Goal: Task Accomplishment & Management: Complete application form

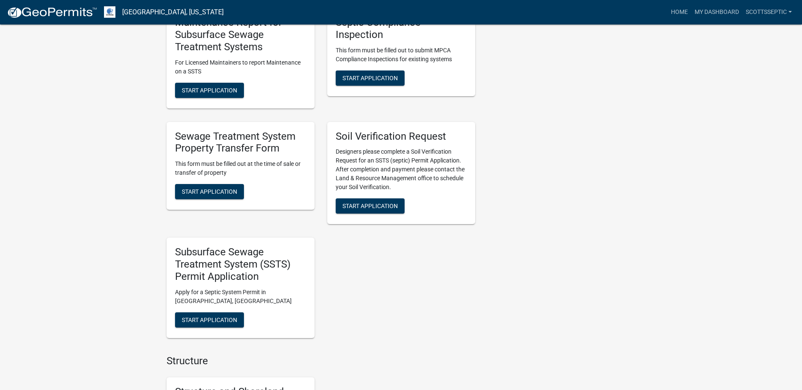
scroll to position [676, 0]
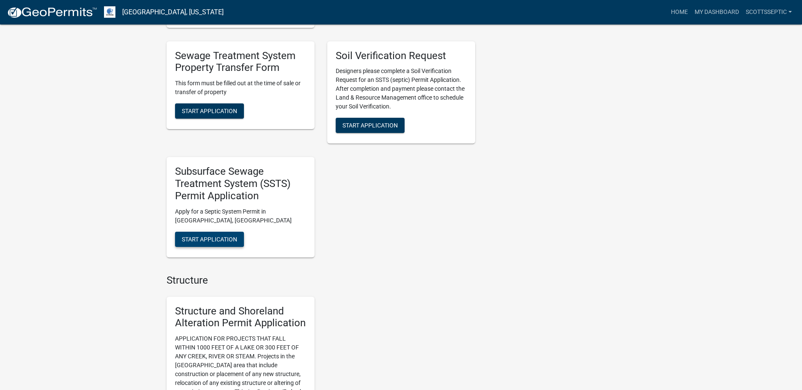
click at [218, 245] on button "Start Application" at bounding box center [209, 239] width 69 height 15
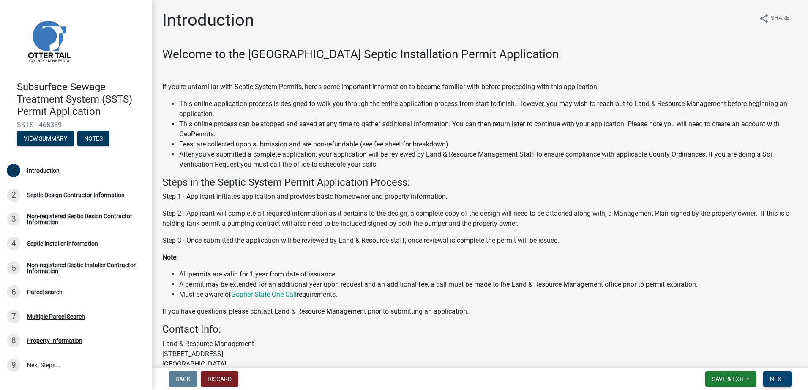
click at [769, 383] on button "Next" at bounding box center [777, 379] width 28 height 15
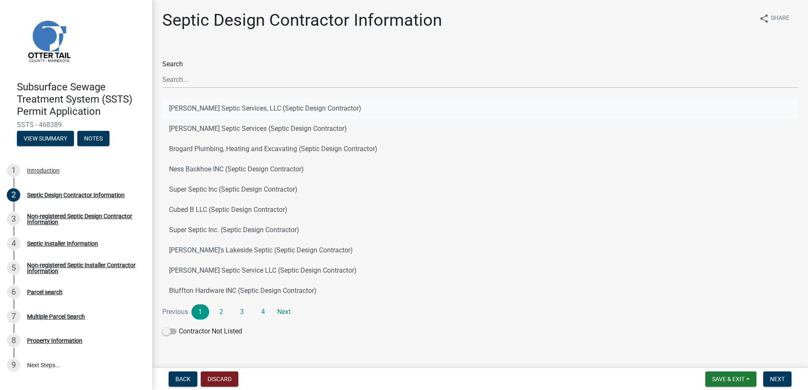
click at [206, 107] on button "[PERSON_NAME] Septic Services, LLC (Septic Design Contractor)" at bounding box center [479, 108] width 635 height 20
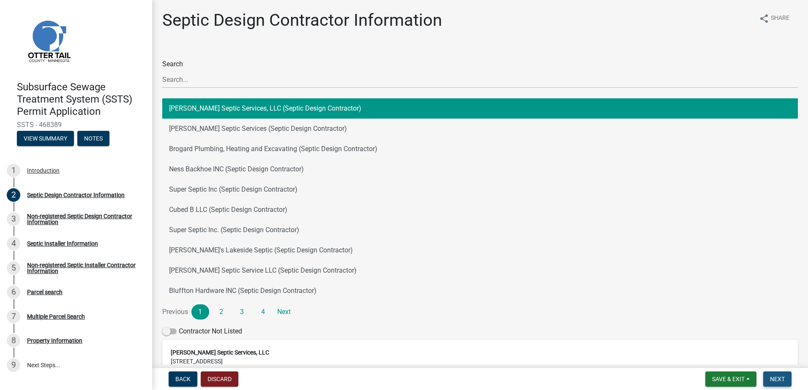
click at [780, 377] on span "Next" at bounding box center [777, 379] width 15 height 7
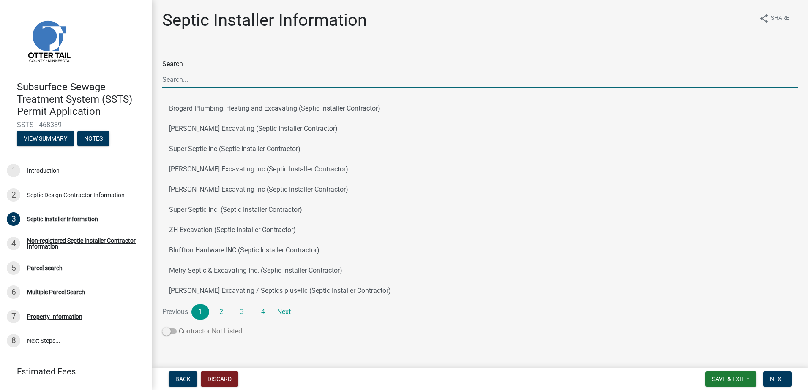
click at [165, 333] on span at bounding box center [169, 332] width 14 height 6
click at [179, 327] on input "Contractor Not Listed" at bounding box center [179, 327] width 0 height 0
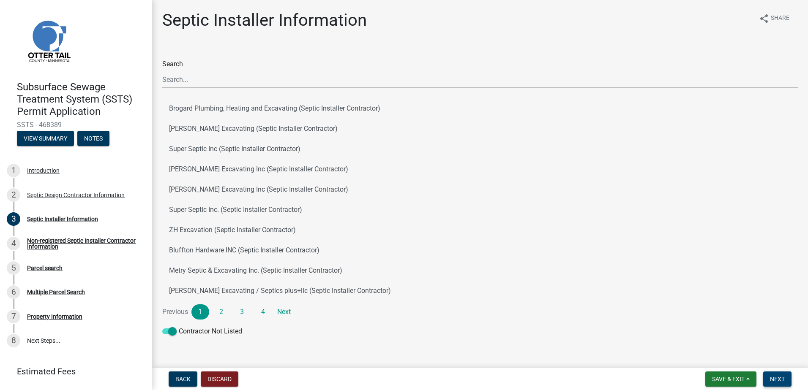
click at [775, 377] on span "Next" at bounding box center [777, 379] width 15 height 7
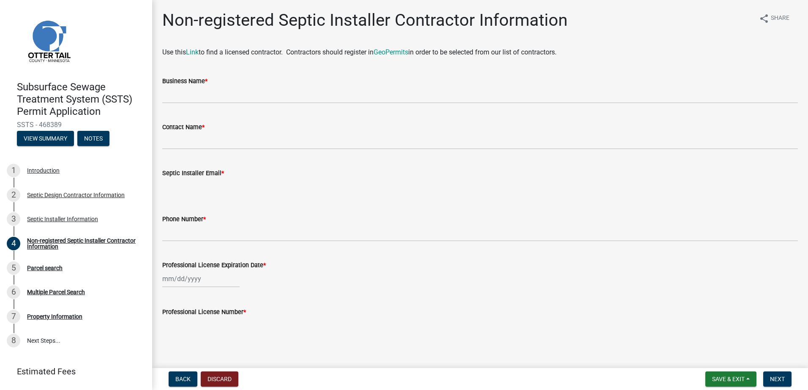
drag, startPoint x: 161, startPoint y: 101, endPoint x: 173, endPoint y: 99, distance: 12.1
click at [163, 101] on div "Business Name *" at bounding box center [480, 83] width 648 height 39
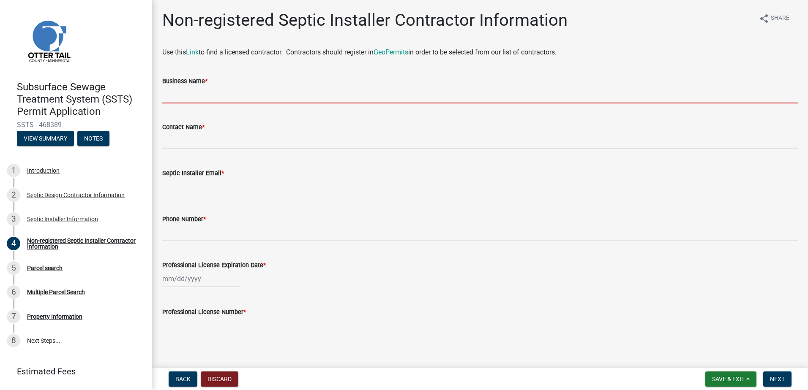
click at [188, 97] on input "Business Name *" at bounding box center [479, 94] width 635 height 17
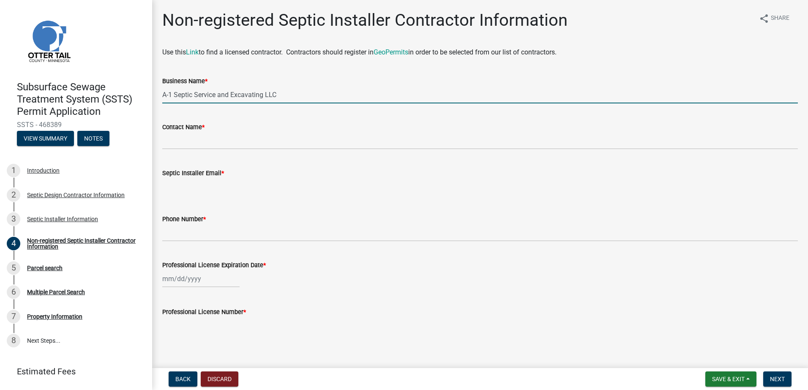
type input "A-1 Septic Service and Excavating LLC"
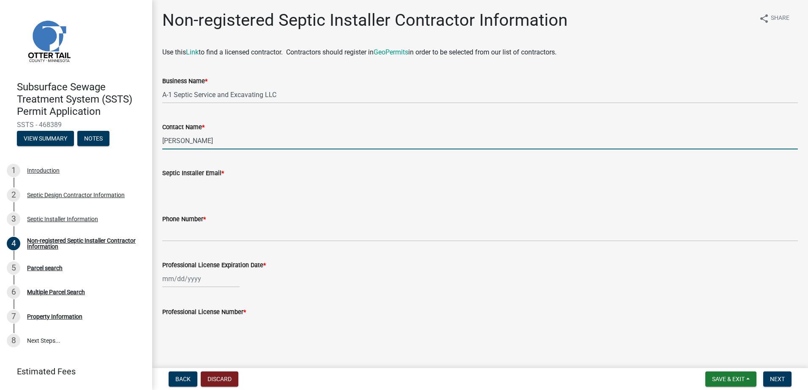
type input "[PERSON_NAME]"
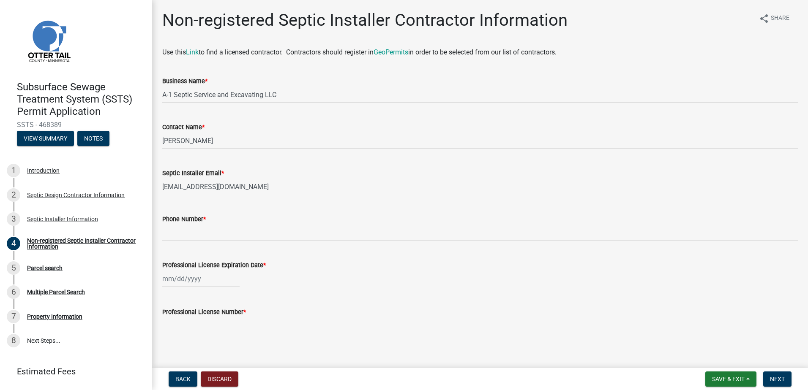
type input "[EMAIL_ADDRESS][DOMAIN_NAME]"
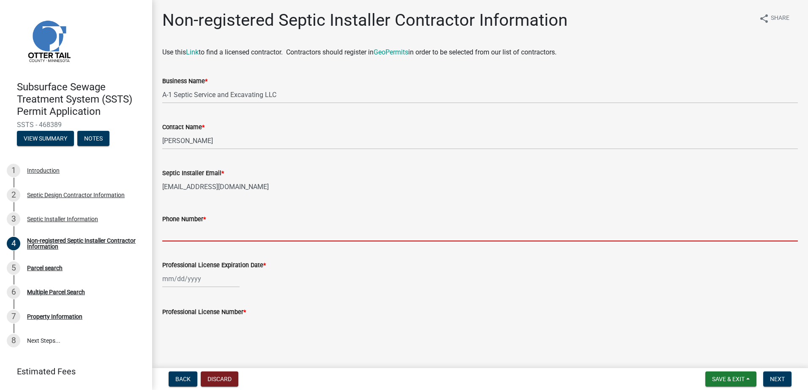
click at [174, 234] on input "Phone Number *" at bounding box center [479, 232] width 635 height 17
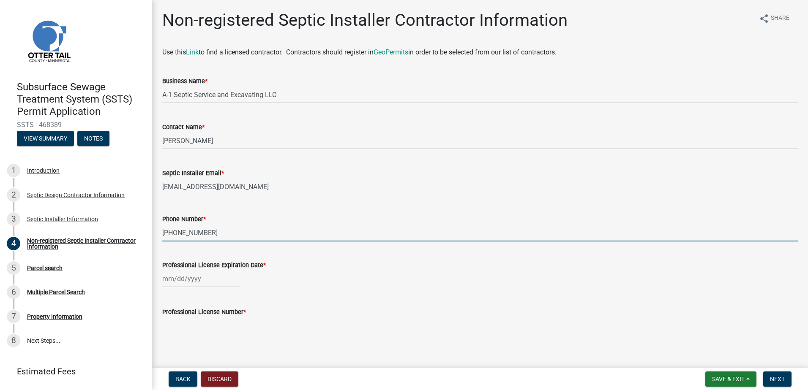
scroll to position [9, 0]
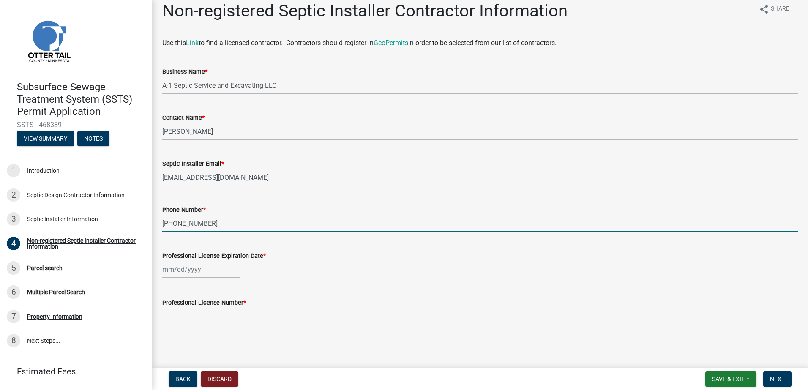
type input "[PHONE_NUMBER]"
select select "8"
select select "2025"
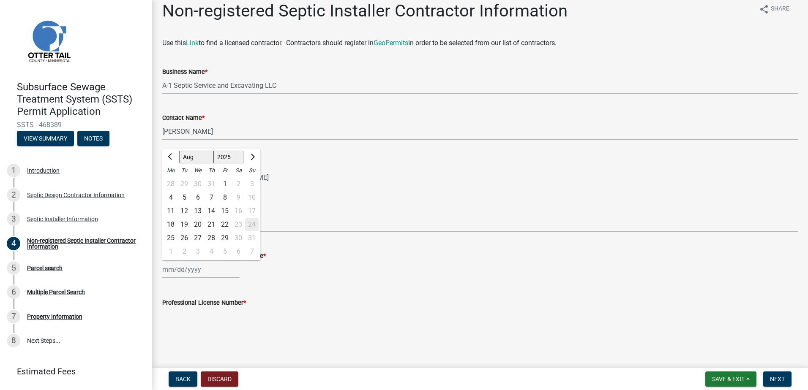
click at [177, 269] on div "Jan Feb Mar Apr May Jun Jul Aug Sep Oct Nov Dec 1525 1526 1527 1528 1529 1530 1…" at bounding box center [200, 269] width 77 height 17
click at [250, 159] on span "Next month" at bounding box center [251, 157] width 6 height 6
select select "11"
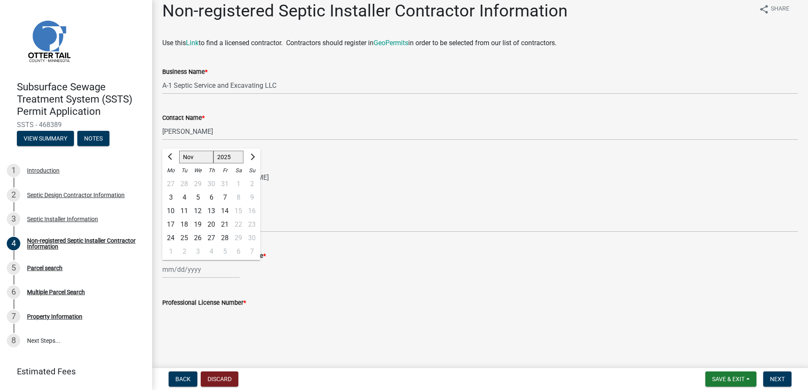
click at [225, 196] on div "7" at bounding box center [225, 198] width 14 height 14
type input "[DATE]"
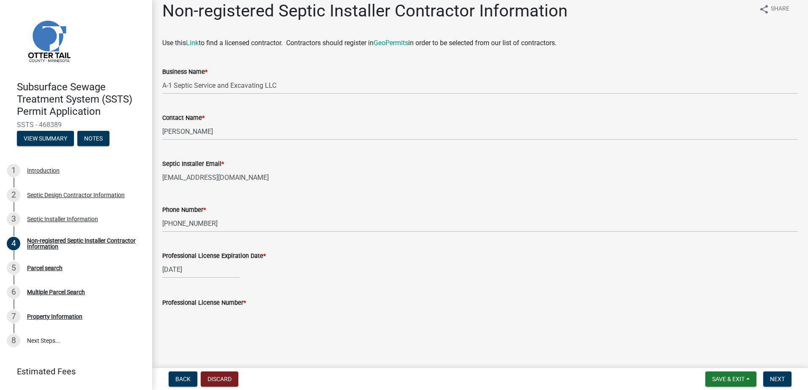
click at [170, 319] on input "Professional License Number *" at bounding box center [479, 316] width 635 height 17
type input "2029"
click at [777, 376] on span "Next" at bounding box center [777, 379] width 15 height 7
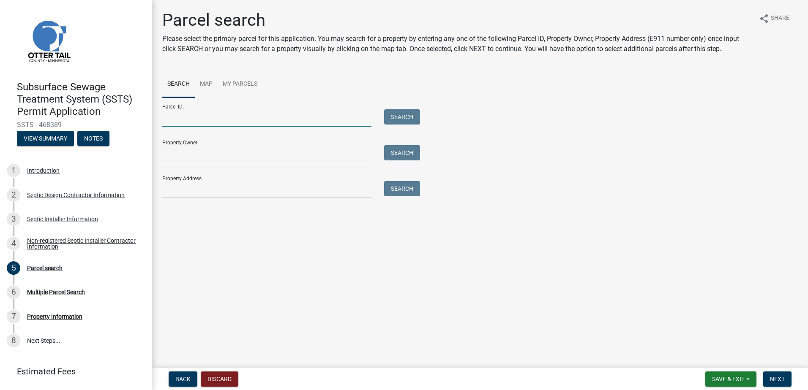
drag, startPoint x: 171, startPoint y: 120, endPoint x: 175, endPoint y: 118, distance: 4.4
click at [171, 120] on input "Parcel ID:" at bounding box center [266, 117] width 209 height 17
type input "17000030045000"
click at [390, 119] on button "Search" at bounding box center [402, 116] width 36 height 15
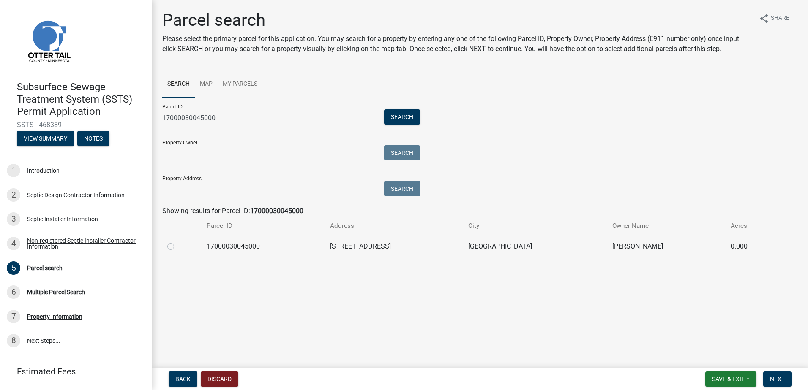
click at [177, 242] on label at bounding box center [177, 242] width 0 height 0
click at [177, 245] on input "radio" at bounding box center [179, 244] width 5 height 5
radio input "true"
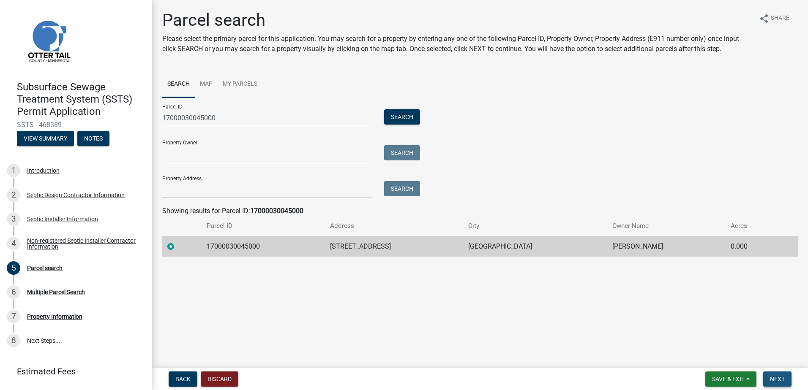
click at [774, 379] on span "Next" at bounding box center [777, 379] width 15 height 7
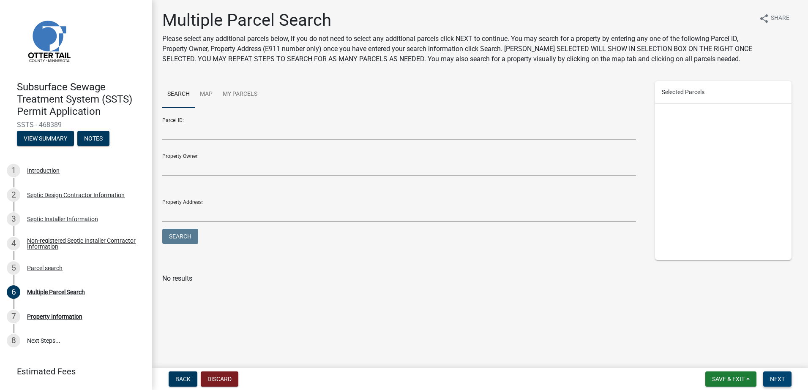
click at [777, 379] on span "Next" at bounding box center [777, 379] width 15 height 7
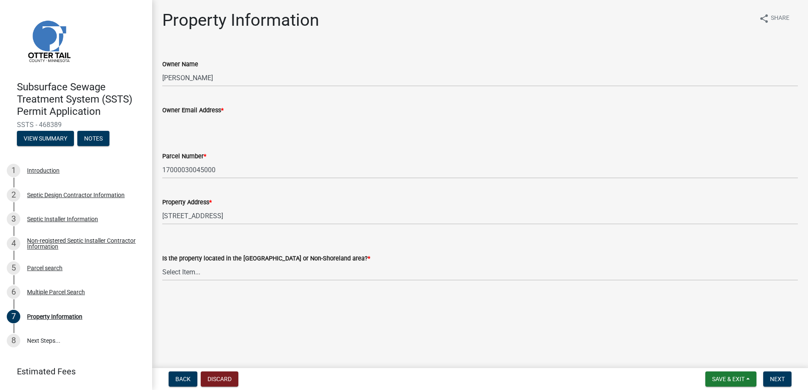
click at [167, 127] on input "Owner Email Address *" at bounding box center [479, 123] width 635 height 17
type input "[EMAIL_ADDRESS][DOMAIN_NAME]"
click at [172, 270] on select "Select Item... Shoreland Non-Shoreland" at bounding box center [479, 272] width 635 height 17
click at [162, 264] on select "Select Item... Shoreland Non-Shoreland" at bounding box center [479, 272] width 635 height 17
select select "f91142e6-e911-469c-9754-896c7e7f9e05"
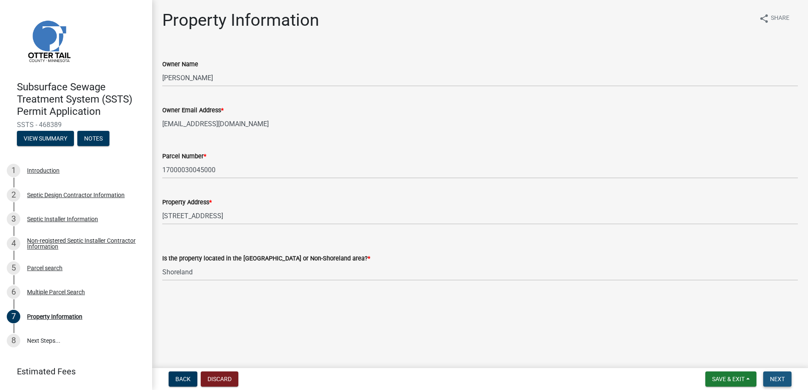
click at [777, 382] on span "Next" at bounding box center [777, 379] width 15 height 7
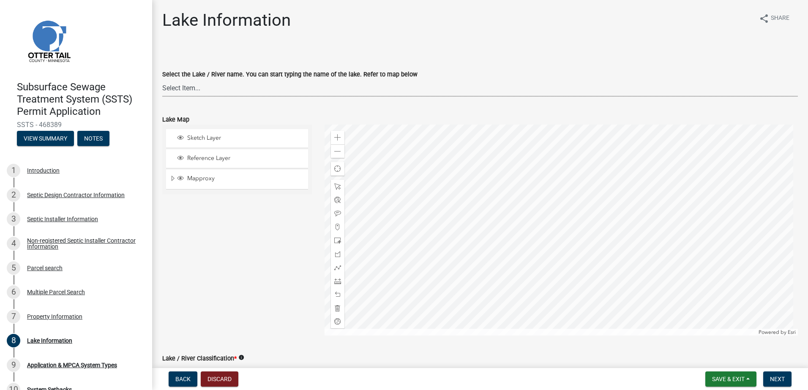
click at [186, 90] on select "Select Item... None [PERSON_NAME] 56-031 [PERSON_NAME] 56-118 [PERSON_NAME] 56-…" at bounding box center [479, 87] width 635 height 17
click at [162, 79] on select "Select Item... None [PERSON_NAME] 56-031 [PERSON_NAME] 56-118 [PERSON_NAME] 56-…" at bounding box center [479, 87] width 635 height 17
select select "758382b1-a9b7-40fb-b133-d60fa51a6422"
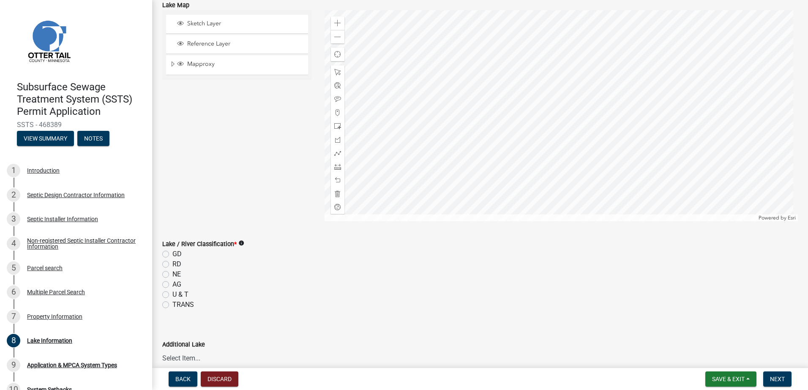
scroll to position [127, 0]
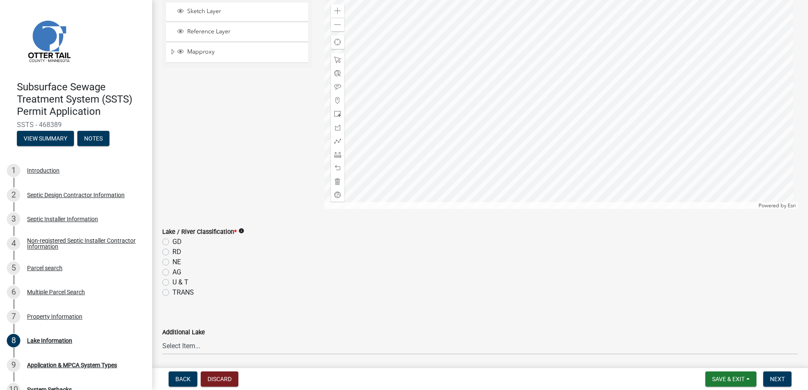
click at [172, 242] on label "GD" at bounding box center [176, 242] width 9 height 10
click at [172, 242] on input "GD" at bounding box center [174, 239] width 5 height 5
radio input "true"
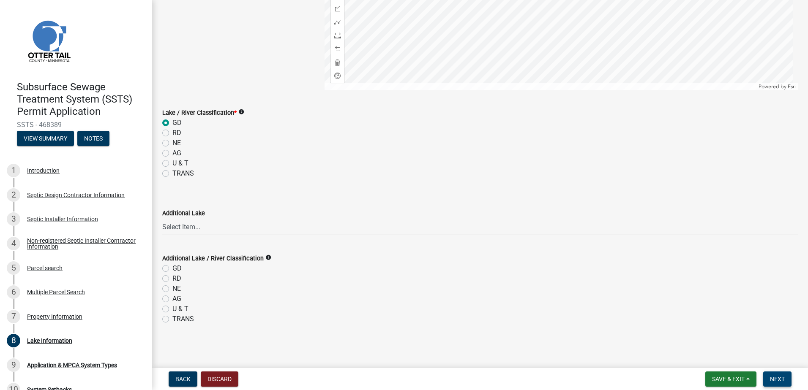
click at [775, 376] on span "Next" at bounding box center [777, 379] width 15 height 7
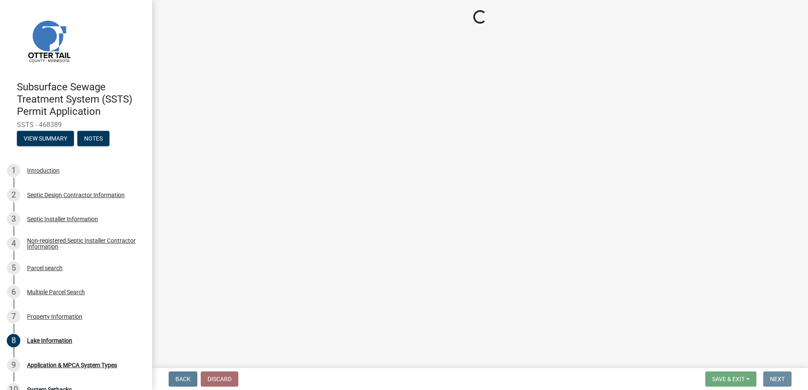
scroll to position [0, 0]
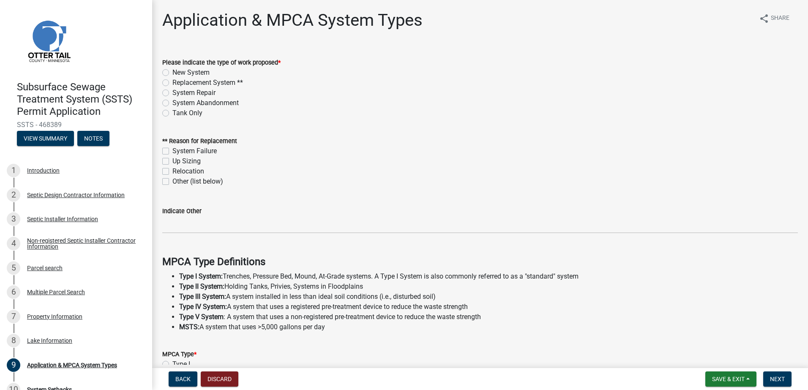
click at [172, 82] on label "Replacement System **" at bounding box center [207, 83] width 71 height 10
click at [172, 82] on input "Replacement System **" at bounding box center [174, 80] width 5 height 5
radio input "true"
click at [172, 151] on label "System Failure" at bounding box center [194, 151] width 44 height 10
click at [172, 151] on input "System Failure" at bounding box center [174, 148] width 5 height 5
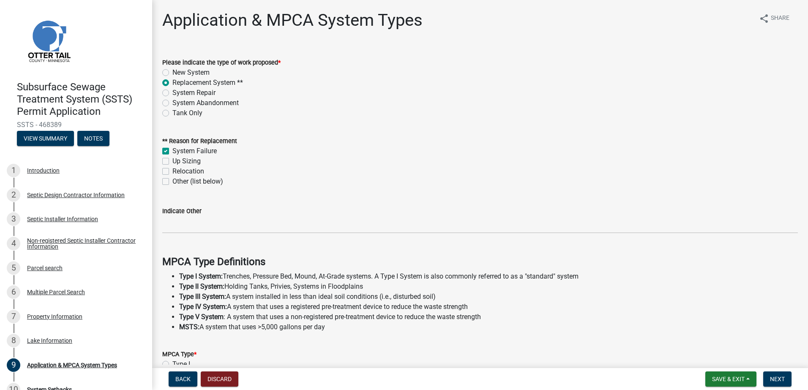
checkbox input "true"
checkbox input "false"
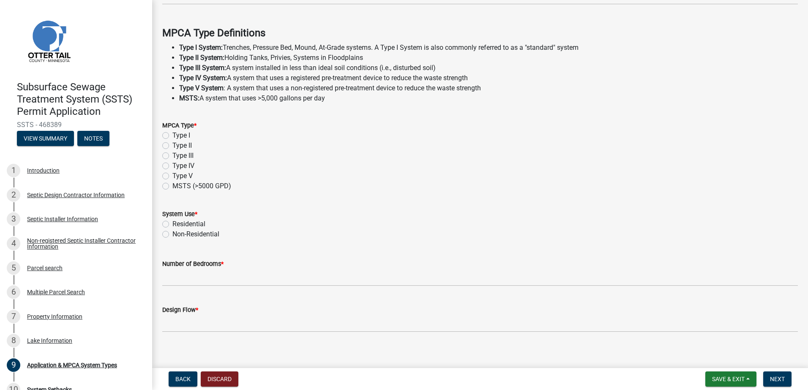
scroll to position [236, 0]
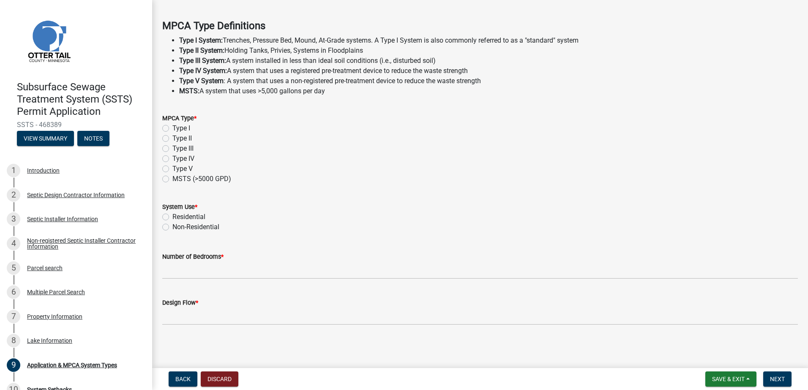
click at [172, 139] on label "Type II" at bounding box center [181, 139] width 19 height 10
click at [172, 139] on input "Type II" at bounding box center [174, 136] width 5 height 5
radio input "true"
click at [172, 215] on label "Residential" at bounding box center [188, 217] width 33 height 10
click at [172, 215] on input "Residential" at bounding box center [174, 214] width 5 height 5
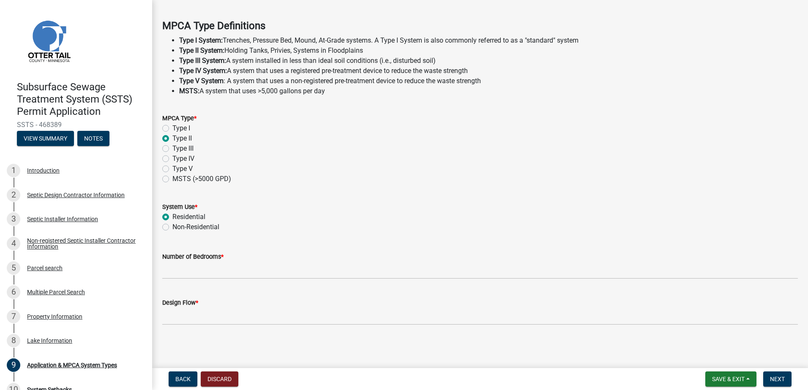
radio input "true"
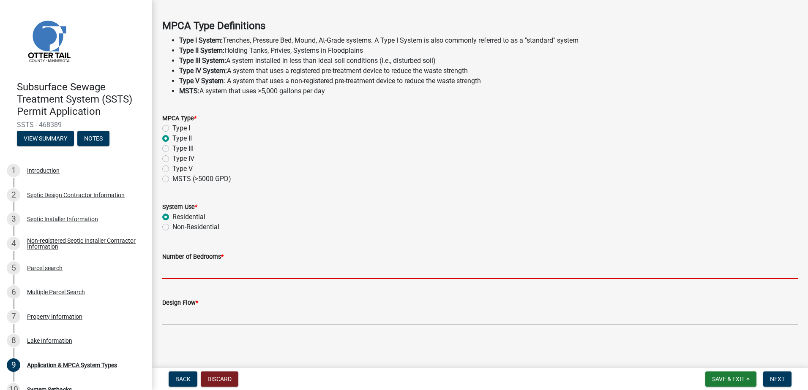
click at [180, 270] on input "Number of Bedrooms *" at bounding box center [479, 270] width 635 height 17
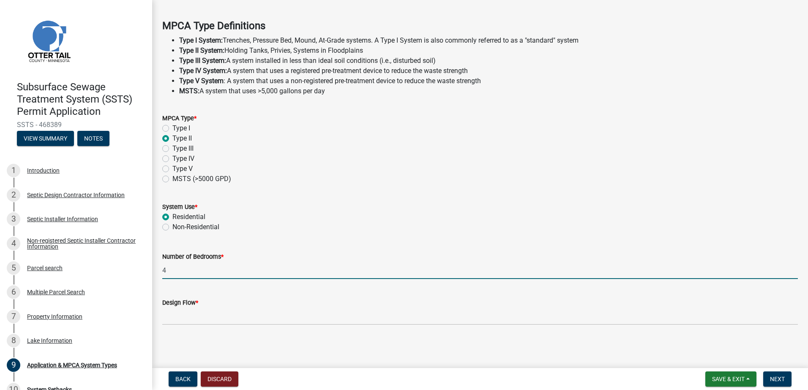
type input "4"
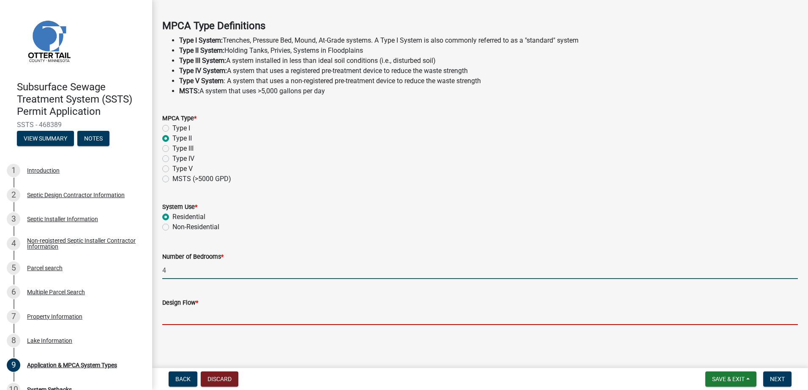
click at [172, 319] on input "Design Flow *" at bounding box center [479, 316] width 635 height 17
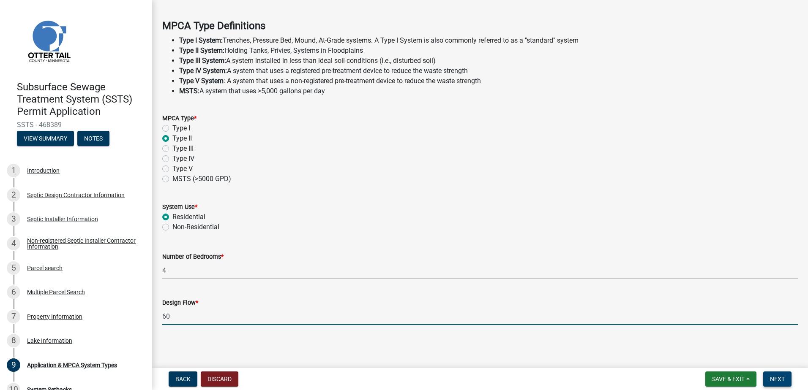
type input "60"
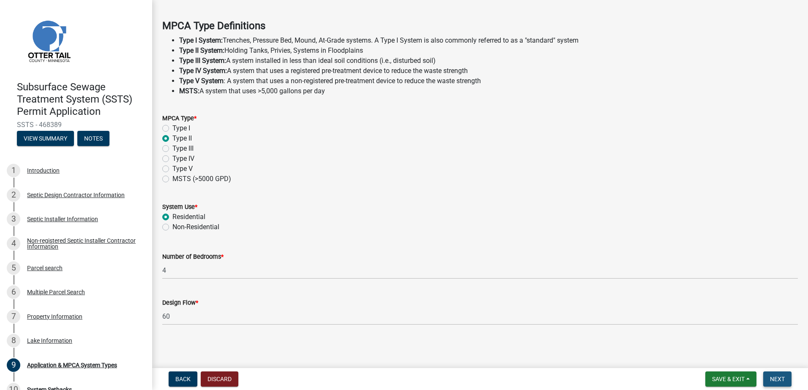
click at [777, 383] on button "Next" at bounding box center [777, 379] width 28 height 15
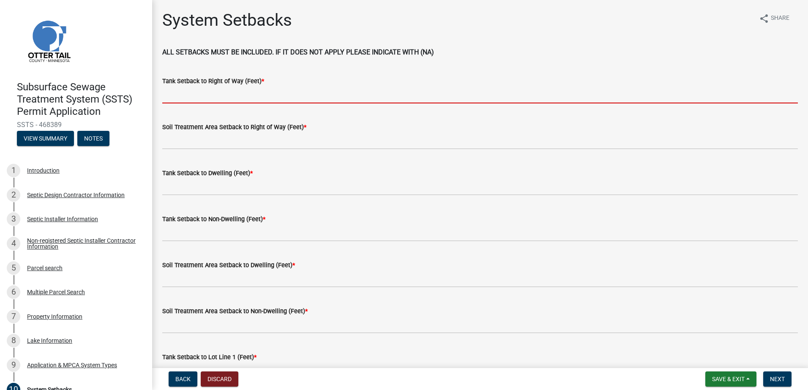
click at [185, 96] on input "Tank Setback to Right of Way (Feet) *" at bounding box center [479, 94] width 635 height 17
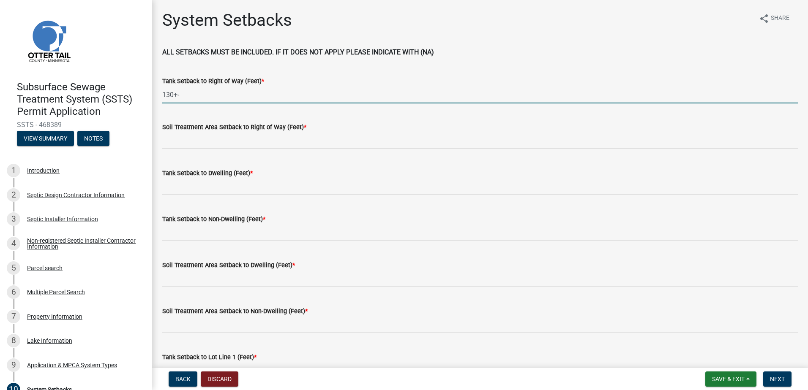
type input "130+-"
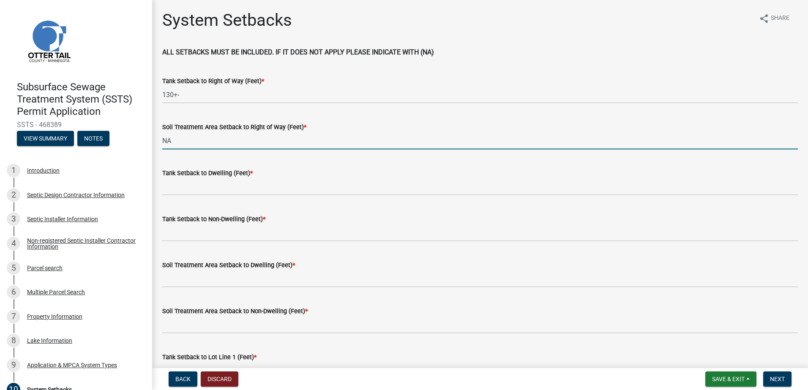
type input "NA"
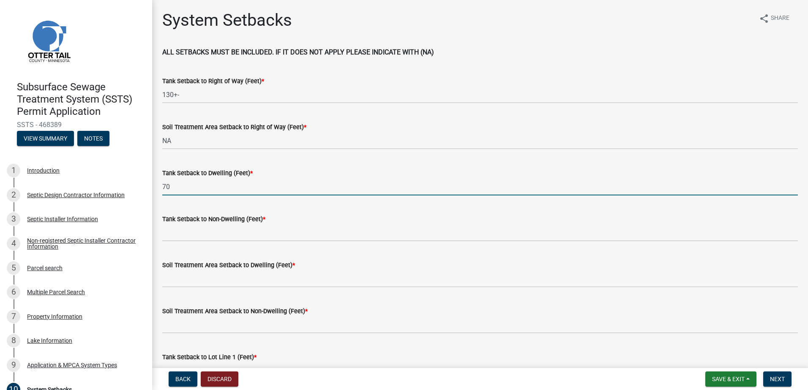
type input "70"
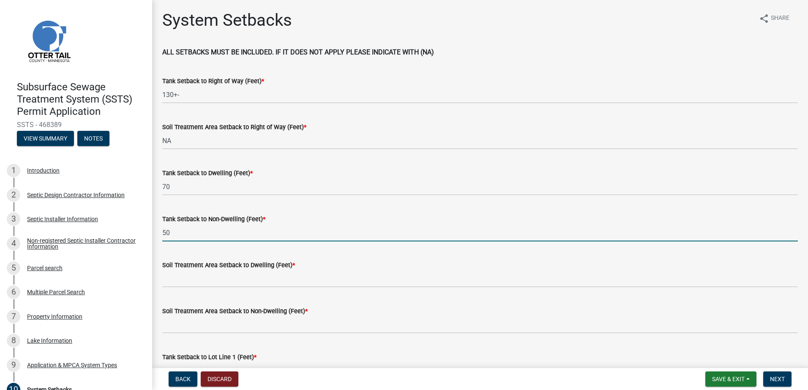
type input "50"
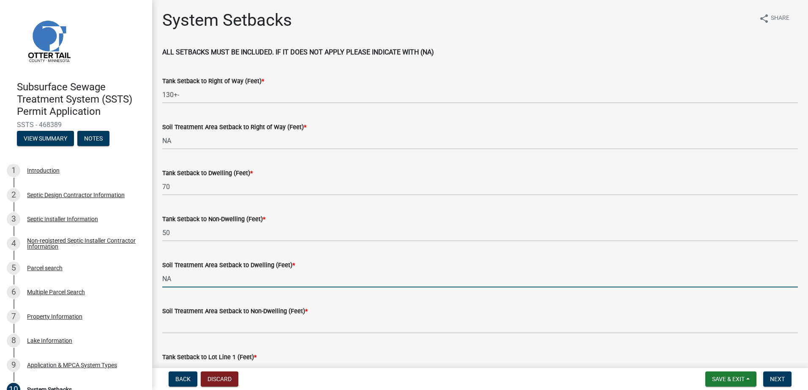
type input "NA"
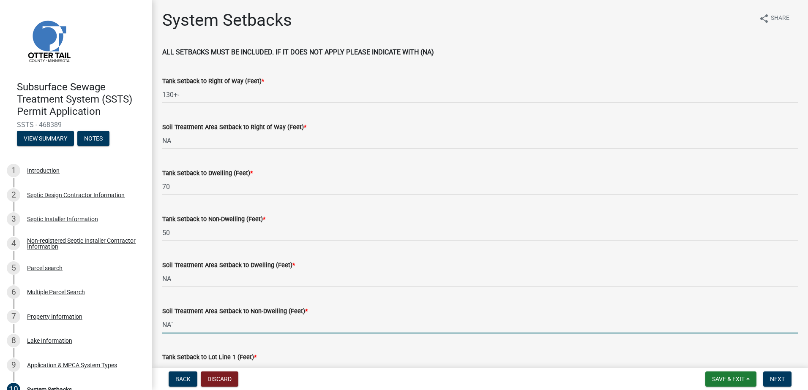
scroll to position [15, 0]
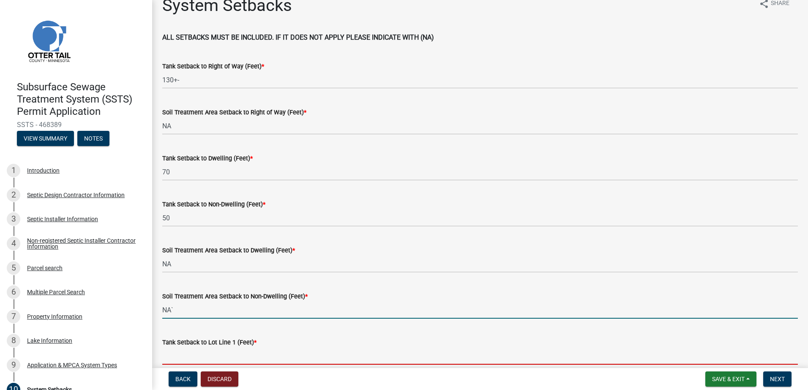
click at [174, 311] on input "NA`" at bounding box center [479, 310] width 635 height 17
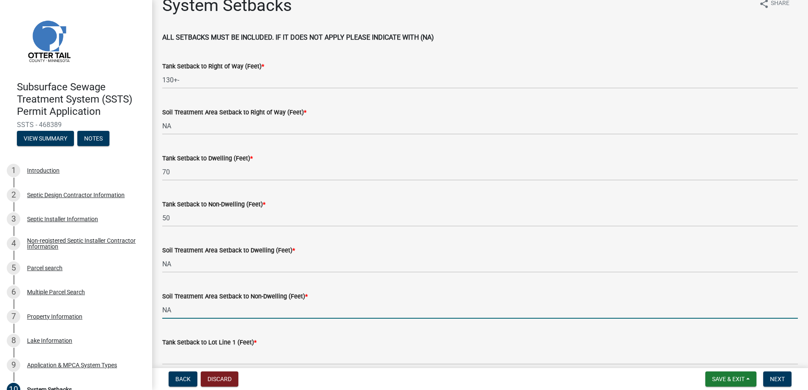
type input "NA"
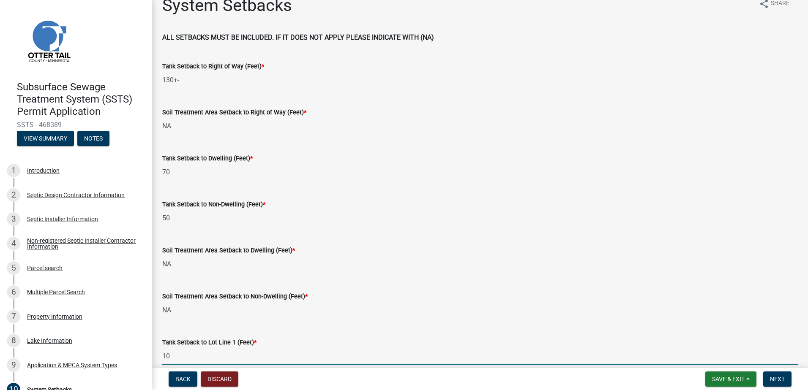
type input "10"
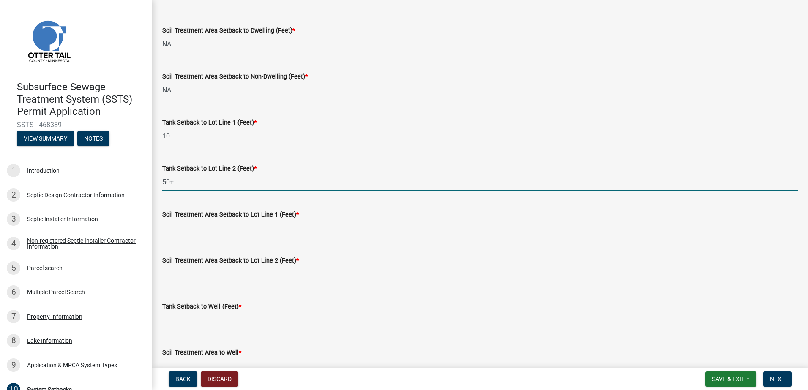
type input "50+"
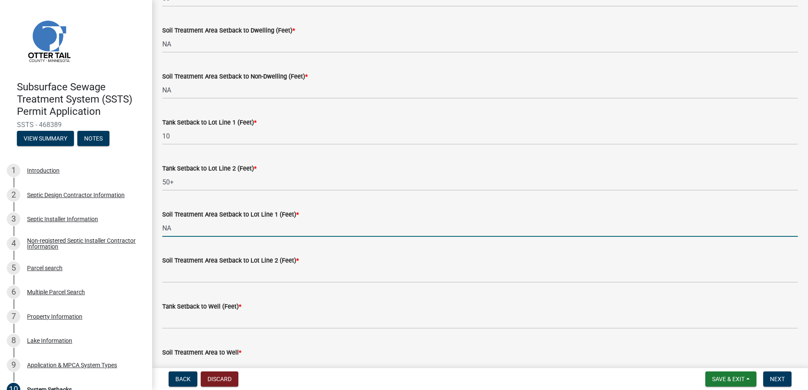
type input "NA"
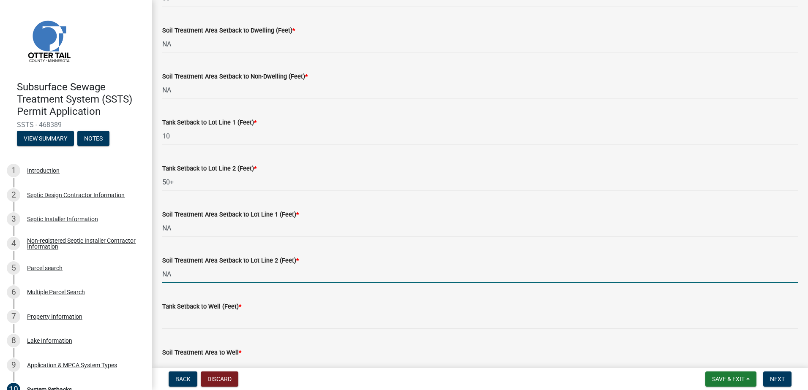
type input "NA"
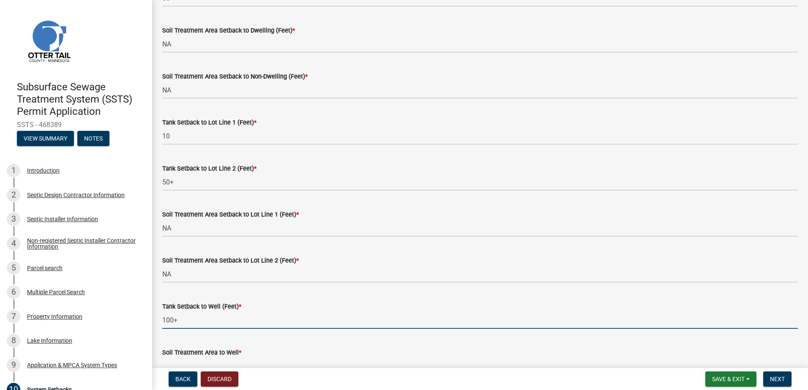
type input "100+"
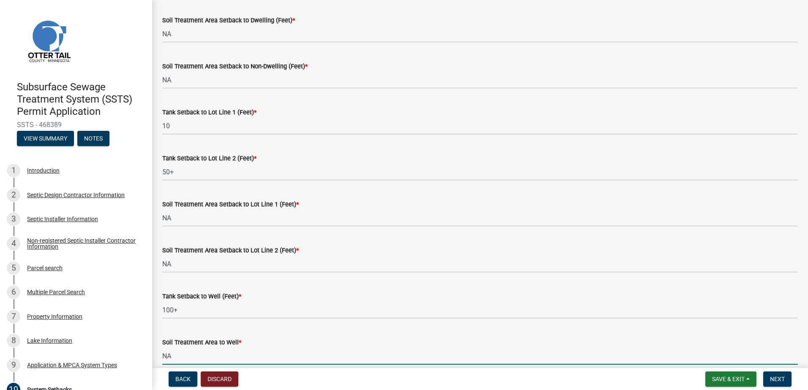
type input "NA"
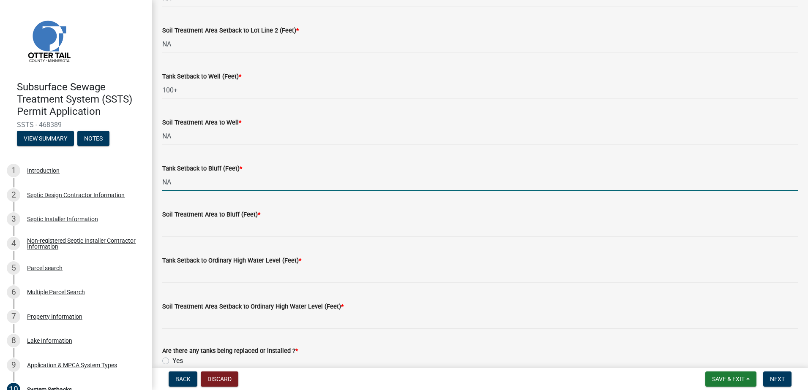
type input "NA"
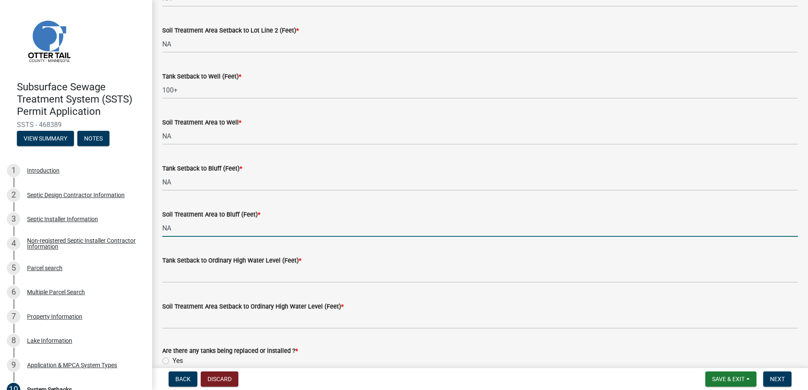
type input "NA"
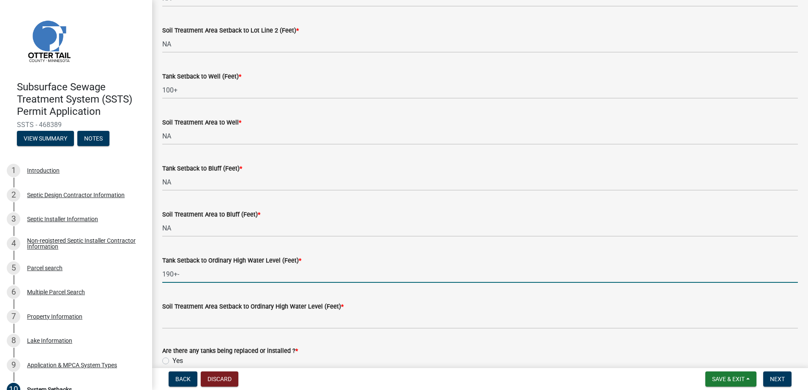
type input "190+-"
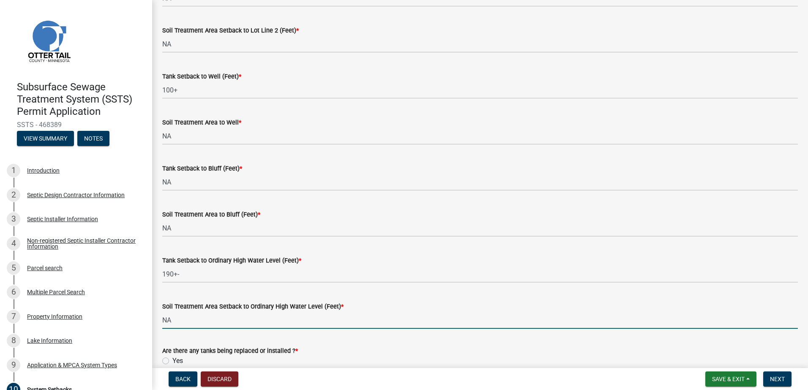
type input "NA"
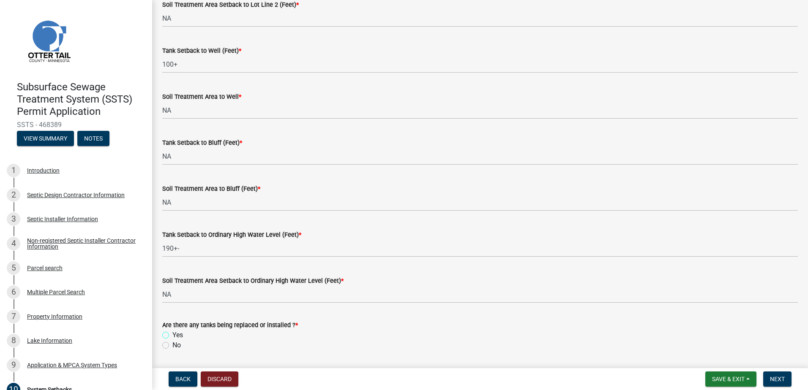
scroll to position [517, 0]
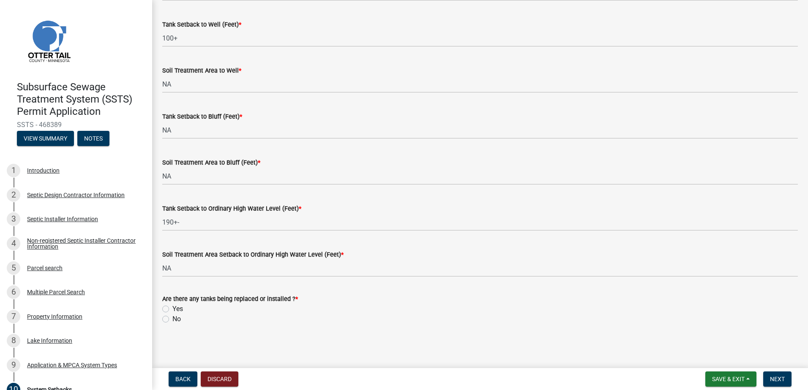
click at [172, 311] on label "Yes" at bounding box center [177, 309] width 11 height 10
click at [172, 310] on input "Yes" at bounding box center [174, 306] width 5 height 5
radio input "true"
click at [773, 378] on span "Next" at bounding box center [777, 379] width 15 height 7
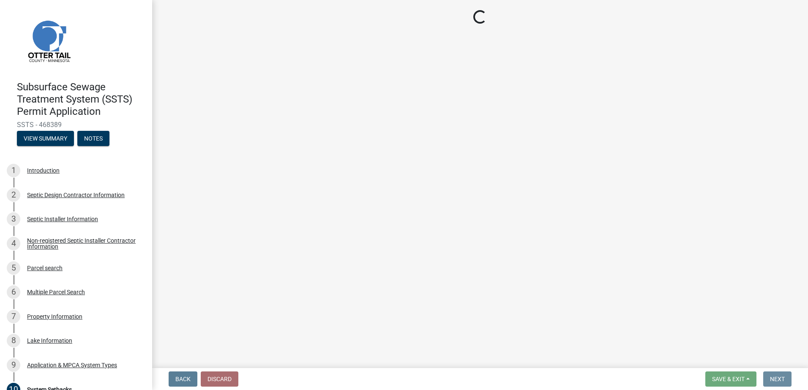
scroll to position [0, 0]
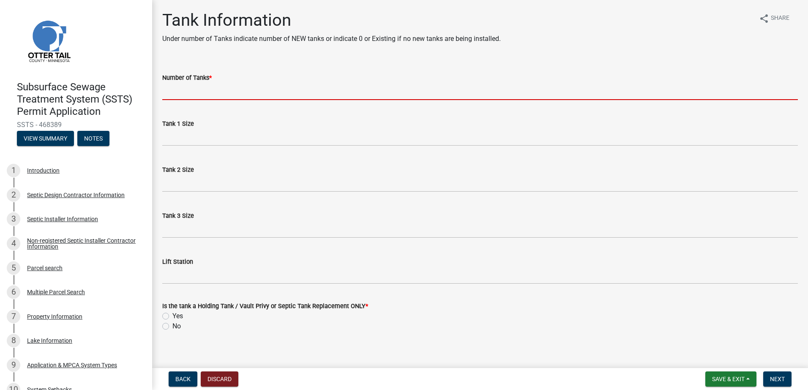
click at [176, 93] on input "Number of Tanks *" at bounding box center [479, 91] width 635 height 17
type input "2"
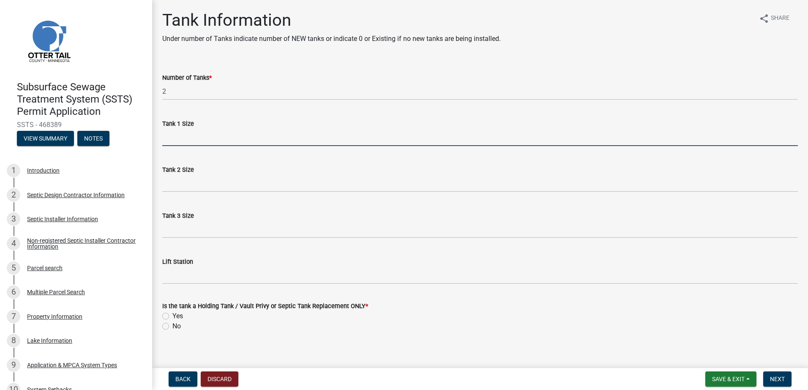
click at [170, 139] on input "Tank 1 Size" at bounding box center [479, 137] width 635 height 17
type input "2250"
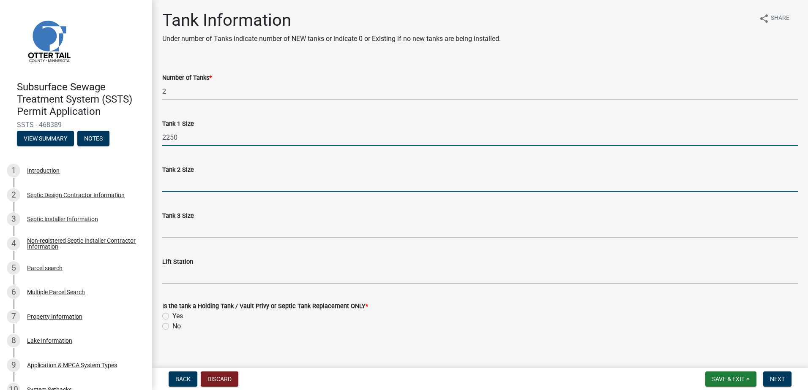
click at [168, 191] on input "Tank 2 Size" at bounding box center [479, 183] width 635 height 17
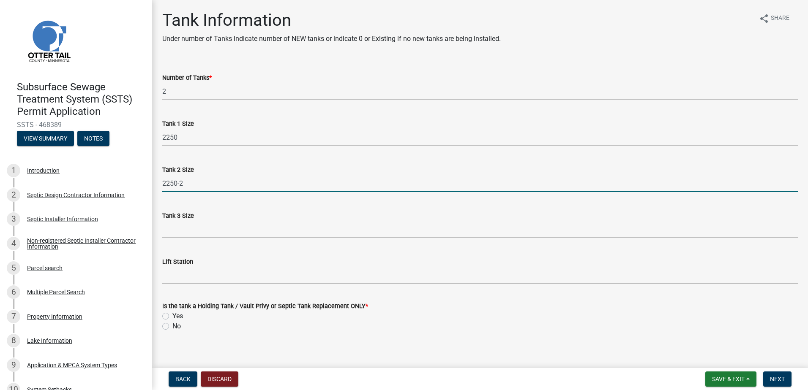
type input "2250-2"
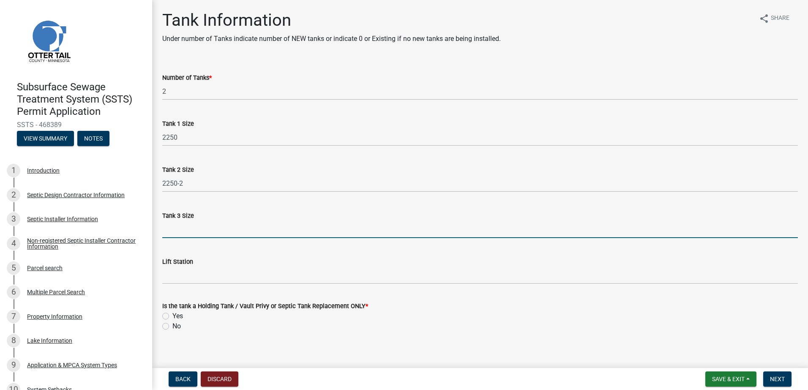
click at [175, 235] on input "Tank 3 Size" at bounding box center [479, 229] width 635 height 17
type input "NA"
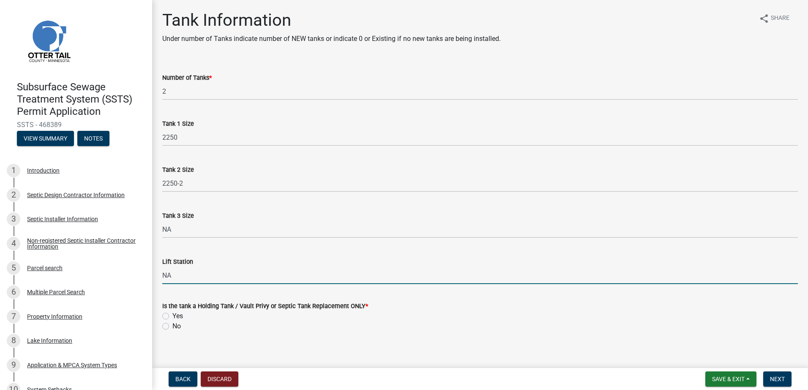
type input "NA"
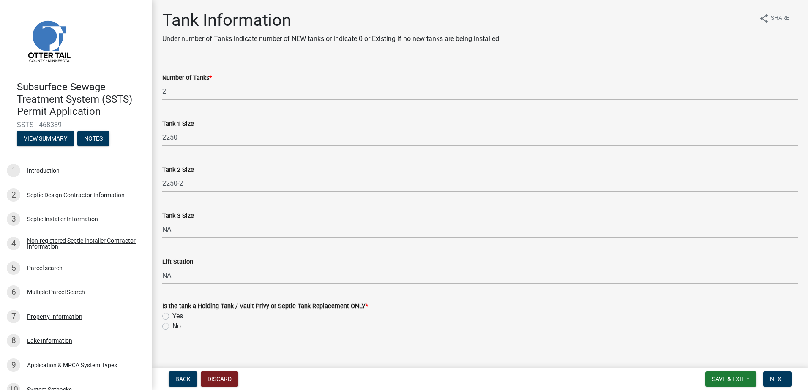
click at [172, 316] on label "Yes" at bounding box center [177, 316] width 11 height 10
click at [172, 316] on input "Yes" at bounding box center [174, 313] width 5 height 5
radio input "true"
click at [770, 377] on span "Next" at bounding box center [777, 379] width 15 height 7
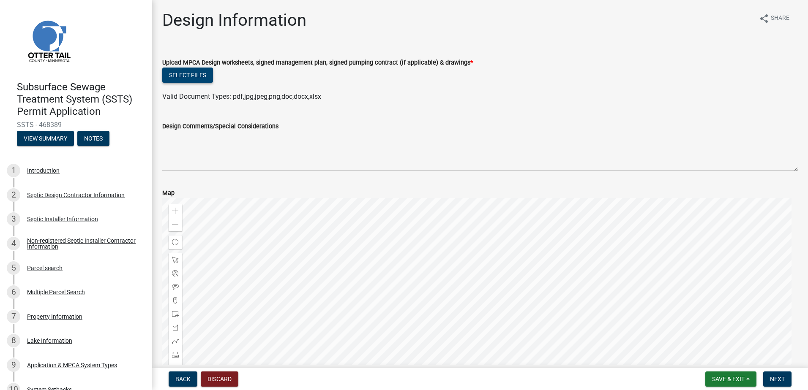
click at [193, 76] on button "Select files" at bounding box center [187, 75] width 51 height 15
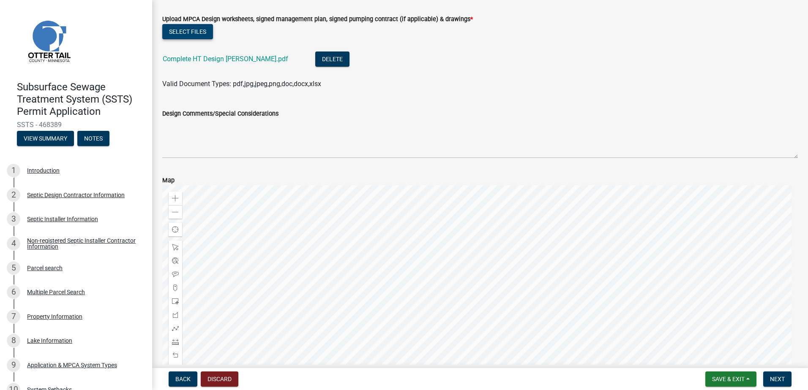
scroll to position [116, 0]
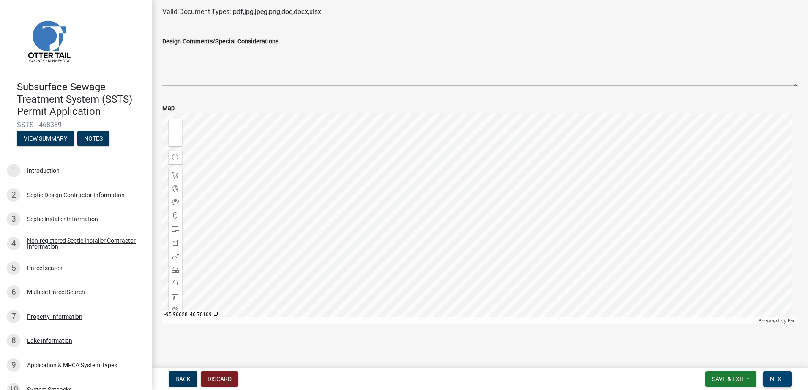
click at [780, 381] on span "Next" at bounding box center [777, 379] width 15 height 7
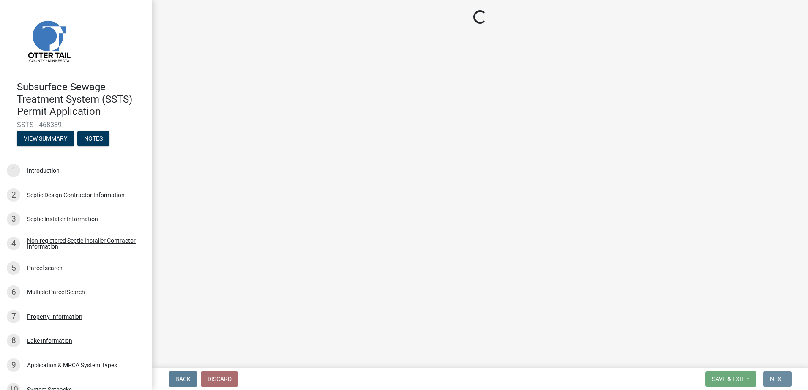
scroll to position [0, 0]
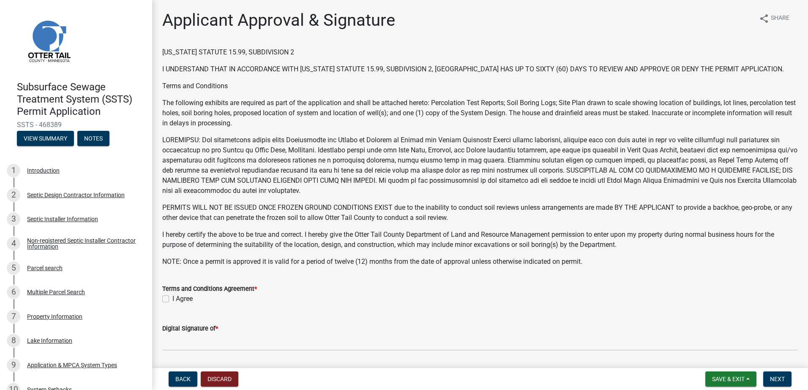
click at [172, 297] on label "I Agree" at bounding box center [182, 299] width 20 height 10
click at [172, 297] on input "I Agree" at bounding box center [174, 296] width 5 height 5
checkbox input "true"
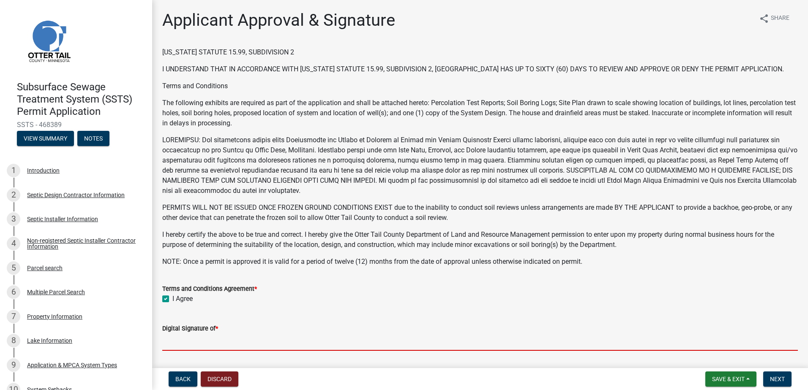
click at [195, 339] on input "Digital Signature of *" at bounding box center [479, 342] width 635 height 17
type input "[PERSON_NAME]"
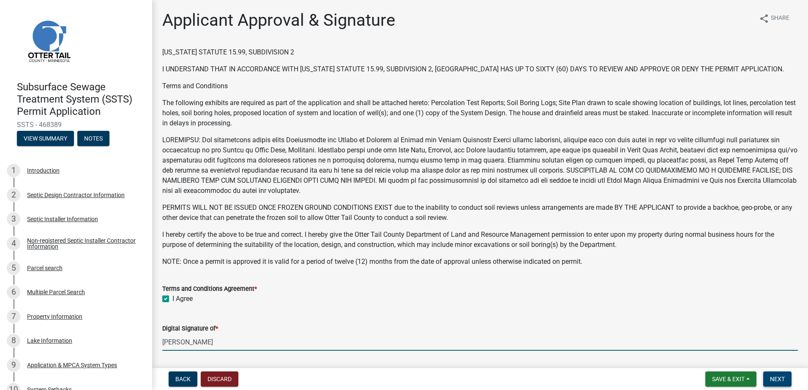
click at [777, 378] on span "Next" at bounding box center [777, 379] width 15 height 7
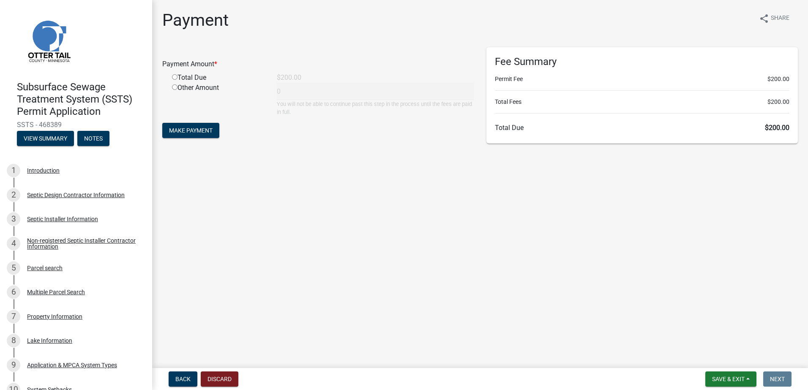
click at [175, 77] on input "radio" at bounding box center [174, 76] width 5 height 5
radio input "true"
type input "200"
click at [192, 132] on span "Make Payment" at bounding box center [191, 130] width 44 height 7
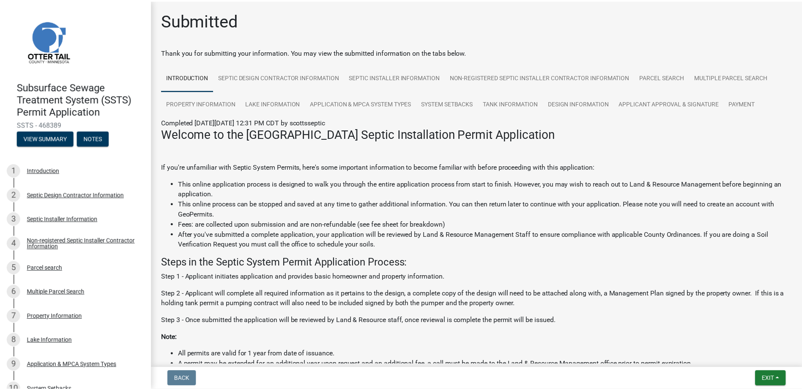
scroll to position [169, 0]
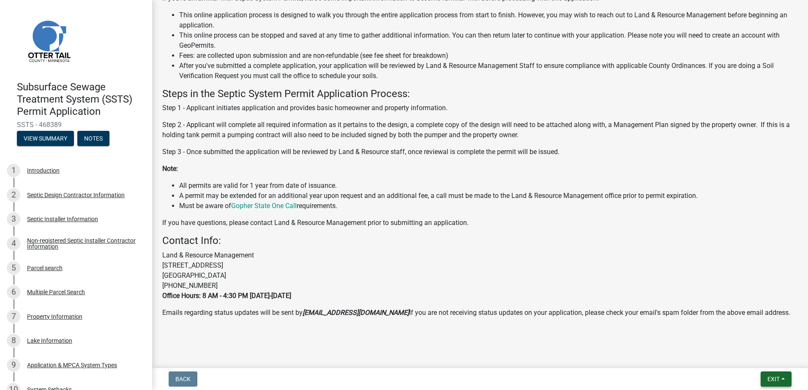
click at [780, 376] on span "Exit" at bounding box center [773, 379] width 12 height 7
click at [757, 360] on button "Save & Exit" at bounding box center [758, 357] width 68 height 20
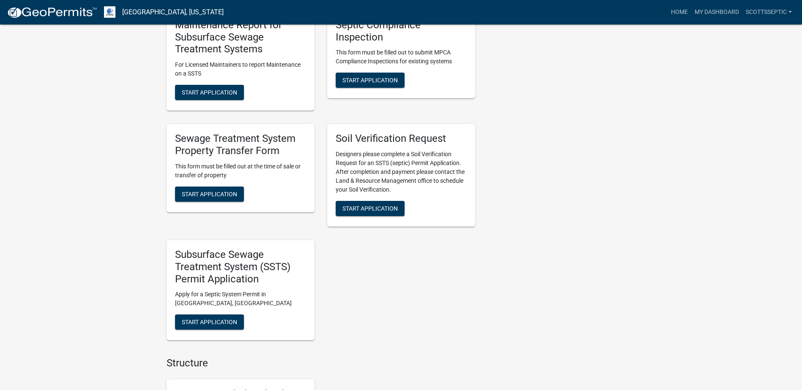
scroll to position [676, 0]
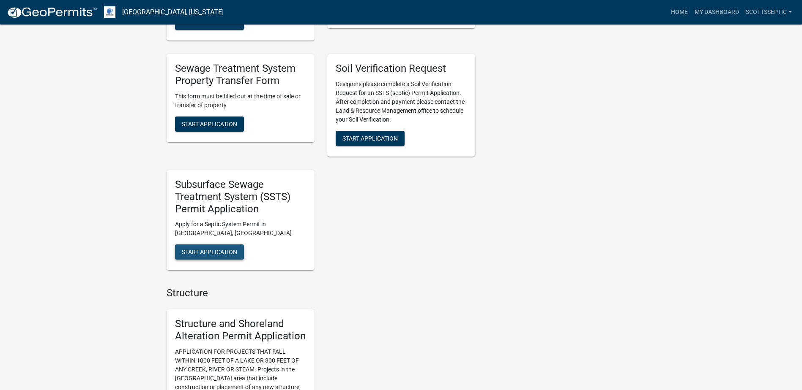
click at [217, 253] on span "Start Application" at bounding box center [209, 252] width 55 height 7
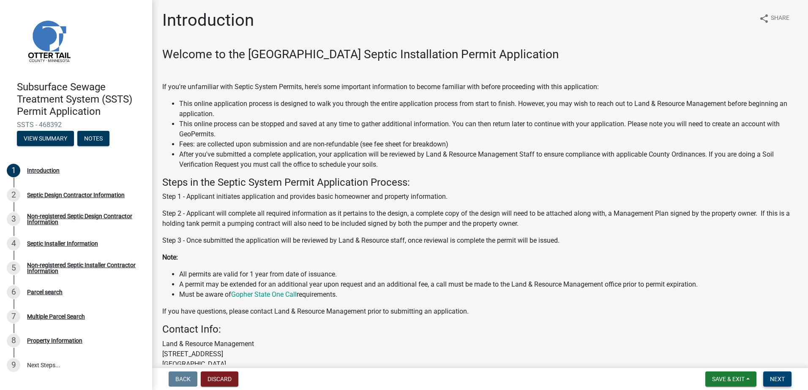
click at [774, 377] on span "Next" at bounding box center [777, 379] width 15 height 7
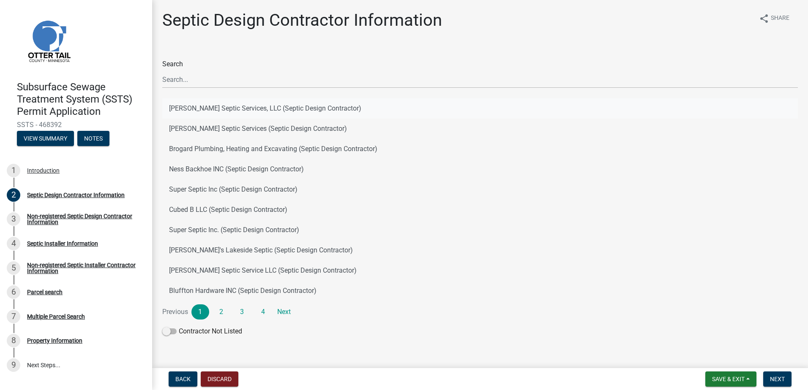
click at [198, 108] on button "[PERSON_NAME] Septic Services, LLC (Septic Design Contractor)" at bounding box center [479, 108] width 635 height 20
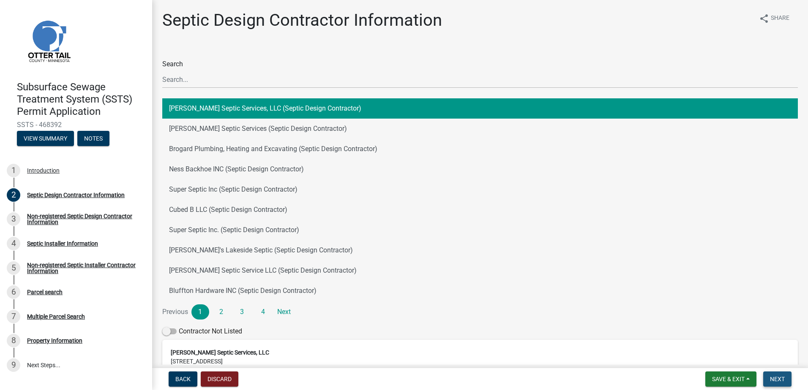
click at [777, 380] on span "Next" at bounding box center [777, 379] width 15 height 7
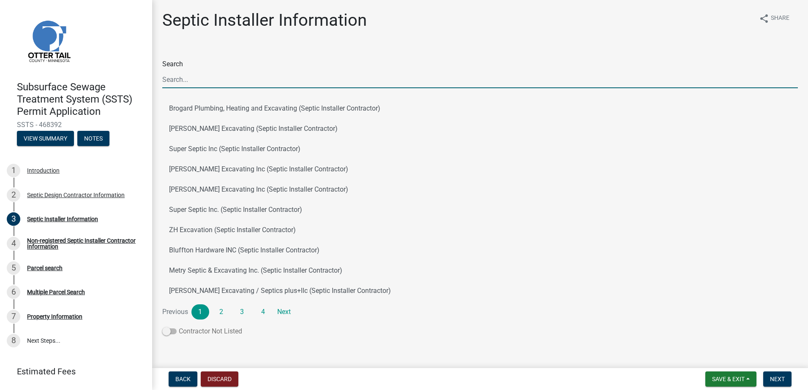
click at [168, 332] on span at bounding box center [169, 332] width 14 height 6
click at [179, 327] on input "Contractor Not Listed" at bounding box center [179, 327] width 0 height 0
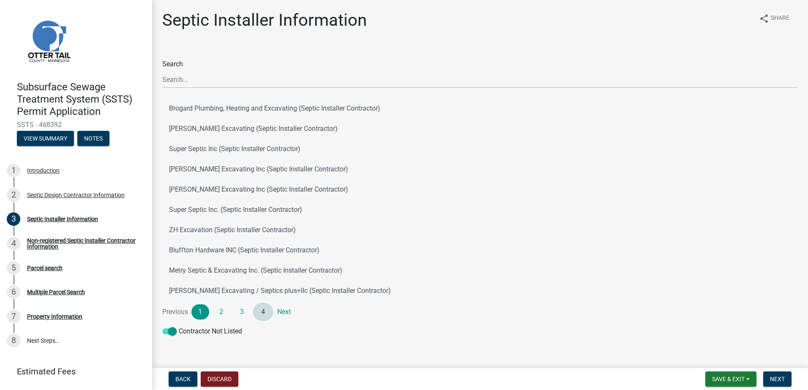
click at [263, 312] on link "4" at bounding box center [263, 312] width 18 height 15
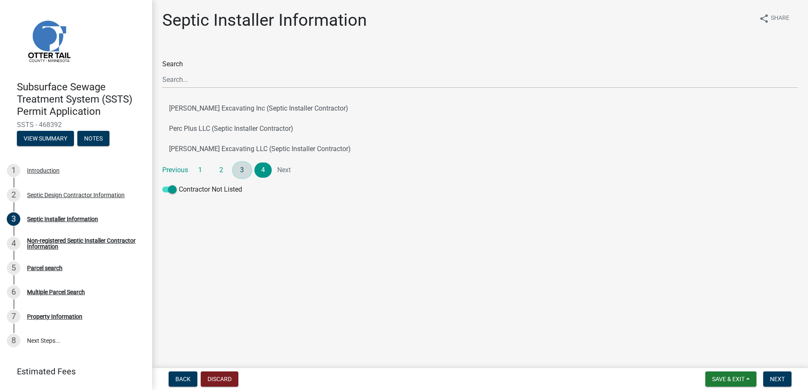
click at [240, 171] on link "3" at bounding box center [242, 170] width 18 height 15
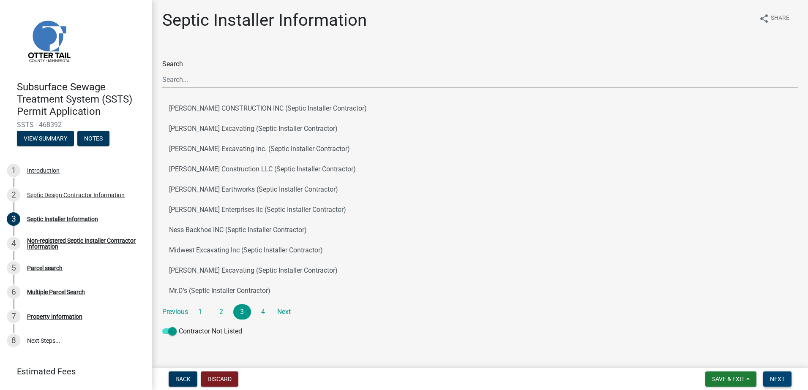
click at [778, 385] on button "Next" at bounding box center [777, 379] width 28 height 15
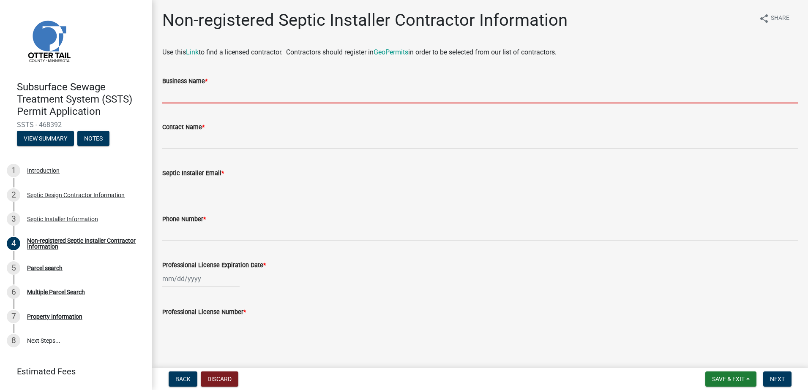
drag, startPoint x: 178, startPoint y: 94, endPoint x: 206, endPoint y: 90, distance: 28.1
click at [178, 94] on input "Business Name *" at bounding box center [479, 94] width 635 height 17
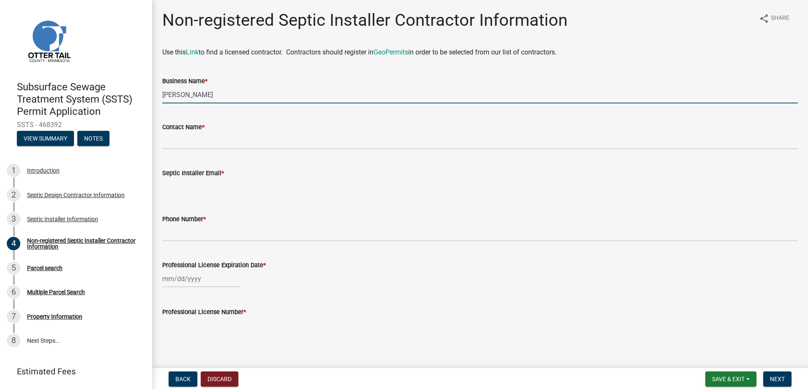
type input "[PERSON_NAME]"
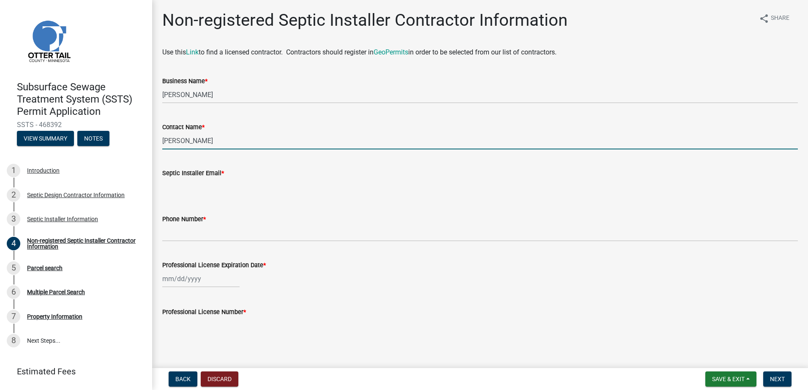
type input "[PERSON_NAME]"
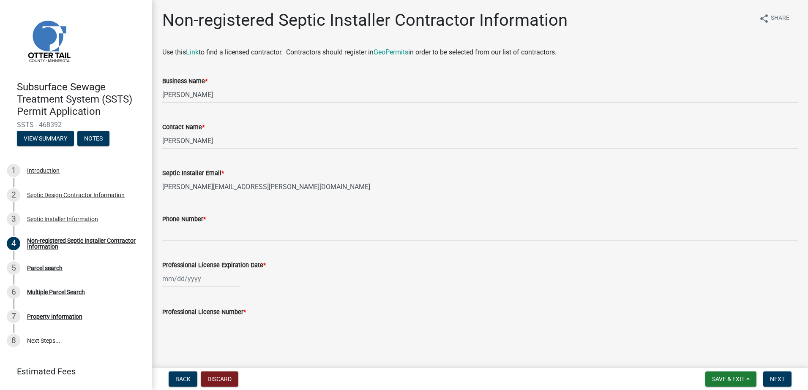
type input "[PERSON_NAME][EMAIL_ADDRESS][PERSON_NAME][DOMAIN_NAME]"
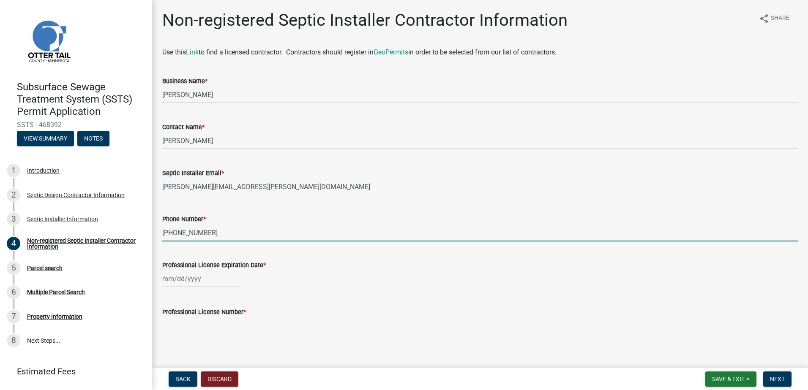
type input "[PHONE_NUMBER]"
click at [180, 284] on div at bounding box center [200, 278] width 77 height 17
select select "8"
select select "2025"
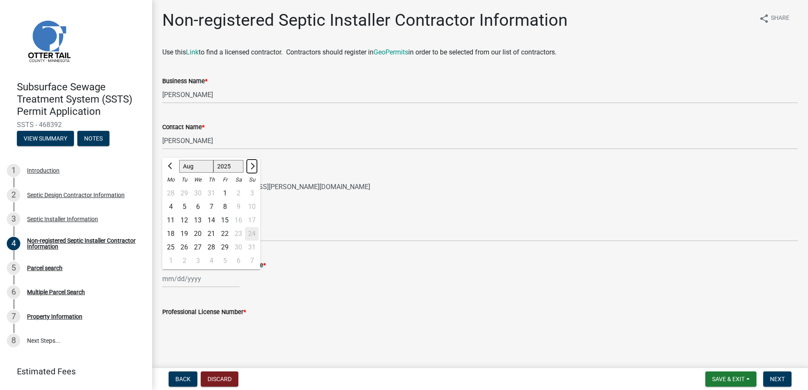
click at [251, 167] on span "Next month" at bounding box center [251, 166] width 6 height 6
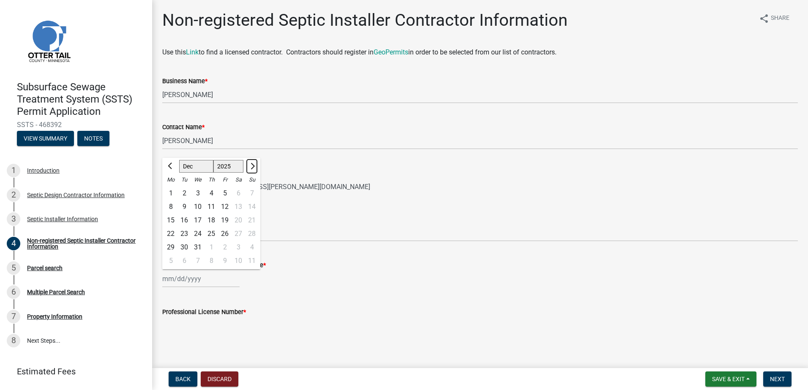
select select "1"
select select "2026"
click at [251, 167] on span "Next month" at bounding box center [251, 166] width 6 height 6
click at [250, 167] on span "Next month" at bounding box center [251, 166] width 6 height 6
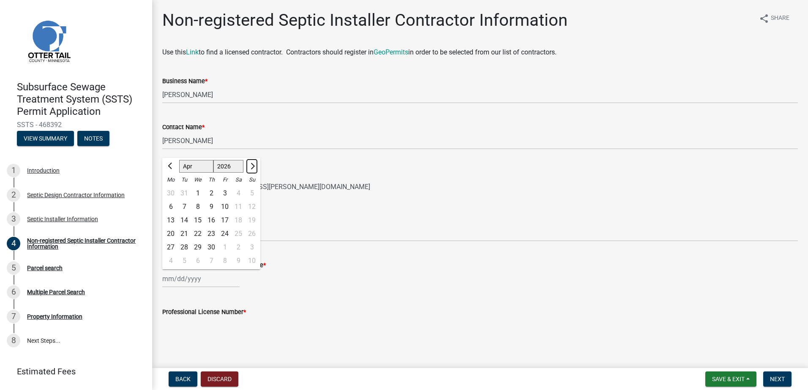
click at [250, 167] on span "Next month" at bounding box center [251, 166] width 6 height 6
select select "7"
click at [199, 243] on div "29" at bounding box center [198, 248] width 14 height 14
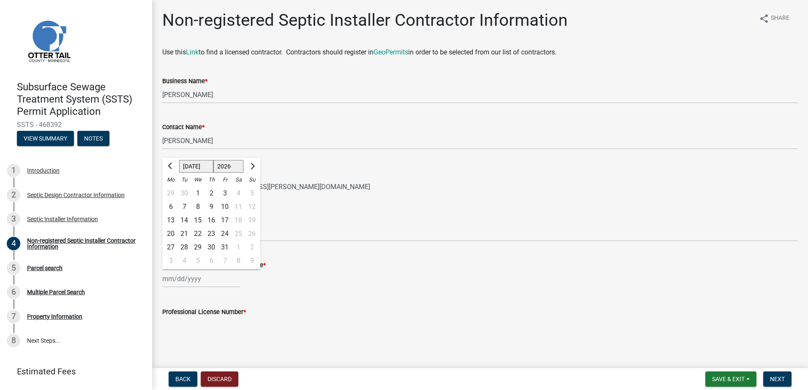
type input "[DATE]"
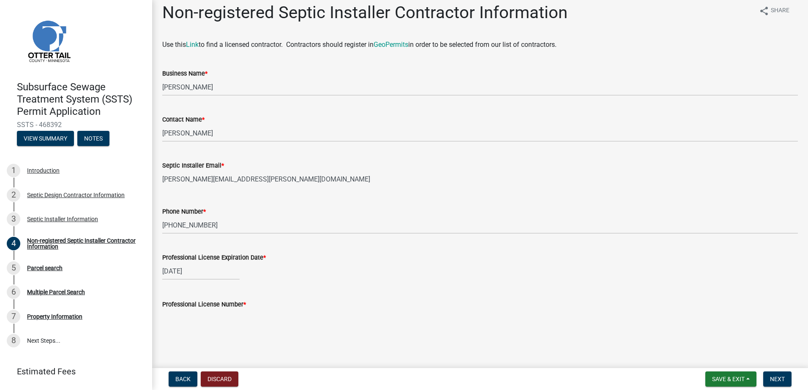
scroll to position [9, 0]
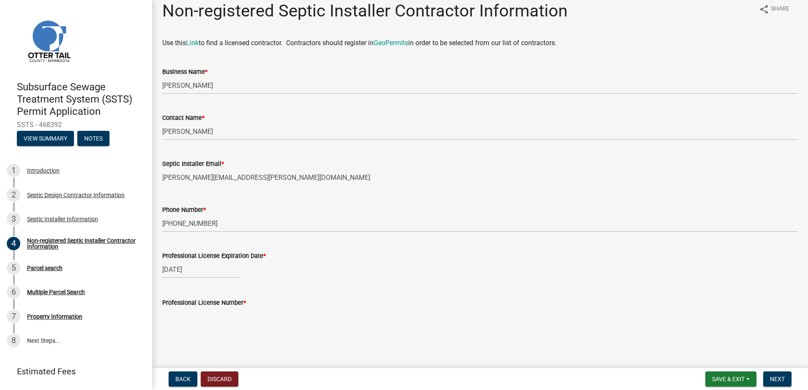
click at [178, 319] on input "Professional License Number *" at bounding box center [479, 316] width 635 height 17
type input "4242"
click at [778, 376] on span "Next" at bounding box center [777, 379] width 15 height 7
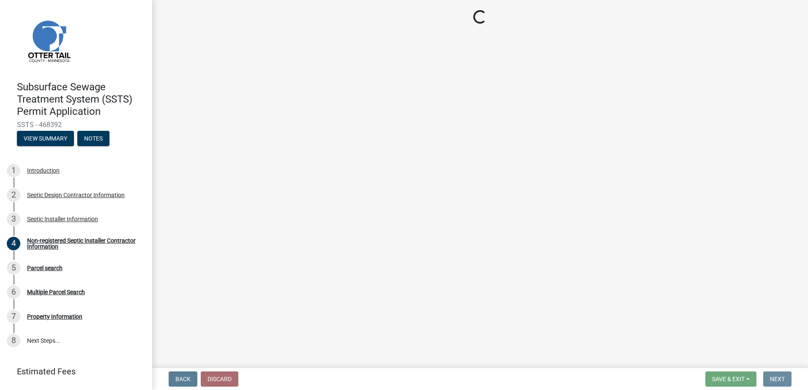
scroll to position [0, 0]
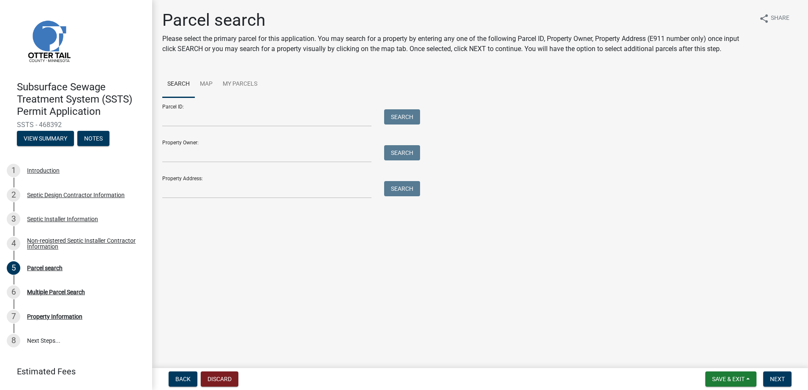
click at [178, 126] on form "Parcel ID: Search Property Owner: Search Property Address: Search" at bounding box center [289, 148] width 254 height 101
click at [176, 124] on input "Parcel ID:" at bounding box center [266, 117] width 209 height 17
type input "20000990440000"
click at [399, 113] on button "Search" at bounding box center [402, 116] width 36 height 15
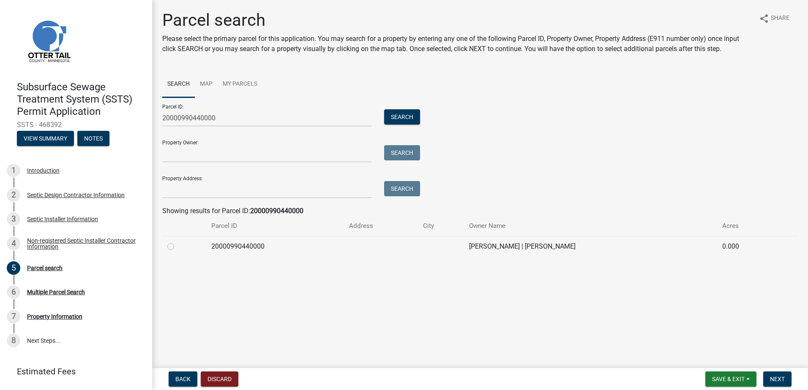
click at [177, 242] on label at bounding box center [177, 242] width 0 height 0
click at [177, 245] on input "radio" at bounding box center [179, 244] width 5 height 5
radio input "true"
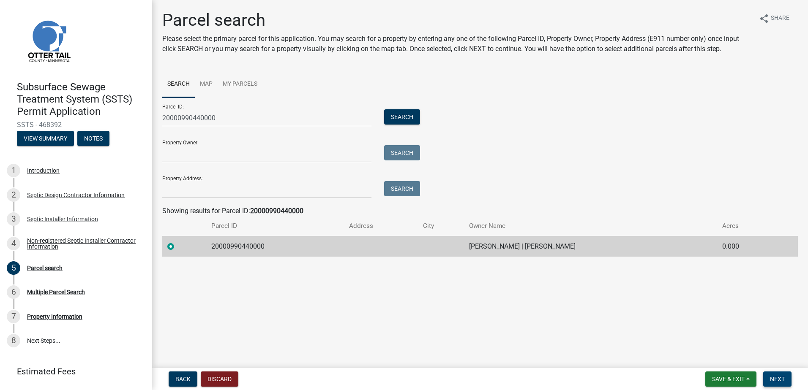
click at [768, 379] on button "Next" at bounding box center [777, 379] width 28 height 15
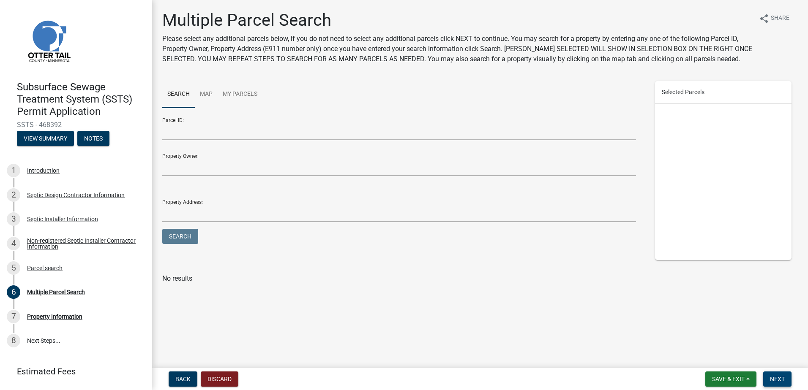
click at [783, 379] on span "Next" at bounding box center [777, 379] width 15 height 7
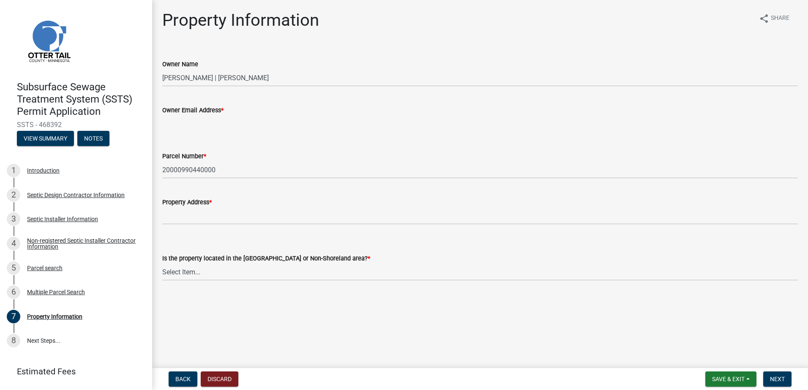
click at [182, 124] on input "Owner Email Address *" at bounding box center [479, 123] width 635 height 17
type input "[PERSON_NAME][EMAIL_ADDRESS][PERSON_NAME][DOMAIN_NAME]"
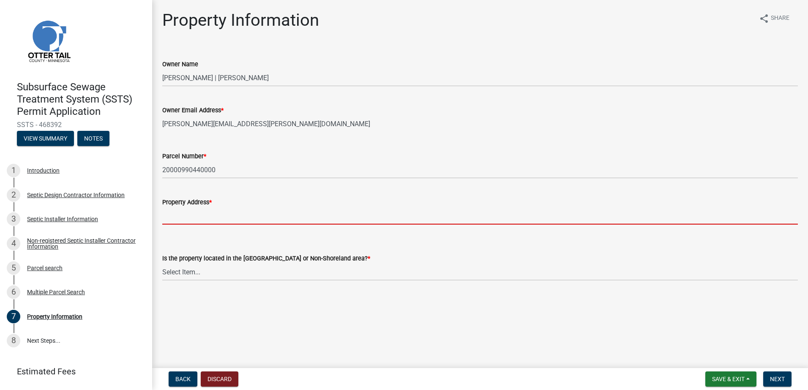
click at [172, 221] on input "Property Address *" at bounding box center [479, 215] width 635 height 17
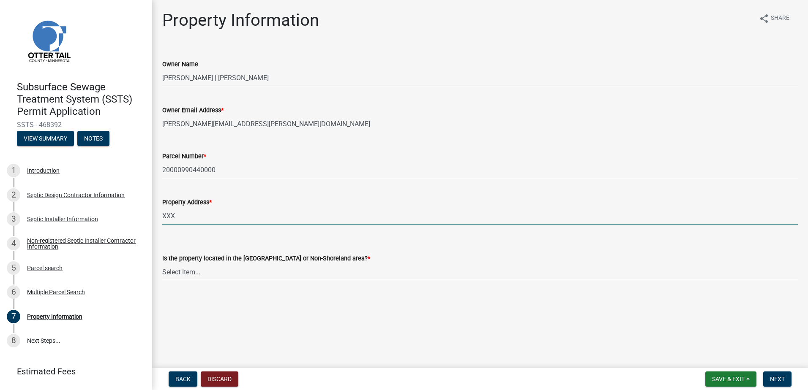
type input "XXXXX"
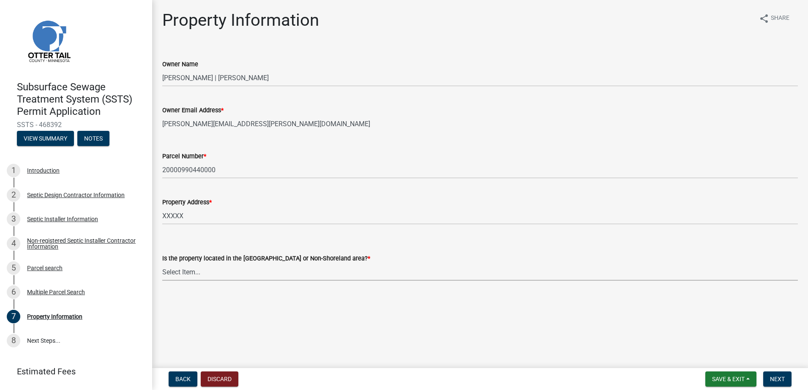
click at [172, 273] on select "Select Item... Shoreland Non-Shoreland" at bounding box center [479, 272] width 635 height 17
click at [162, 264] on select "Select Item... Shoreland Non-Shoreland" at bounding box center [479, 272] width 635 height 17
select select "f91142e6-e911-469c-9754-896c7e7f9e05"
click at [774, 379] on span "Next" at bounding box center [777, 379] width 15 height 7
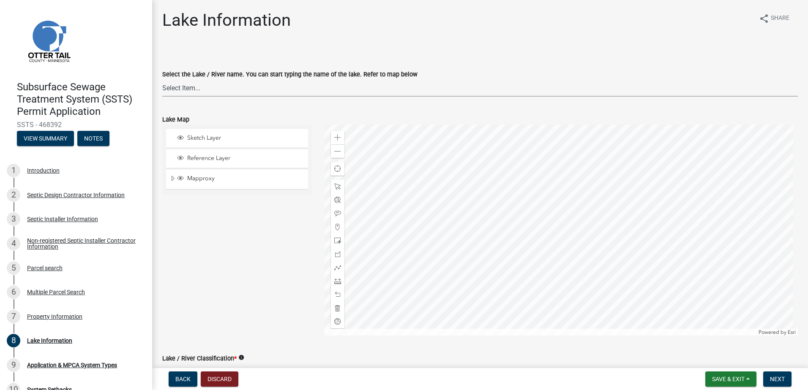
click at [185, 88] on select "Select Item... None [PERSON_NAME] 56-031 [PERSON_NAME] 56-118 [PERSON_NAME] 56-…" at bounding box center [479, 87] width 635 height 17
click at [259, 55] on div "Select the Lake / River name. You can start typing the name of the lake. Refer …" at bounding box center [479, 71] width 635 height 49
click at [186, 87] on select "Select Item... None [PERSON_NAME] 56-031 [PERSON_NAME] 56-118 [PERSON_NAME] 56-…" at bounding box center [479, 87] width 635 height 17
click at [162, 79] on select "Select Item... None [PERSON_NAME] 56-031 [PERSON_NAME] 56-118 [PERSON_NAME] 56-…" at bounding box center [479, 87] width 635 height 17
select select "b73ab6c9-13da-4ae0-a187-6b3beb0d3f22"
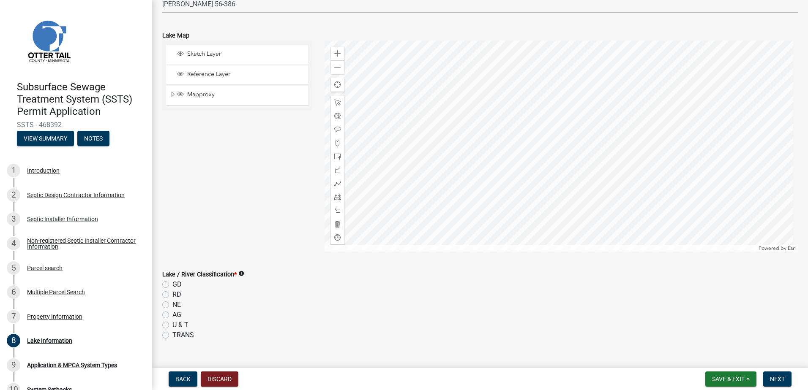
scroll to position [85, 0]
click at [172, 294] on label "RD" at bounding box center [176, 294] width 9 height 10
click at [172, 294] on input "RD" at bounding box center [174, 291] width 5 height 5
radio input "true"
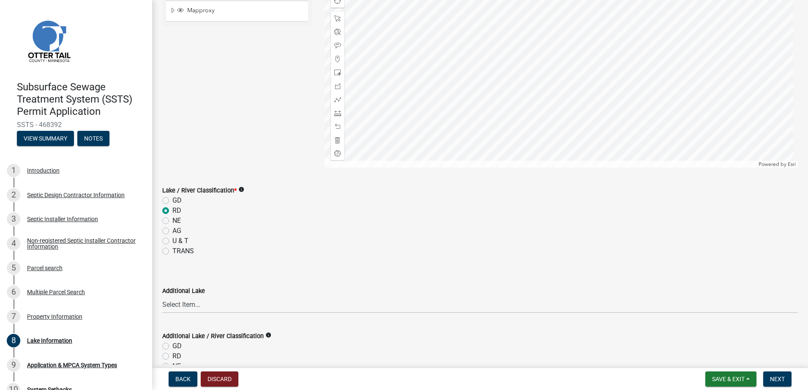
scroll to position [246, 0]
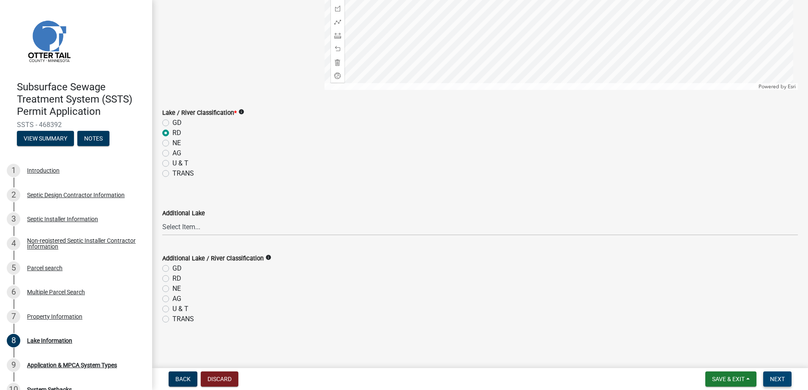
click at [777, 377] on span "Next" at bounding box center [777, 379] width 15 height 7
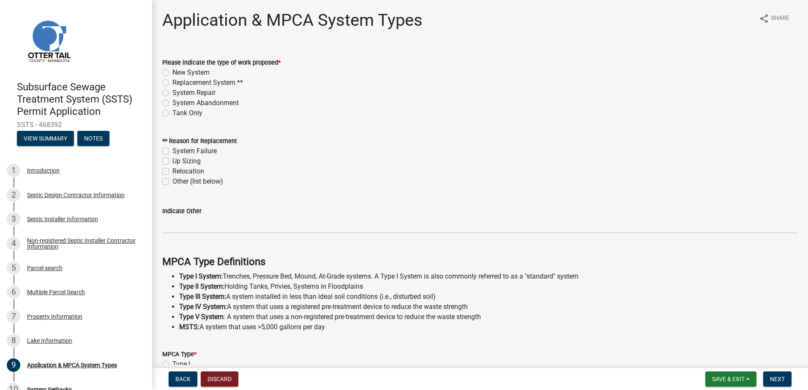
click at [172, 73] on label "New System" at bounding box center [190, 73] width 37 height 10
click at [172, 73] on input "New System" at bounding box center [174, 70] width 5 height 5
radio input "true"
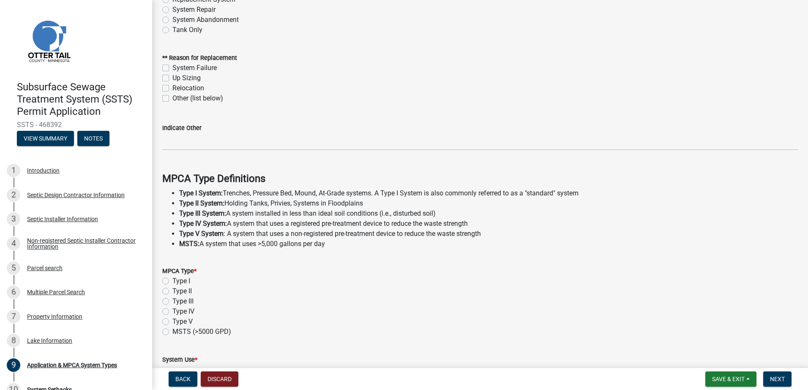
scroll to position [169, 0]
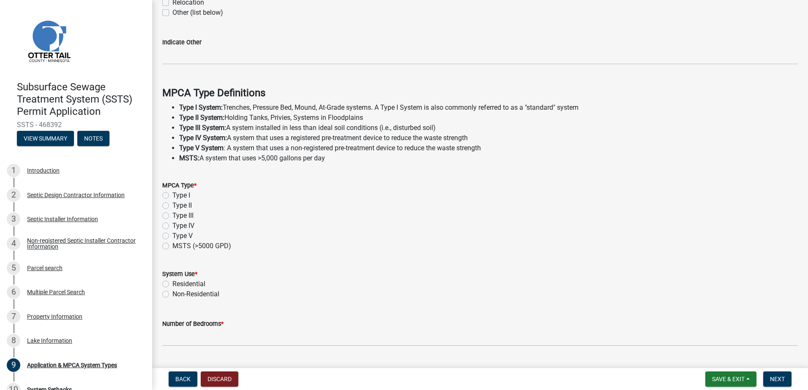
click at [172, 205] on label "Type II" at bounding box center [181, 206] width 19 height 10
click at [172, 205] on input "Type II" at bounding box center [174, 203] width 5 height 5
radio input "true"
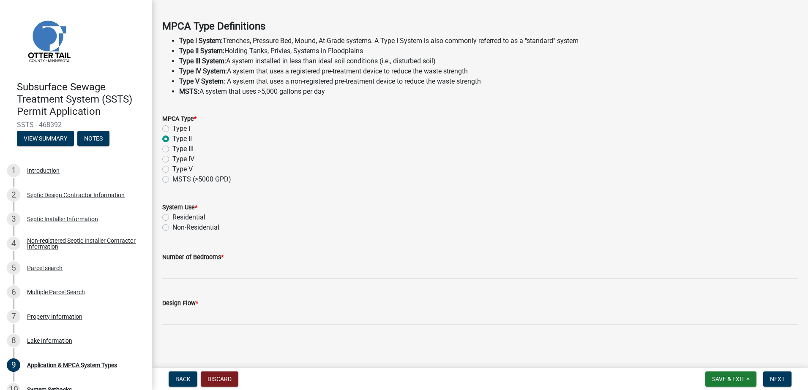
scroll to position [236, 0]
click at [172, 220] on label "Residential" at bounding box center [188, 217] width 33 height 10
click at [172, 218] on input "Residential" at bounding box center [174, 214] width 5 height 5
radio input "true"
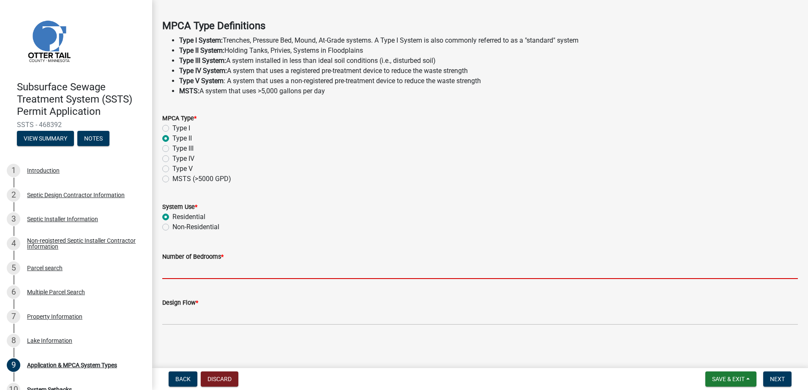
click at [180, 270] on input "Number of Bedrooms *" at bounding box center [479, 270] width 635 height 17
type input "1"
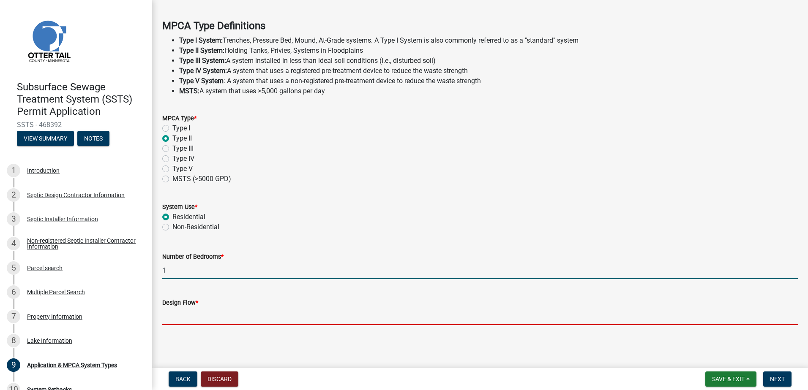
drag, startPoint x: 176, startPoint y: 317, endPoint x: 197, endPoint y: 314, distance: 21.0
click at [176, 317] on input "Design Flow *" at bounding box center [479, 316] width 635 height 17
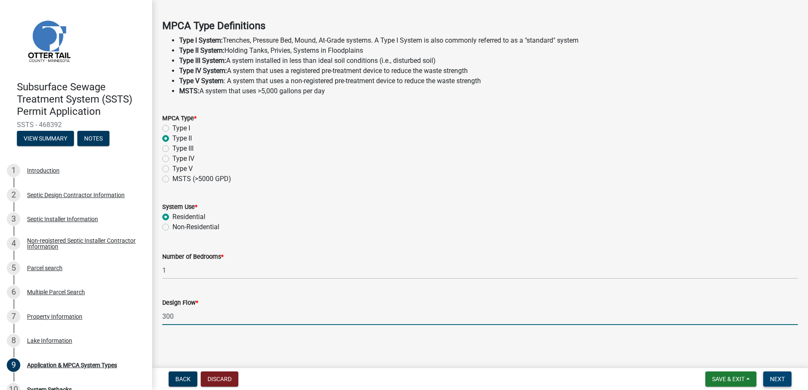
type input "300"
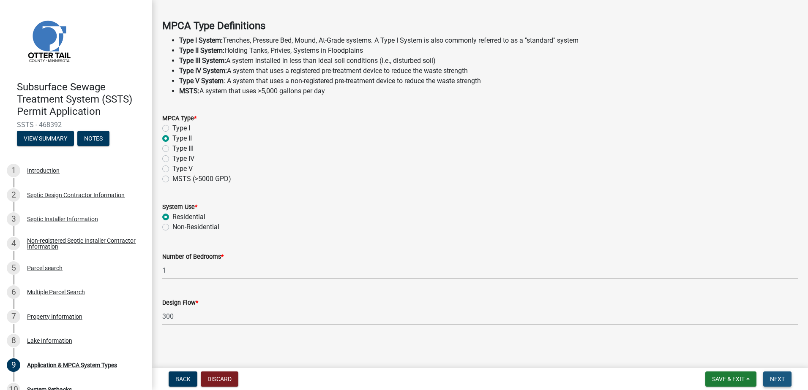
click at [775, 382] on span "Next" at bounding box center [777, 379] width 15 height 7
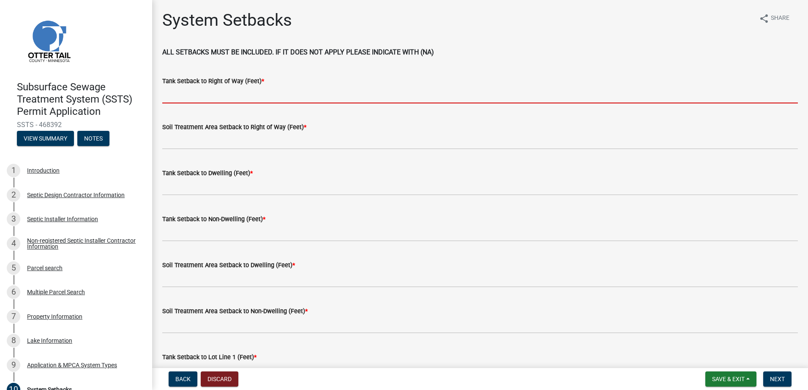
click at [177, 96] on input "Tank Setback to Right of Way (Feet) *" at bounding box center [479, 94] width 635 height 17
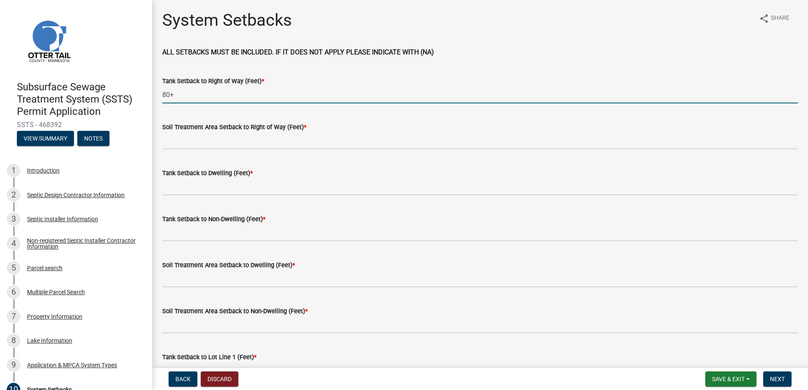
type input "80+"
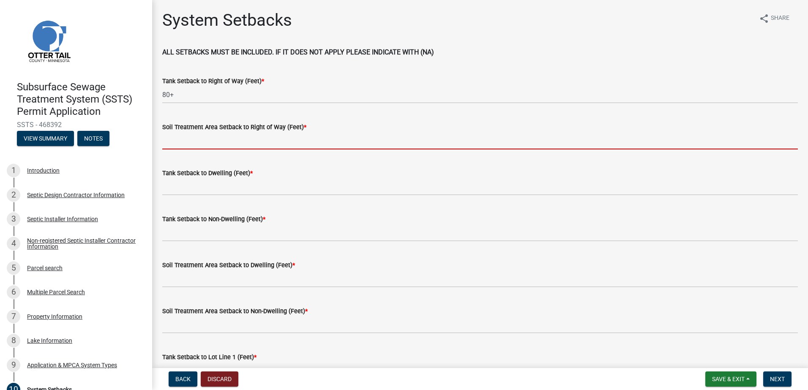
click at [230, 135] on input "Soil Treatment Area Setback to Right of Way (Feet) *" at bounding box center [479, 140] width 635 height 17
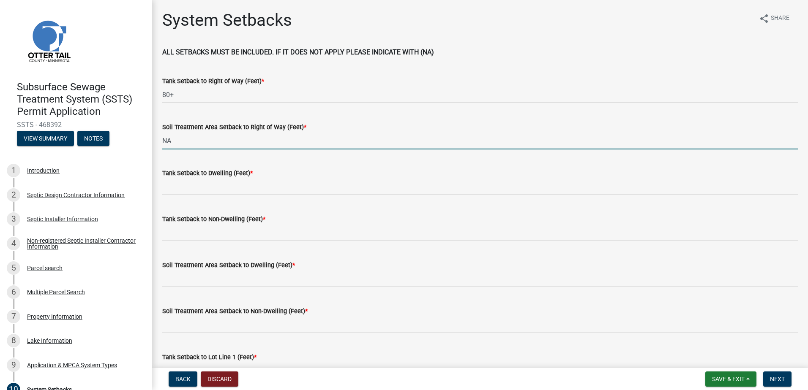
type input "NA"
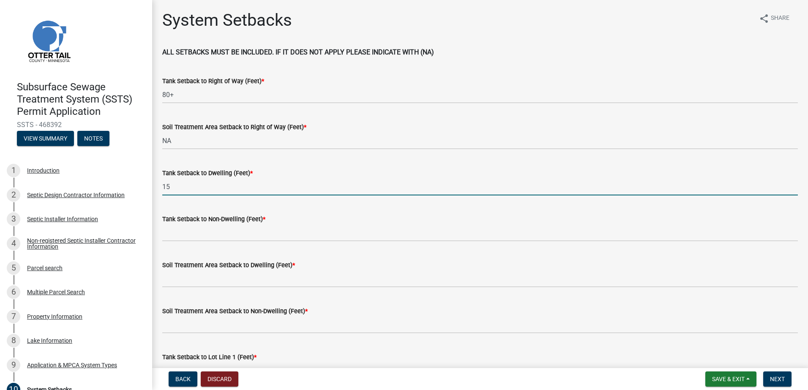
type input "15"
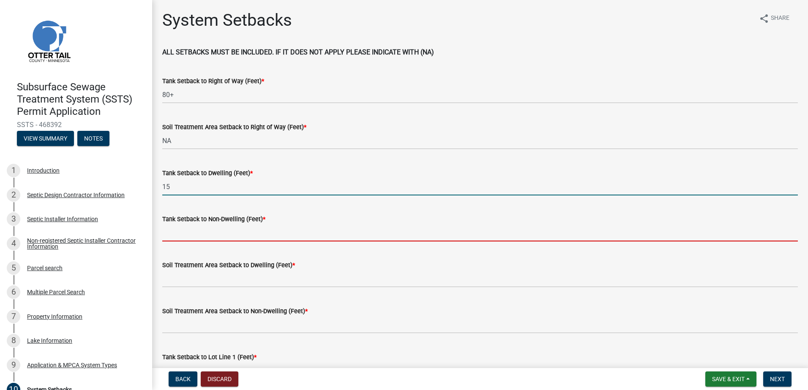
click at [166, 235] on input "Tank Setback to Non-Dwelling (Feet) *" at bounding box center [479, 232] width 635 height 17
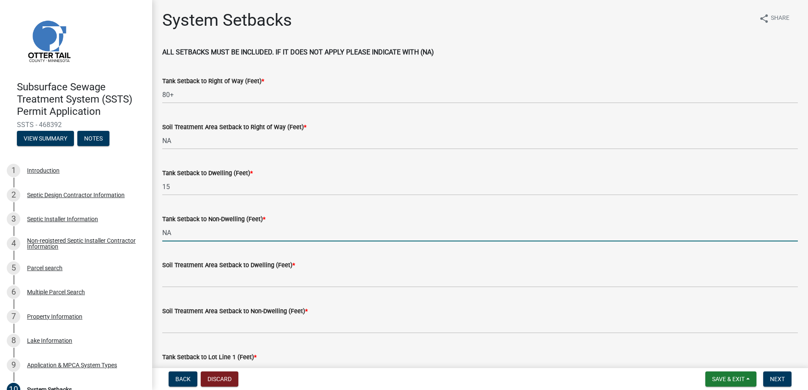
type input "NA"
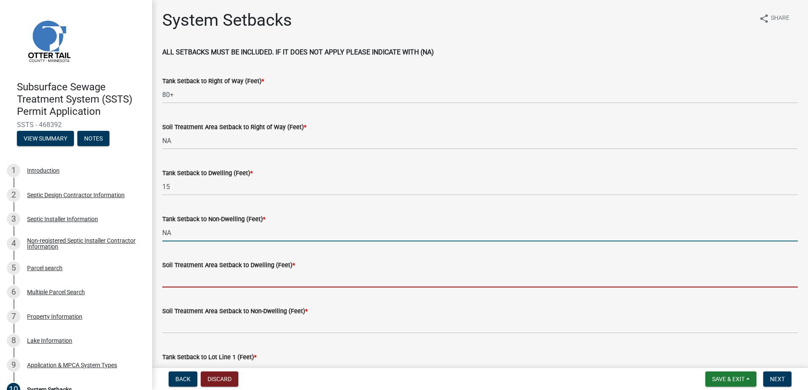
click at [172, 282] on input "Soil Treatment Area Setback to Dwelling (Feet) *" at bounding box center [479, 278] width 635 height 17
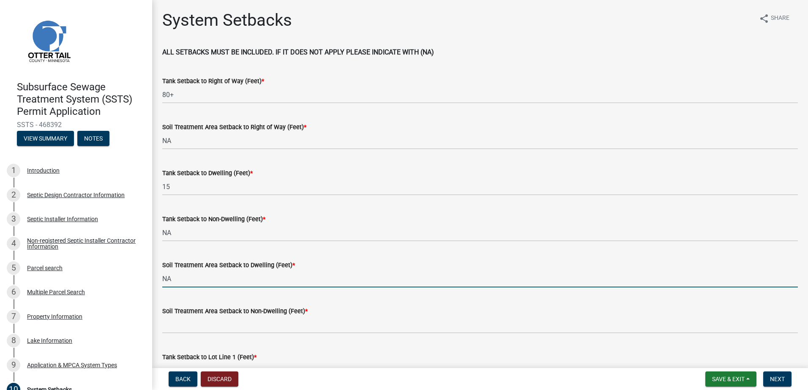
type input "NA"
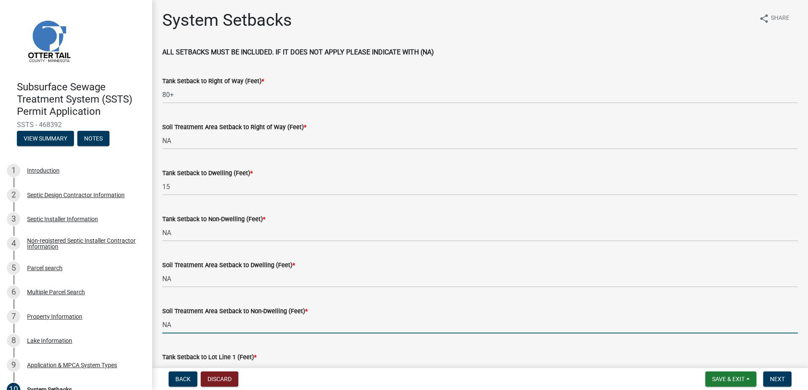
type input "NA"
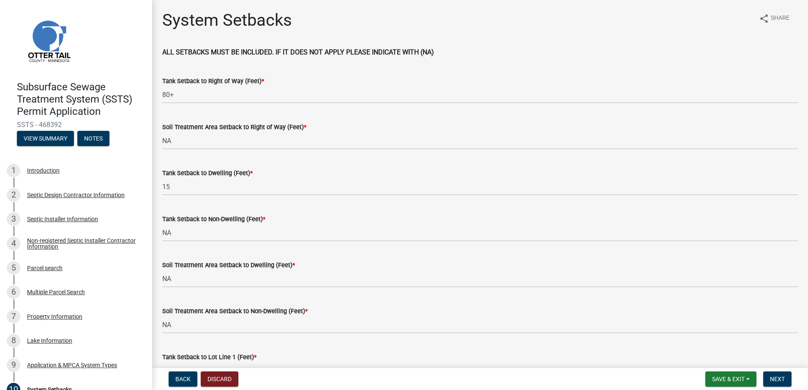
scroll to position [15, 0]
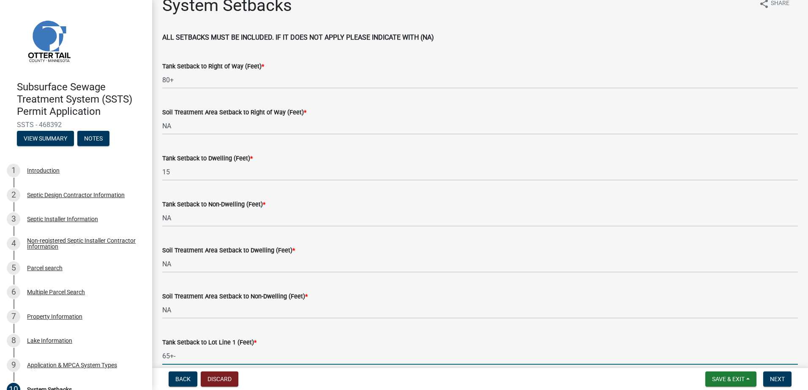
type input "65+-"
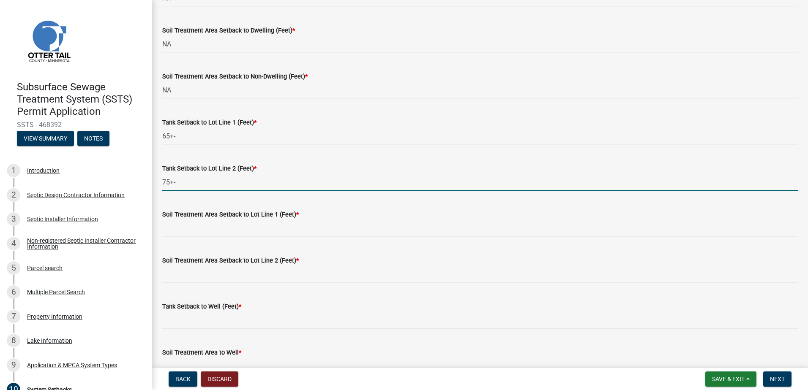
type input "75+-"
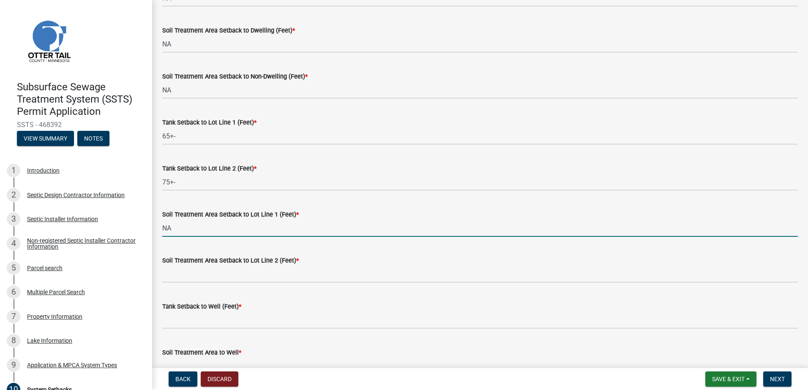
type input "NA"
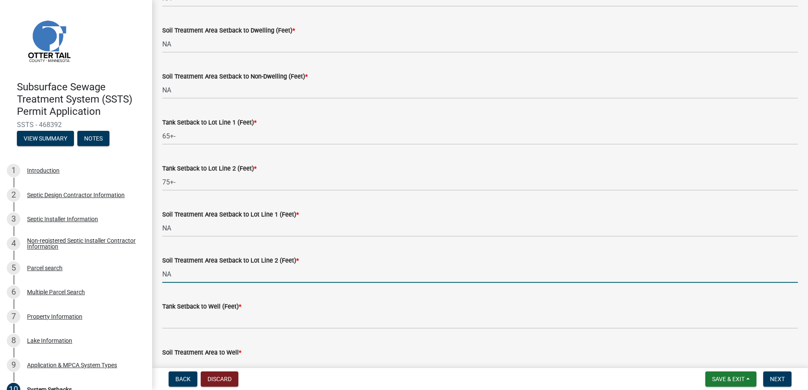
type input "NA"
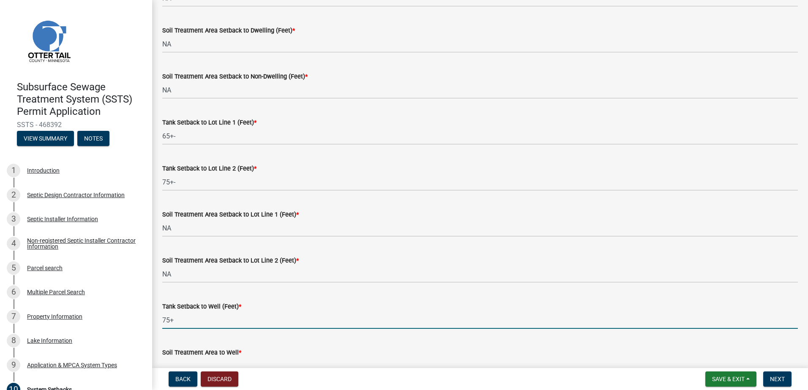
type input "75+"
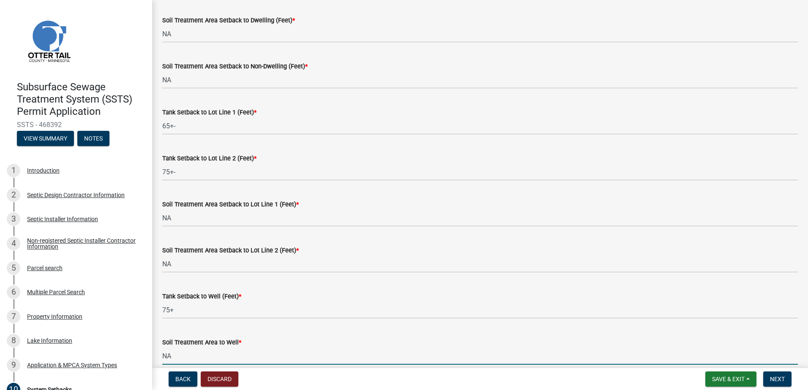
type input "NA"
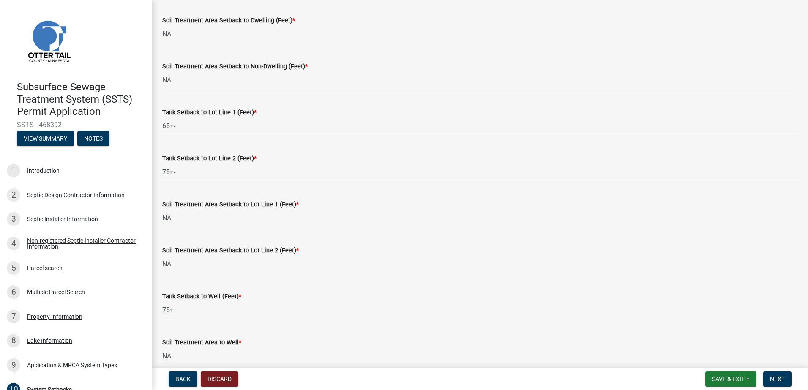
scroll to position [465, 0]
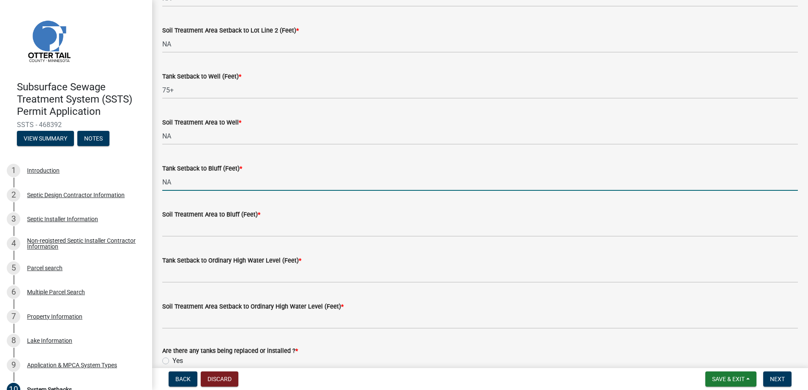
type input "NA"
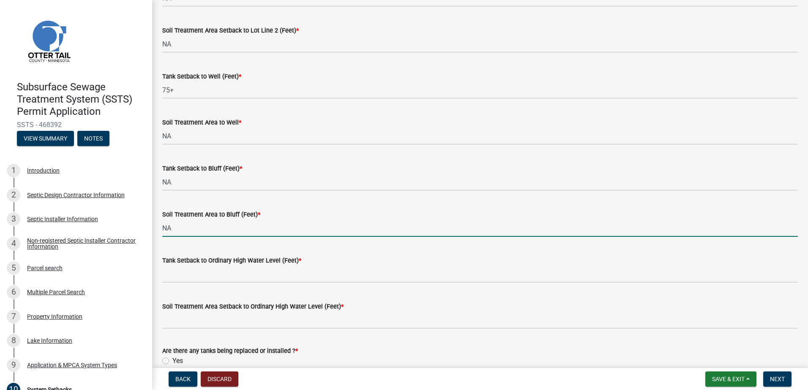
type input "NA"
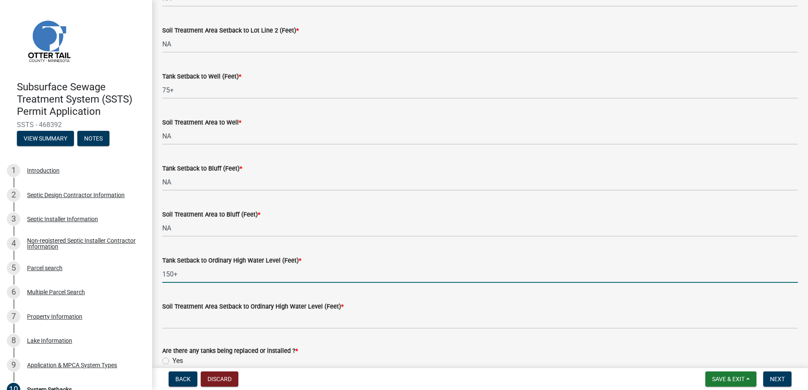
type input "150+"
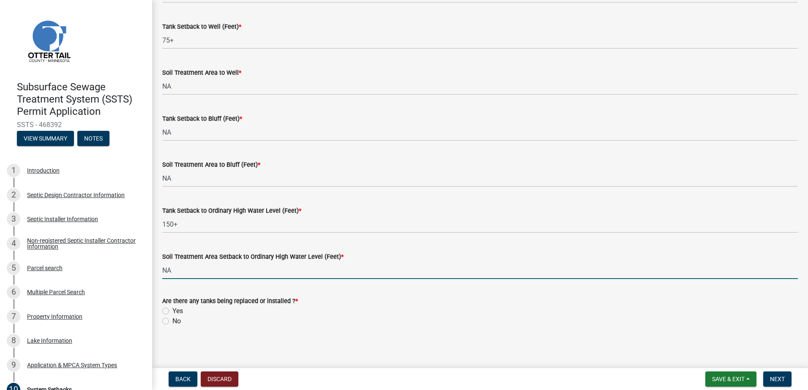
scroll to position [517, 0]
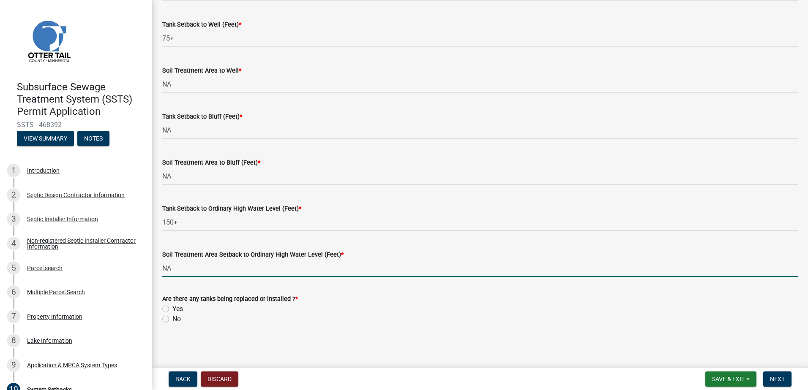
type input "NA"
click at [172, 309] on label "Yes" at bounding box center [177, 309] width 11 height 10
click at [172, 309] on input "Yes" at bounding box center [174, 306] width 5 height 5
radio input "true"
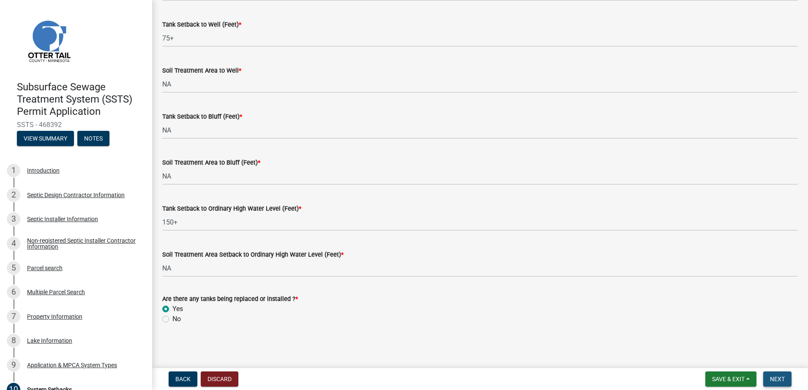
click at [775, 384] on button "Next" at bounding box center [777, 379] width 28 height 15
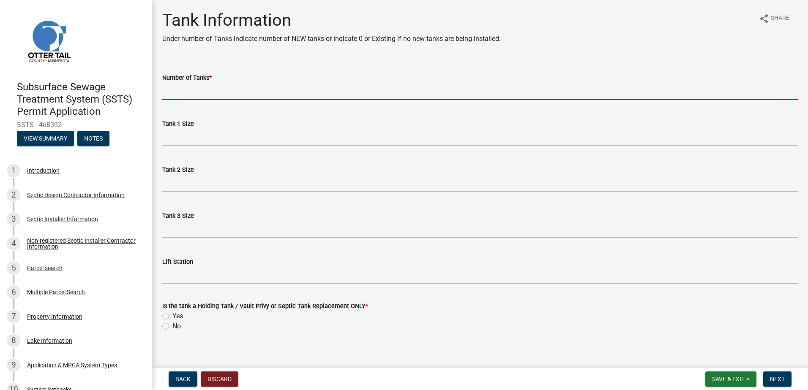
click at [165, 94] on input "Number of Tanks *" at bounding box center [479, 91] width 635 height 17
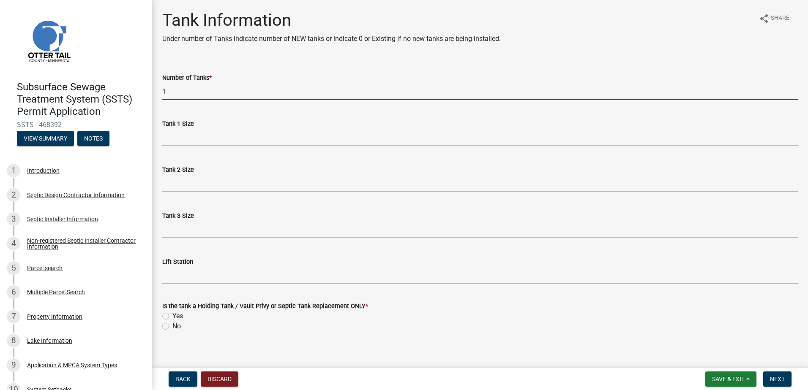
type input "1"
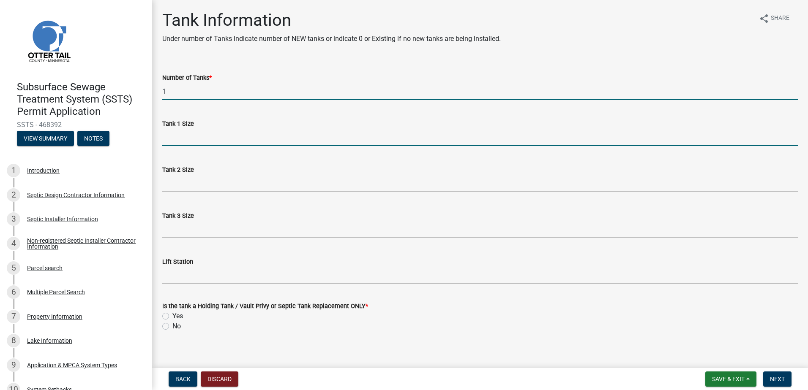
click at [171, 137] on input "Tank 1 Size" at bounding box center [479, 137] width 635 height 17
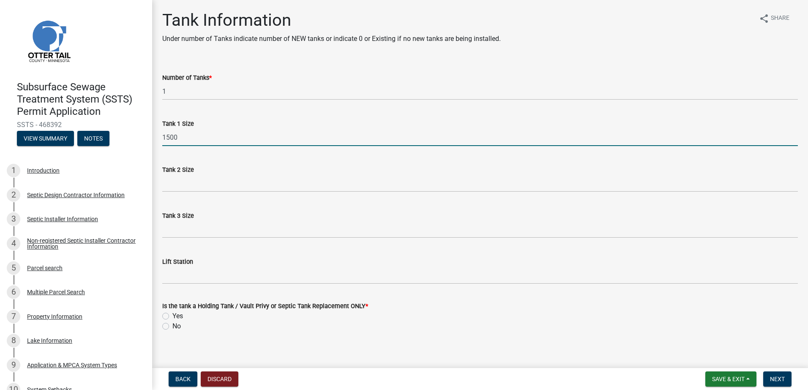
type input "1500"
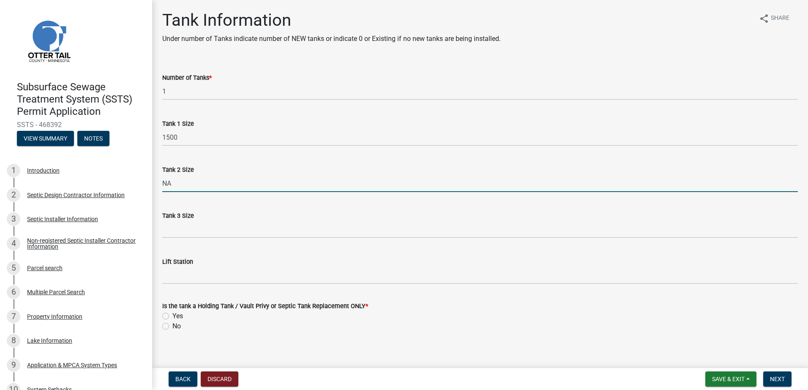
type input "NA"
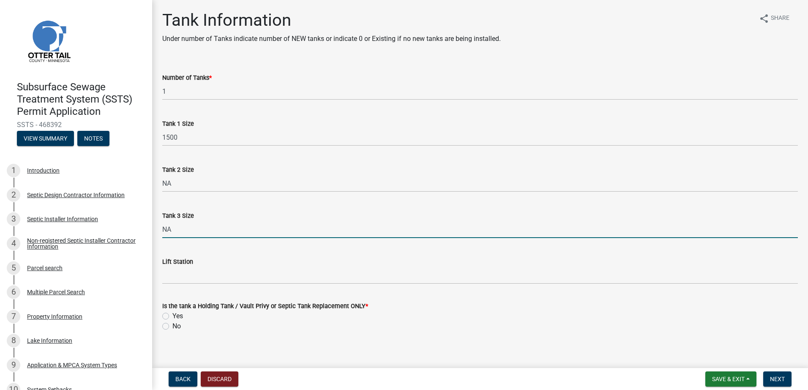
type input "NA"
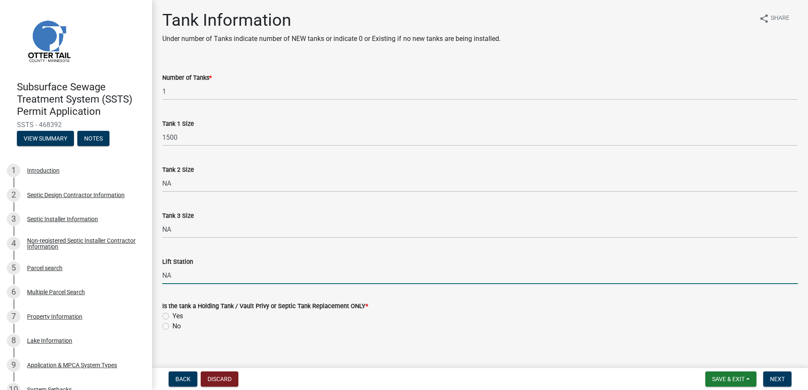
type input "NA"
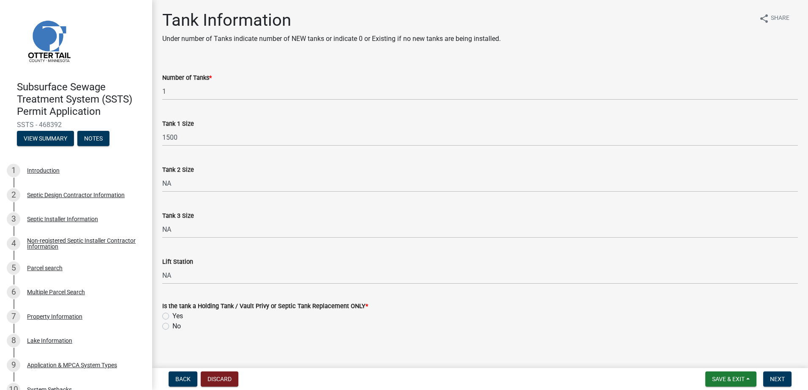
click at [172, 317] on label "Yes" at bounding box center [177, 316] width 11 height 10
click at [172, 317] on input "Yes" at bounding box center [174, 313] width 5 height 5
radio input "true"
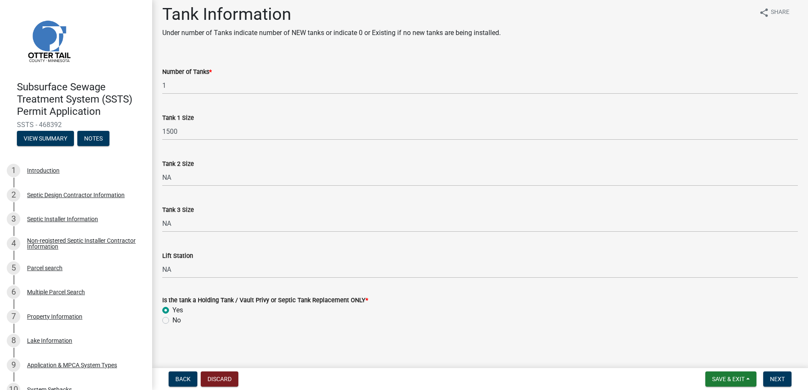
scroll to position [7, 0]
click at [778, 377] on span "Next" at bounding box center [777, 379] width 15 height 7
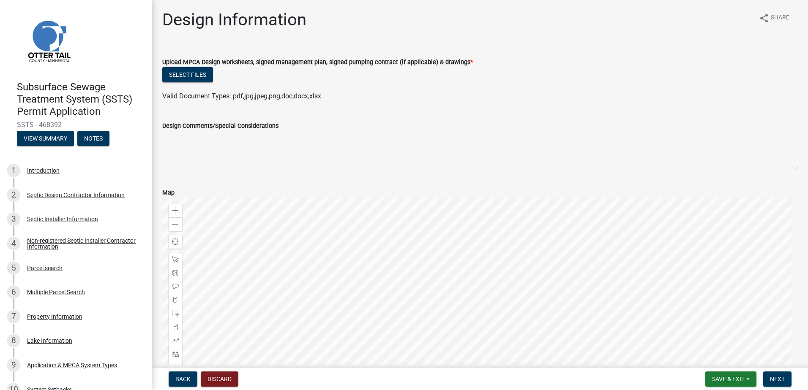
scroll to position [0, 0]
click at [192, 80] on button "Select files" at bounding box center [187, 75] width 51 height 15
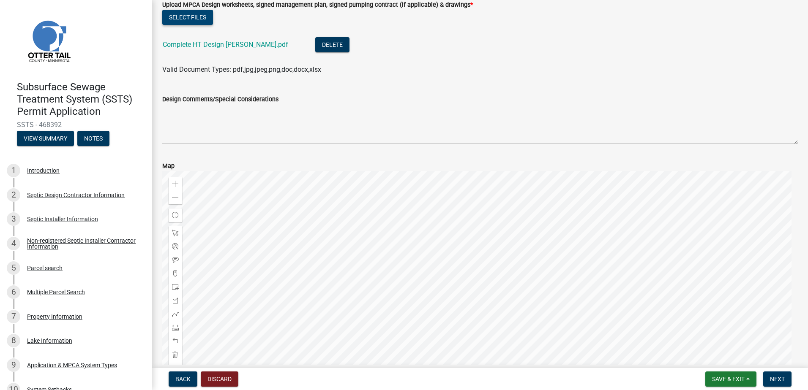
scroll to position [116, 0]
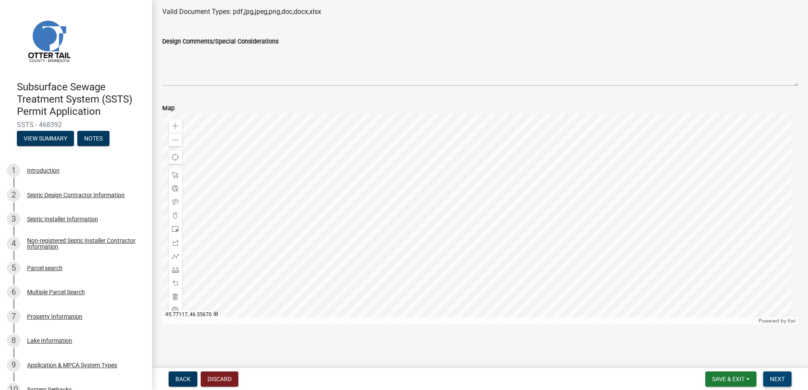
click at [779, 379] on span "Next" at bounding box center [777, 379] width 15 height 7
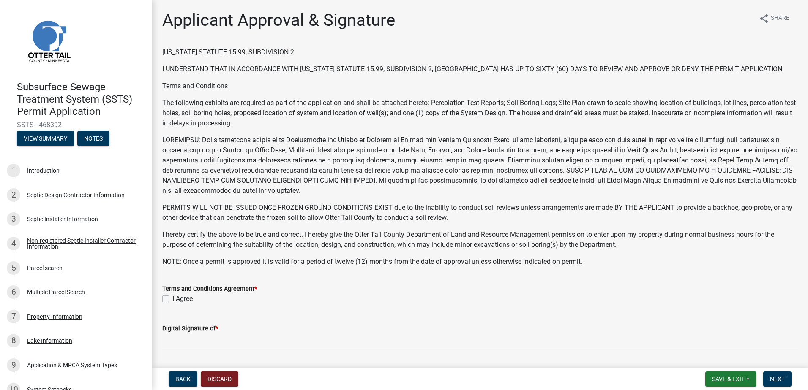
click at [172, 299] on label "I Agree" at bounding box center [182, 299] width 20 height 10
click at [172, 299] on input "I Agree" at bounding box center [174, 296] width 5 height 5
checkbox input "true"
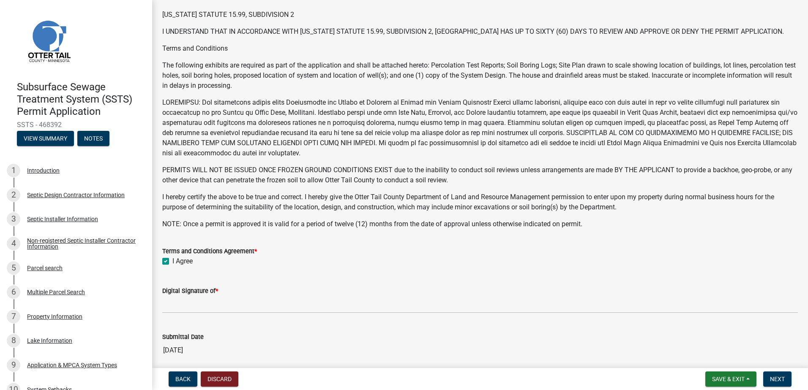
scroll to position [85, 0]
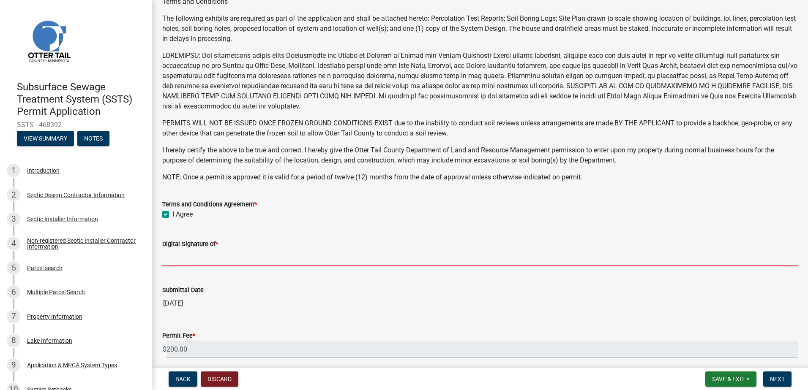
click at [191, 263] on input "Digital Signature of *" at bounding box center [479, 257] width 635 height 17
type input "[PERSON_NAME]"
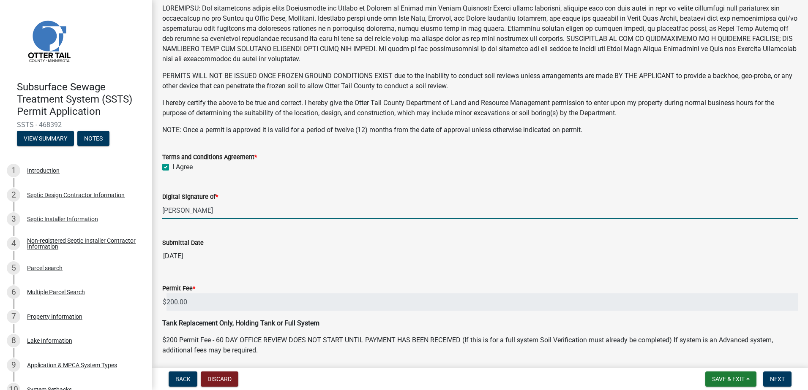
scroll to position [162, 0]
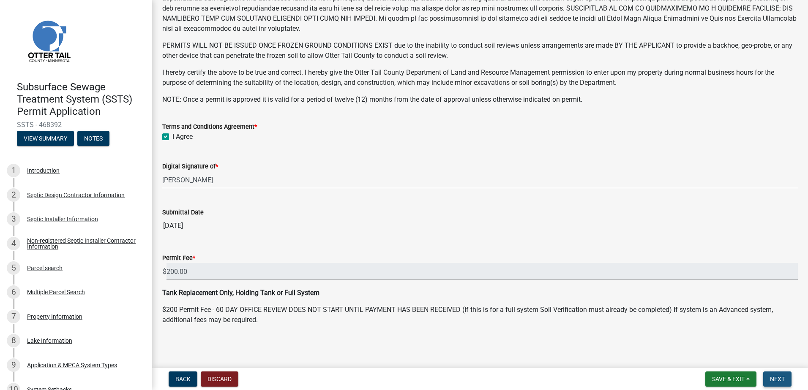
click at [777, 379] on span "Next" at bounding box center [777, 379] width 15 height 7
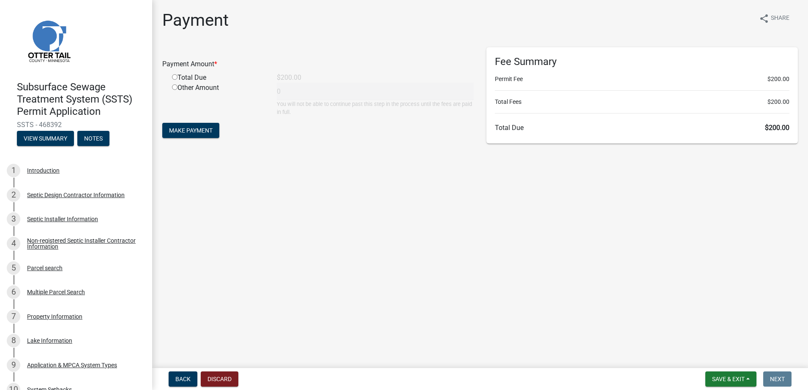
click at [172, 76] on input "radio" at bounding box center [174, 76] width 5 height 5
radio input "true"
type input "200"
click at [184, 130] on span "Make Payment" at bounding box center [191, 130] width 44 height 7
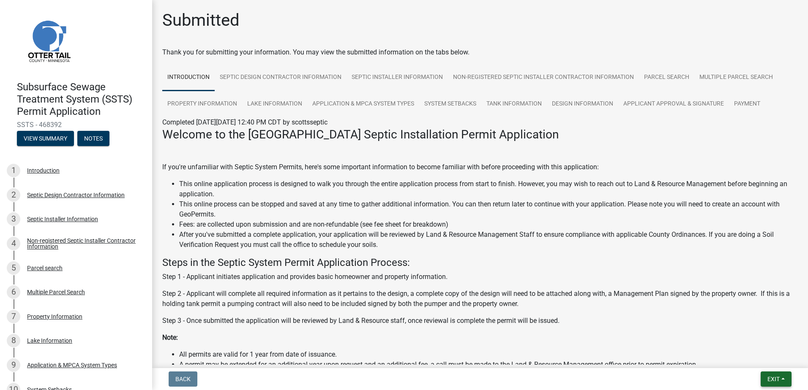
click at [785, 379] on button "Exit" at bounding box center [776, 379] width 31 height 15
click at [761, 360] on button "Save & Exit" at bounding box center [758, 357] width 68 height 20
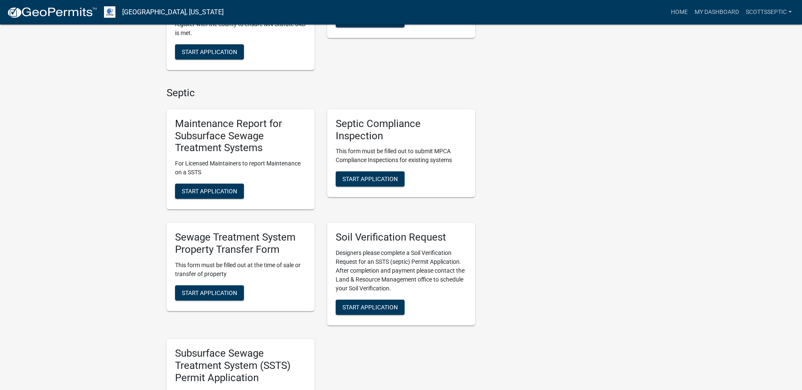
scroll to position [676, 0]
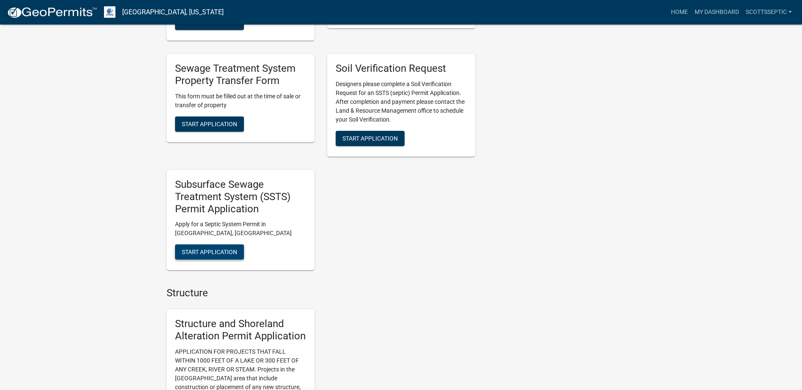
click at [210, 254] on span "Start Application" at bounding box center [209, 252] width 55 height 7
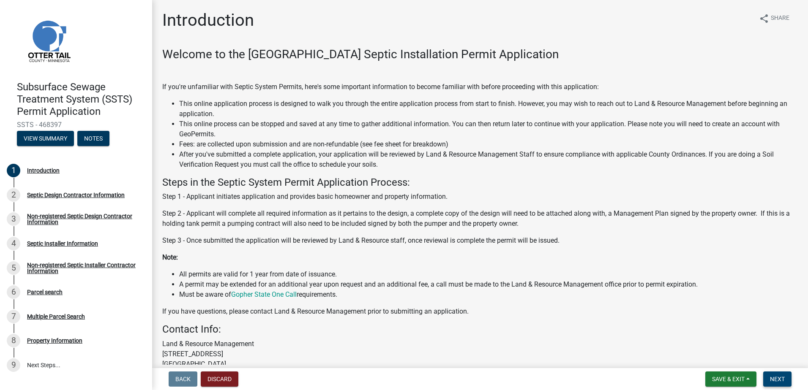
click at [779, 379] on span "Next" at bounding box center [777, 379] width 15 height 7
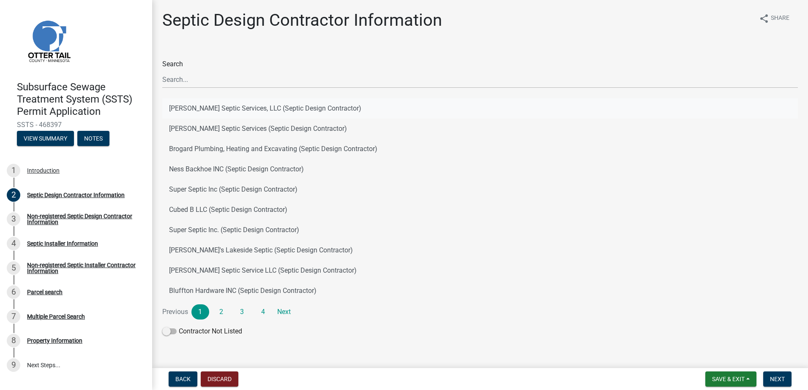
click at [200, 112] on button "[PERSON_NAME] Septic Services, LLC (Septic Design Contractor)" at bounding box center [479, 108] width 635 height 20
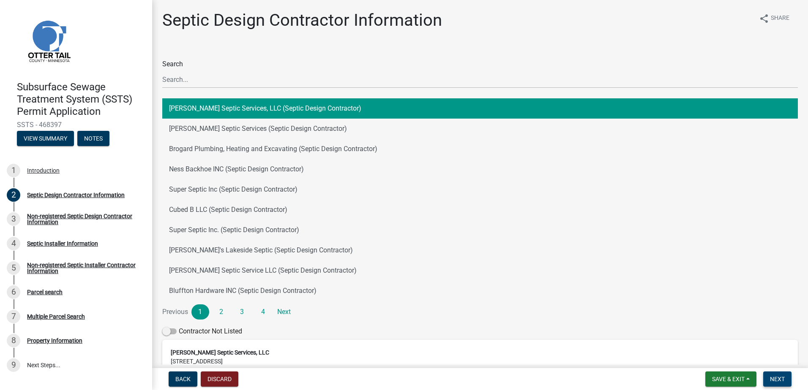
click at [775, 380] on span "Next" at bounding box center [777, 379] width 15 height 7
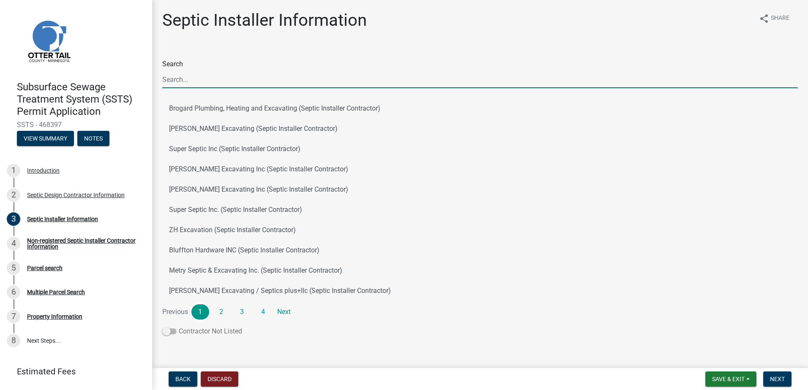
click at [164, 331] on span at bounding box center [169, 332] width 14 height 6
click at [179, 327] on input "Contractor Not Listed" at bounding box center [179, 327] width 0 height 0
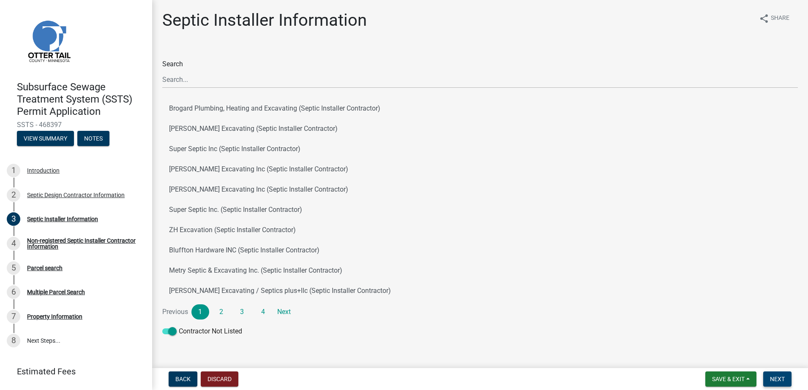
click at [776, 379] on span "Next" at bounding box center [777, 379] width 15 height 7
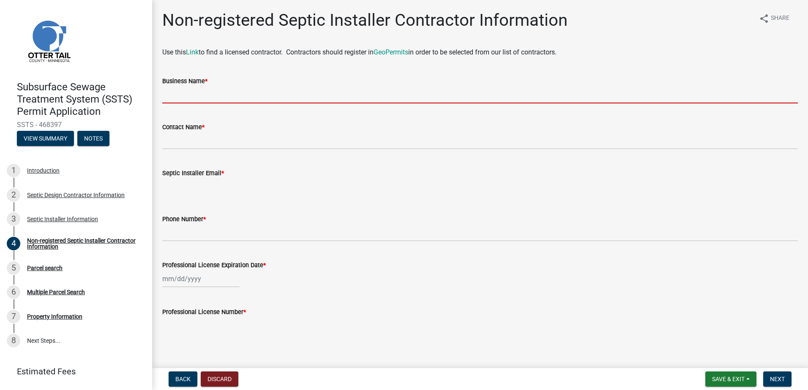
drag, startPoint x: 181, startPoint y: 93, endPoint x: 189, endPoint y: 93, distance: 7.6
click at [181, 93] on input "Business Name *" at bounding box center [479, 94] width 635 height 17
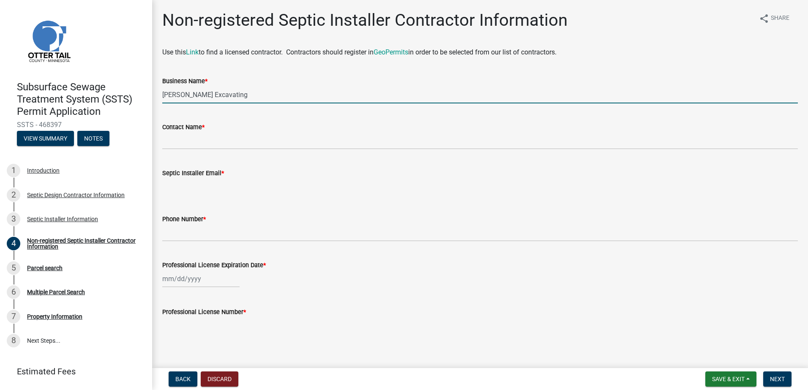
type input "AL Hanson Excavating"
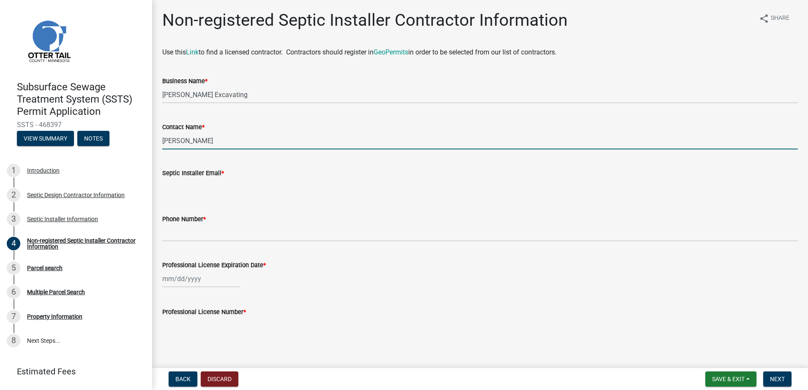
type input "Mitch Thompson"
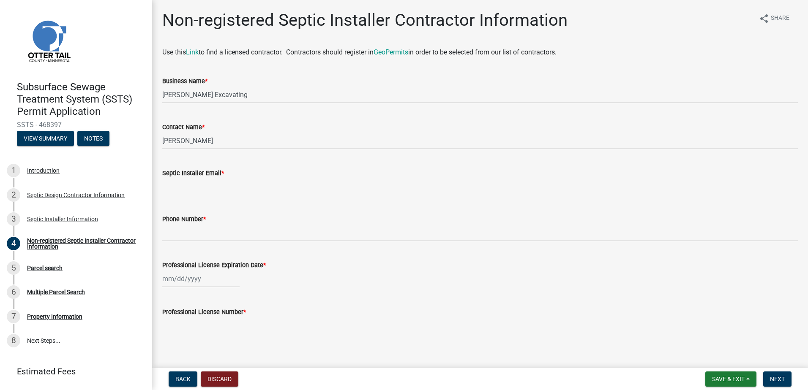
click at [172, 186] on input "Septic Installer Email *" at bounding box center [479, 186] width 635 height 17
type input "mitchell23thompson@gmail.com"
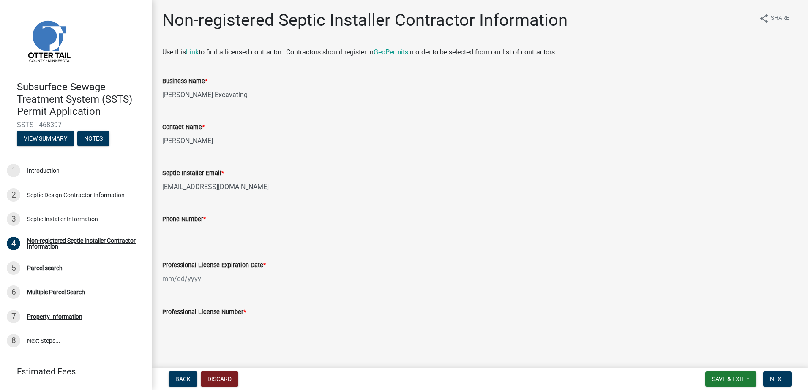
drag, startPoint x: 170, startPoint y: 232, endPoint x: 243, endPoint y: 230, distance: 72.7
click at [172, 232] on input "Phone Number *" at bounding box center [479, 232] width 635 height 17
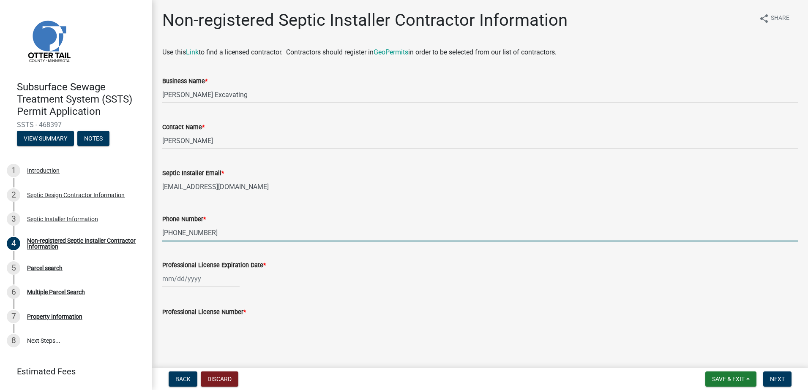
type input "320-815-3690"
select select "8"
select select "2025"
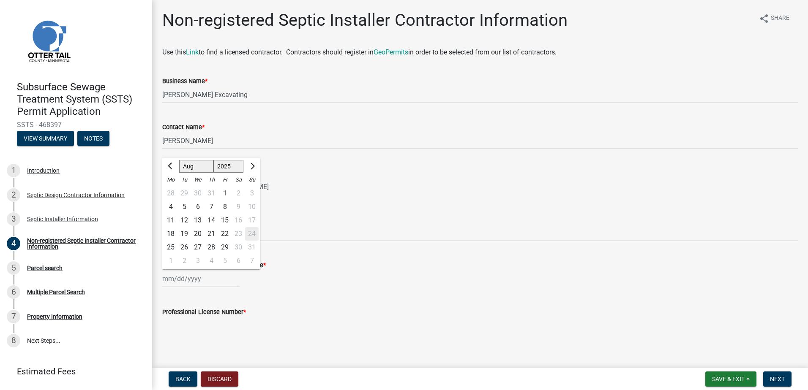
click at [188, 283] on div "Jan Feb Mar Apr May Jun Jul Aug Sep Oct Nov Dec 1525 1526 1527 1528 1529 1530 1…" at bounding box center [200, 278] width 77 height 17
click at [252, 164] on span "Next month" at bounding box center [251, 166] width 6 height 6
select select "10"
click at [220, 248] on div "31" at bounding box center [225, 248] width 14 height 14
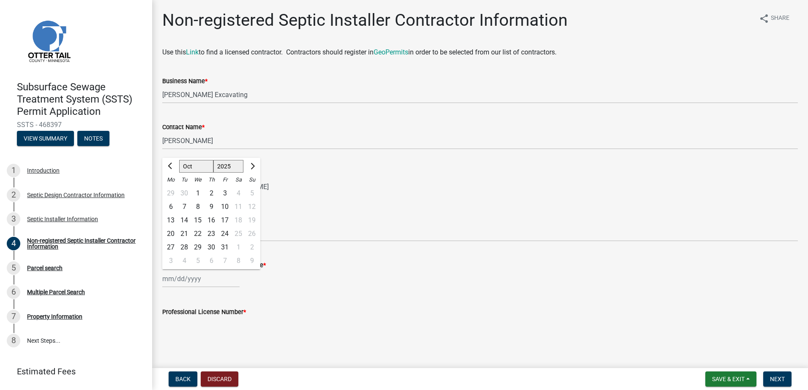
type input "10/31/2025"
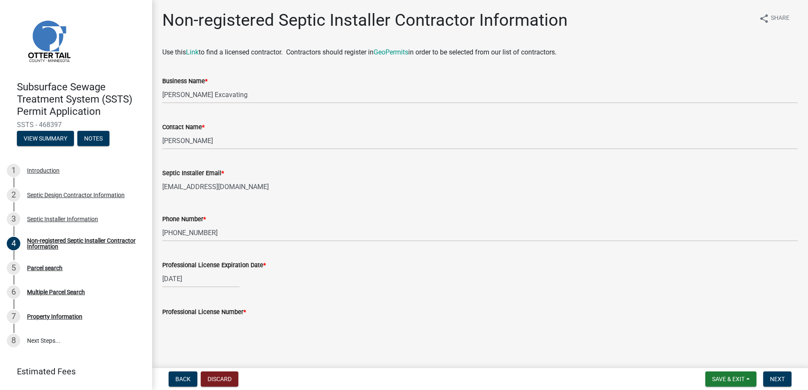
click at [180, 322] on input "Professional License Number *" at bounding box center [479, 325] width 635 height 17
type input "337"
click at [781, 375] on button "Next" at bounding box center [777, 379] width 28 height 15
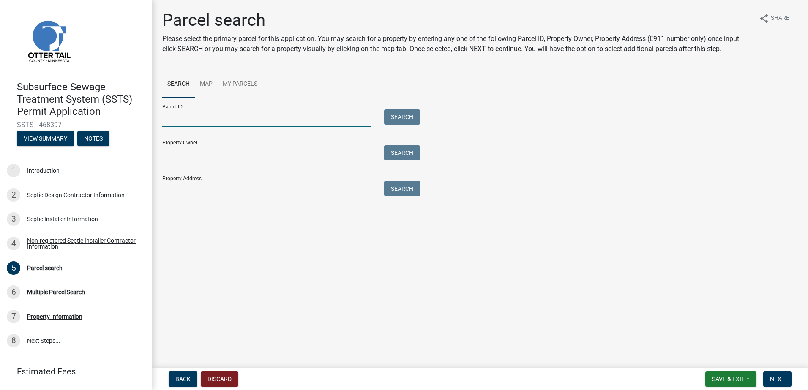
click at [185, 119] on input "Parcel ID:" at bounding box center [266, 117] width 209 height 17
type input "20000170096001"
click at [406, 116] on button "Search" at bounding box center [402, 116] width 36 height 15
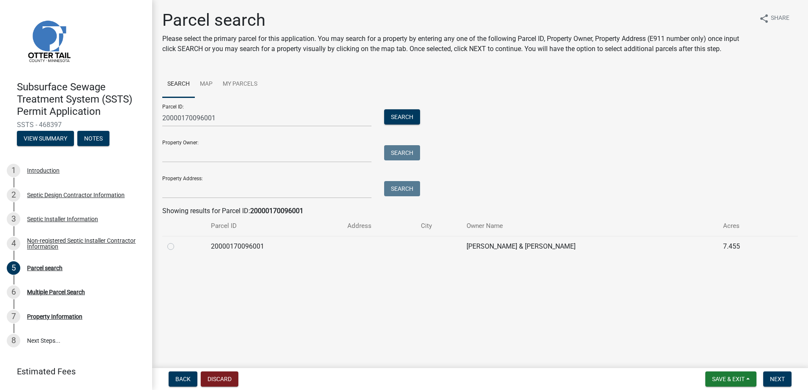
click at [177, 242] on label at bounding box center [177, 242] width 0 height 0
click at [177, 247] on input "radio" at bounding box center [179, 244] width 5 height 5
radio input "true"
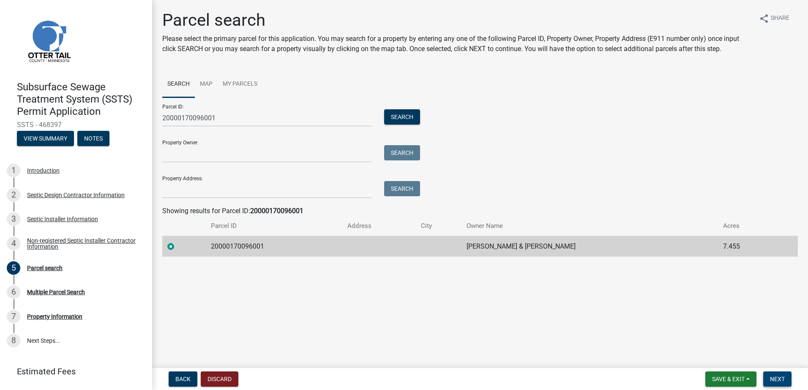
click at [779, 381] on span "Next" at bounding box center [777, 379] width 15 height 7
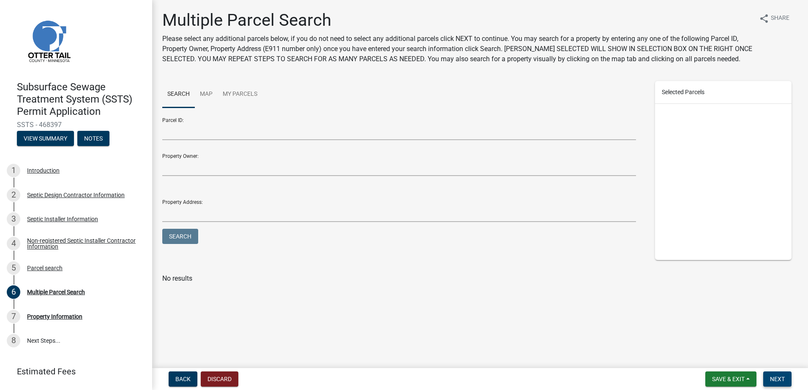
click at [773, 379] on span "Next" at bounding box center [777, 379] width 15 height 7
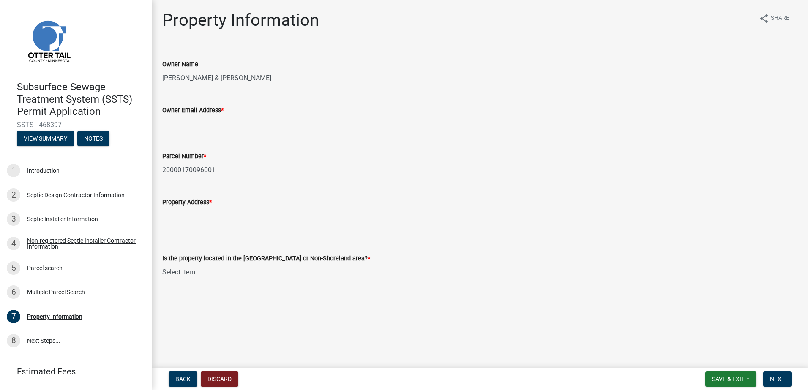
click at [183, 117] on input "Owner Email Address *" at bounding box center [479, 123] width 635 height 17
type input "jeff.amundson62@gmail.com"
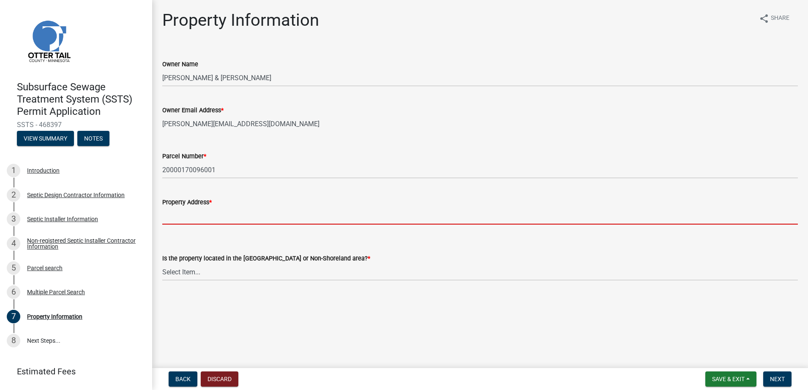
drag, startPoint x: 163, startPoint y: 214, endPoint x: 194, endPoint y: 215, distance: 30.8
click at [163, 214] on input "Property Address *" at bounding box center [479, 215] width 635 height 17
type input "XXXXX"
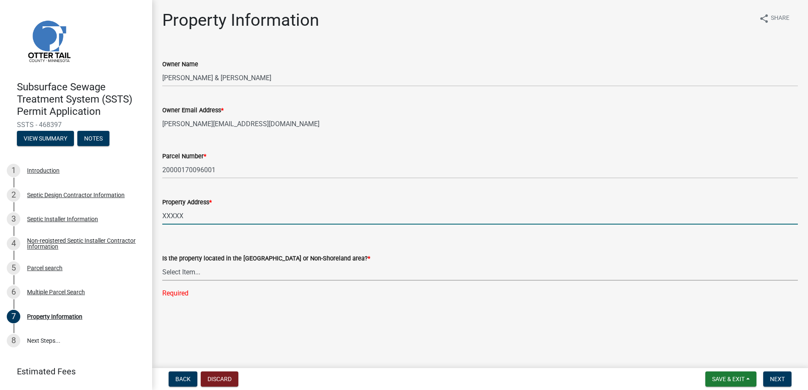
click at [177, 274] on select "Select Item... Shoreland Non-Shoreland" at bounding box center [479, 272] width 635 height 17
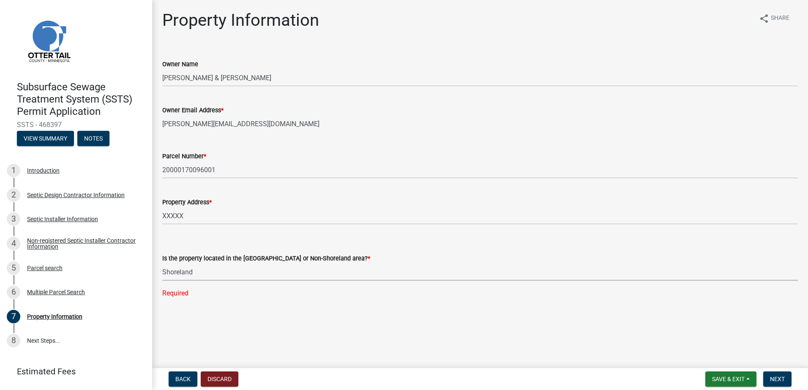
click at [162, 264] on select "Select Item... Shoreland Non-Shoreland" at bounding box center [479, 272] width 635 height 17
select select "f91142e6-e911-469c-9754-896c7e7f9e05"
click at [781, 377] on span "Next" at bounding box center [777, 379] width 15 height 7
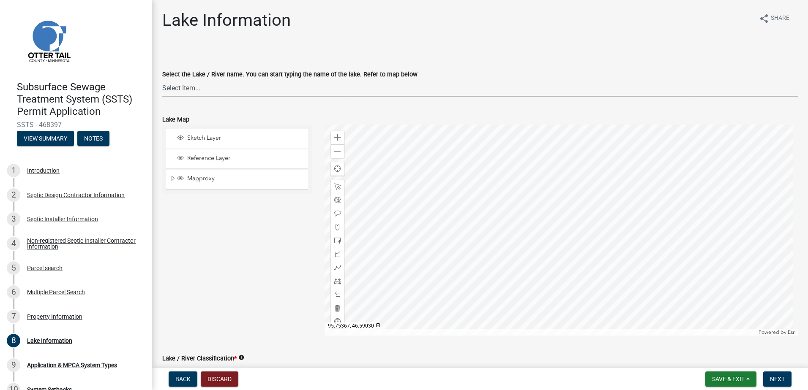
click at [183, 88] on select "Select Item... None [PERSON_NAME] 56-031 [PERSON_NAME] 56-118 [PERSON_NAME] 56-…" at bounding box center [479, 87] width 635 height 17
click at [312, 354] on div "Lake / River Classification * info" at bounding box center [479, 359] width 635 height 10
click at [176, 87] on select "Select Item... None [PERSON_NAME] 56-031 [PERSON_NAME] 56-118 [PERSON_NAME] 56-…" at bounding box center [479, 87] width 635 height 17
click at [553, 63] on form "Select the Lake / River name. You can start typing the name of the lake. Refer …" at bounding box center [479, 78] width 635 height 38
click at [336, 224] on span at bounding box center [337, 227] width 7 height 7
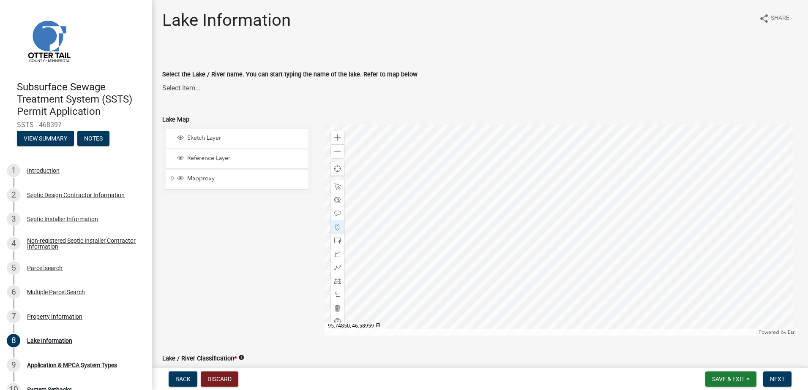
click at [595, 251] on div at bounding box center [562, 230] width 474 height 211
click at [198, 87] on select "Select Item... None [PERSON_NAME] 56-031 [PERSON_NAME] 56-118 [PERSON_NAME] 56-…" at bounding box center [479, 87] width 635 height 17
click at [162, 79] on select "Select Item... None [PERSON_NAME] 56-031 [PERSON_NAME] 56-118 [PERSON_NAME] 56-…" at bounding box center [479, 87] width 635 height 17
select select "bc00674e-7b24-4716-8d88-4b3ca0c17895"
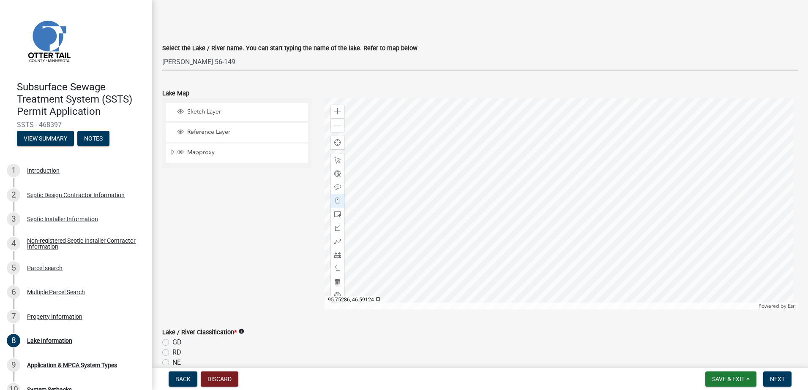
scroll to position [85, 0]
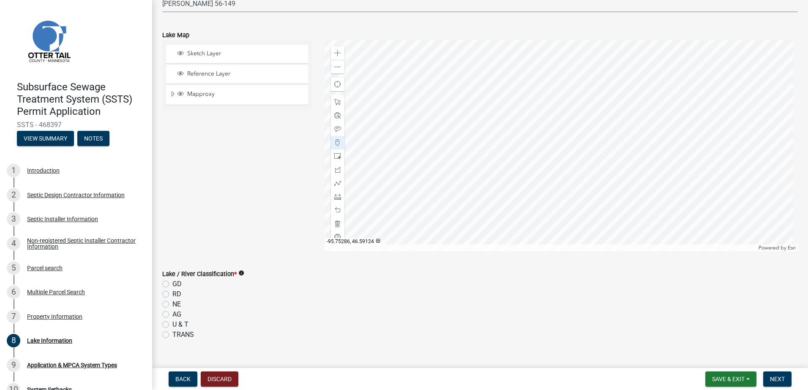
click at [172, 291] on label "RD" at bounding box center [176, 294] width 9 height 10
click at [172, 291] on input "RD" at bounding box center [174, 291] width 5 height 5
radio input "true"
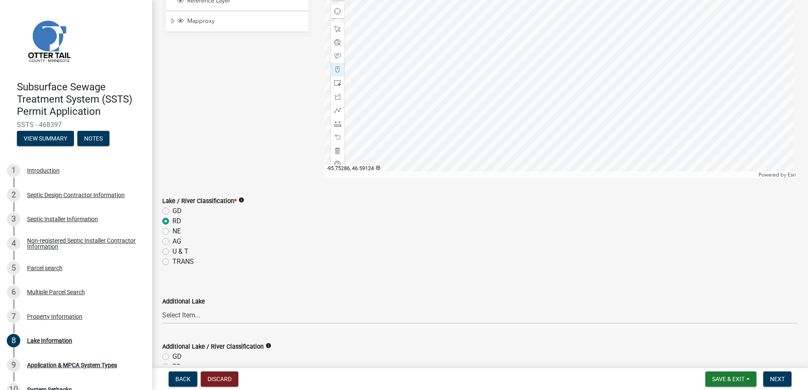
scroll to position [246, 0]
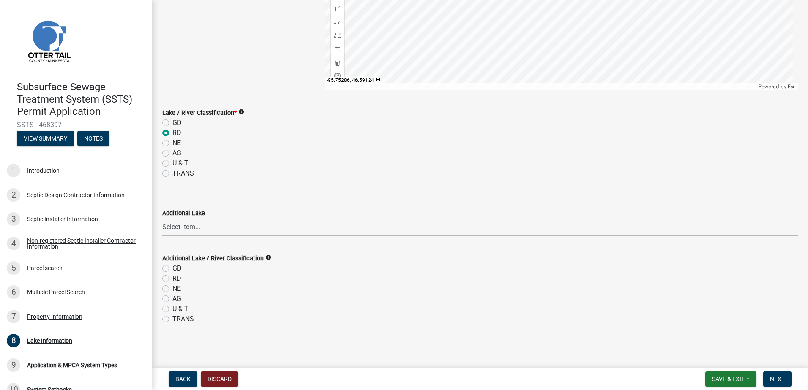
click at [179, 227] on select "Select Item... None [PERSON_NAME] 56-031 [PERSON_NAME] 56-118 [PERSON_NAME] 56-…" at bounding box center [479, 226] width 635 height 17
click at [314, 267] on div "GD" at bounding box center [479, 269] width 635 height 10
click at [785, 381] on span "Next" at bounding box center [777, 379] width 15 height 7
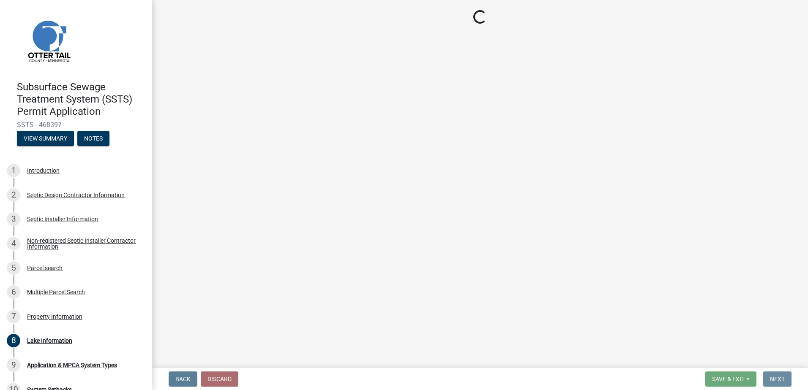
scroll to position [0, 0]
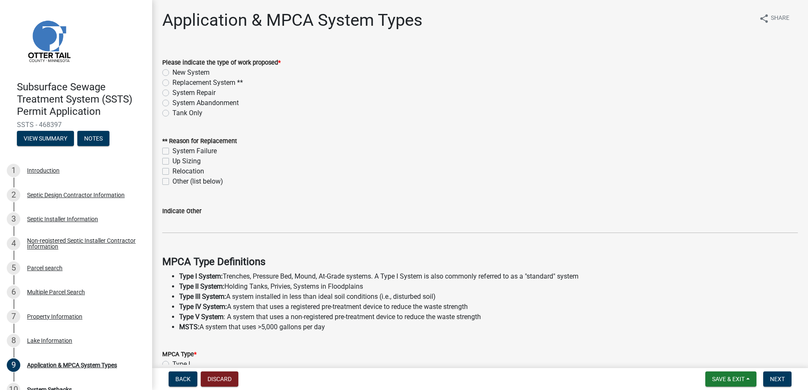
click at [172, 73] on label "New System" at bounding box center [190, 73] width 37 height 10
click at [172, 73] on input "New System" at bounding box center [174, 70] width 5 height 5
radio input "true"
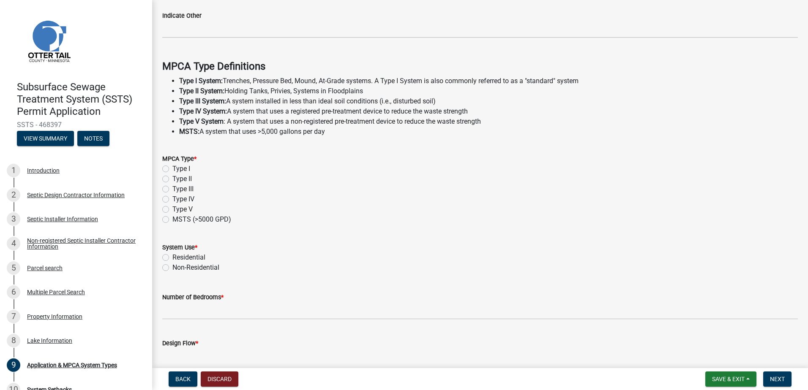
scroll to position [211, 0]
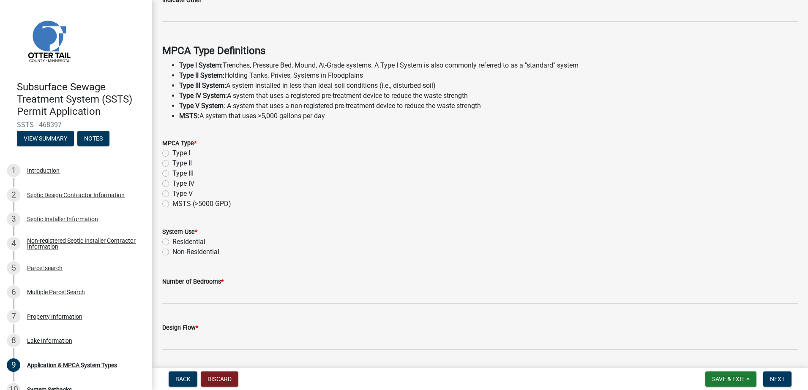
click at [172, 153] on label "Type I" at bounding box center [181, 153] width 18 height 10
click at [172, 153] on input "Type I" at bounding box center [174, 150] width 5 height 5
radio input "true"
click at [172, 242] on label "Residential" at bounding box center [188, 242] width 33 height 10
click at [172, 242] on input "Residential" at bounding box center [174, 239] width 5 height 5
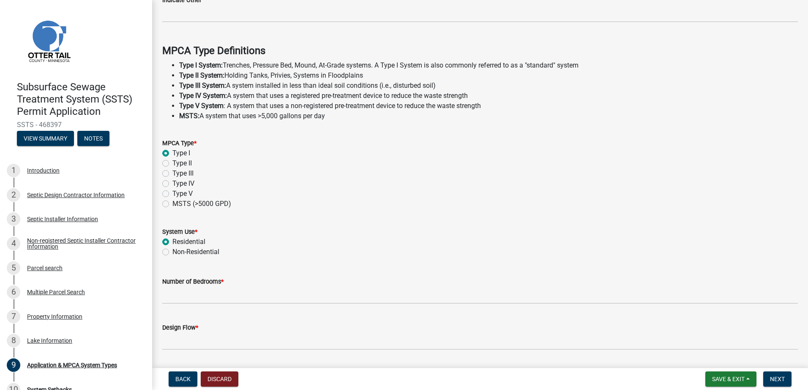
radio input "true"
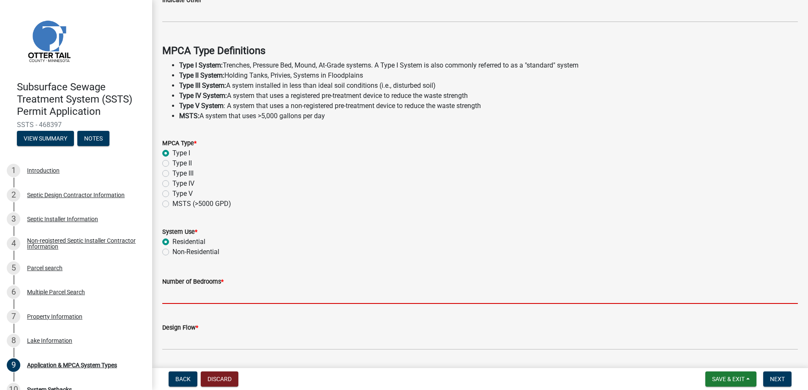
click at [186, 292] on input "Number of Bedrooms *" at bounding box center [479, 295] width 635 height 17
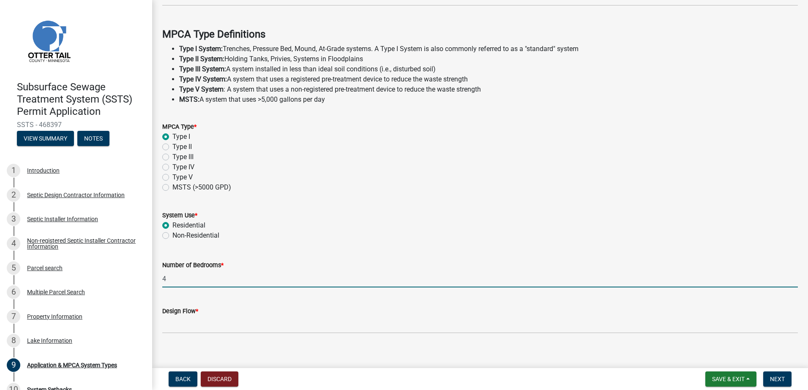
scroll to position [236, 0]
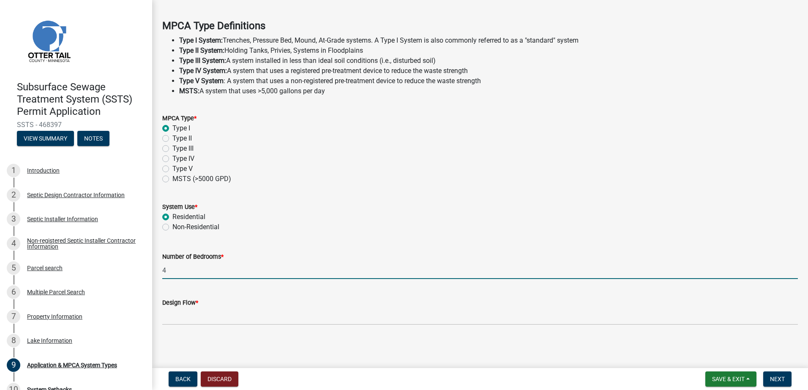
type input "4"
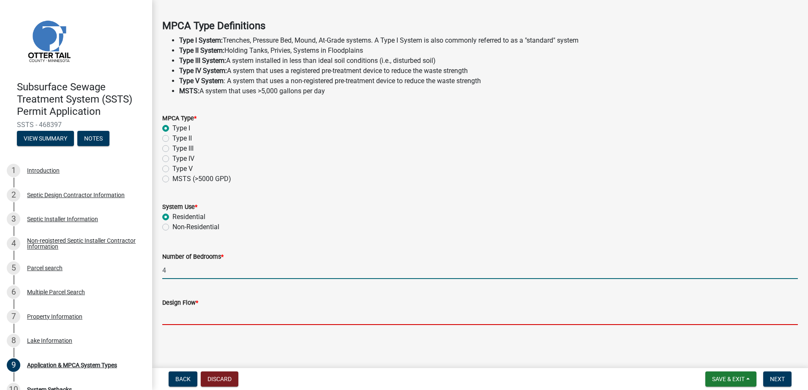
click at [191, 321] on input "Design Flow *" at bounding box center [479, 316] width 635 height 17
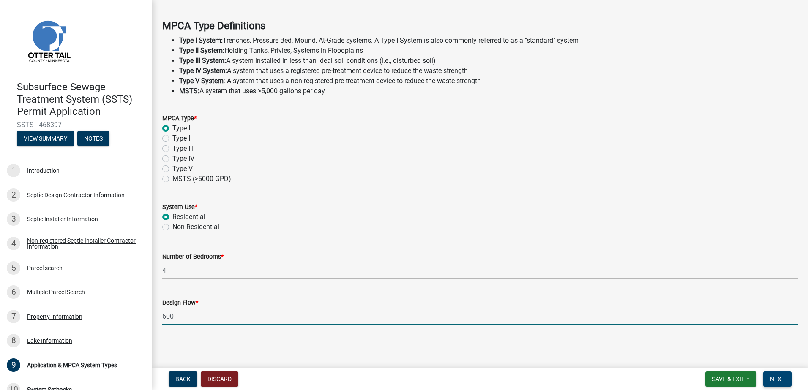
type input "600"
click at [773, 379] on span "Next" at bounding box center [777, 379] width 15 height 7
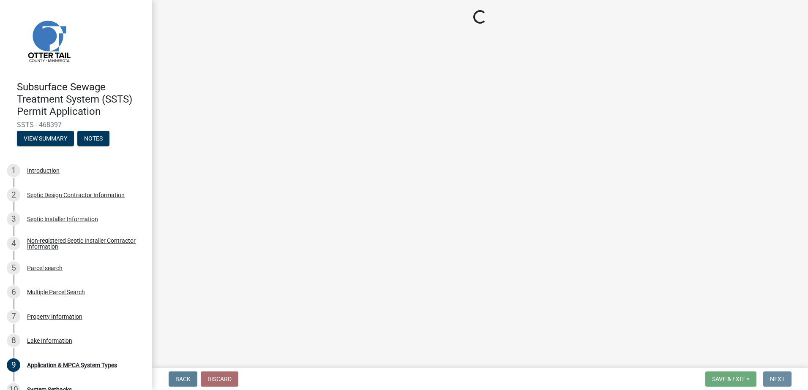
scroll to position [0, 0]
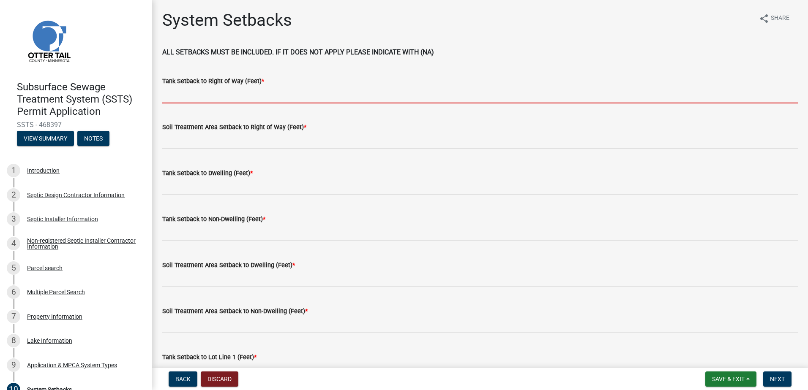
drag, startPoint x: 183, startPoint y: 95, endPoint x: 237, endPoint y: 99, distance: 54.2
click at [183, 94] on input "Tank Setback to Right of Way (Feet) *" at bounding box center [479, 94] width 635 height 17
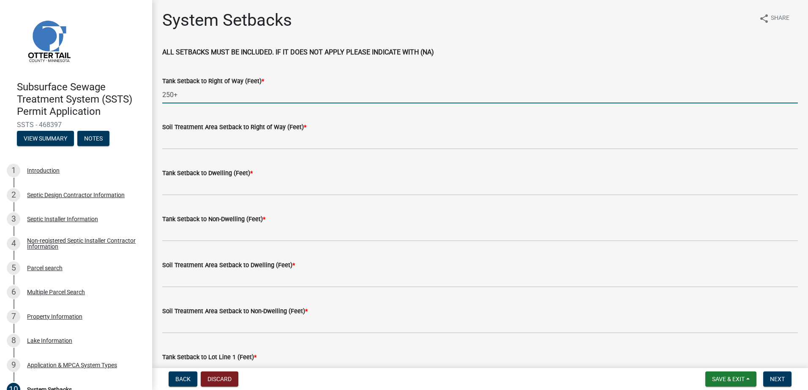
type input "250+"
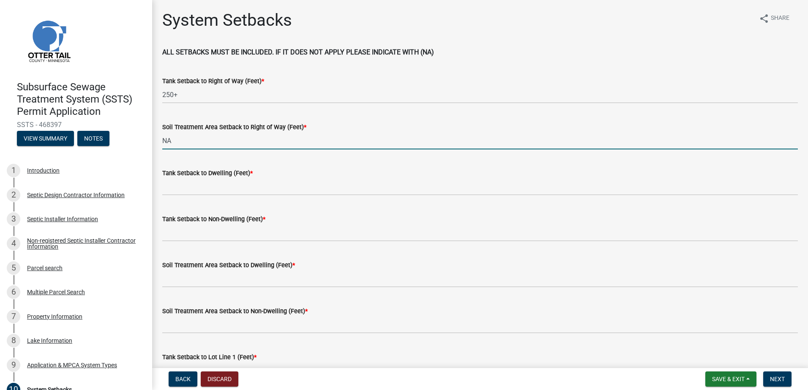
type input "NA"
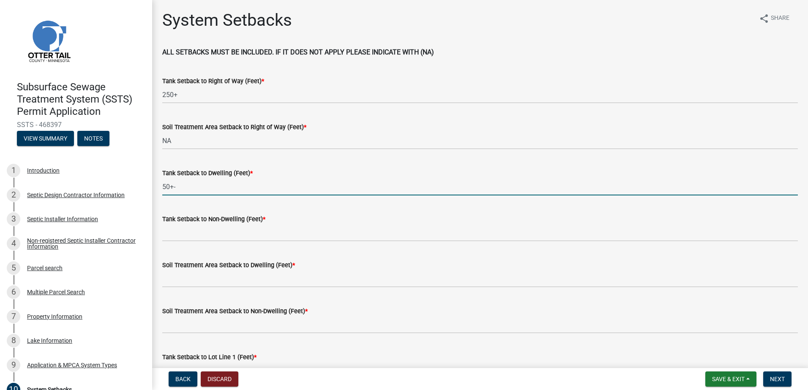
type input "50+-"
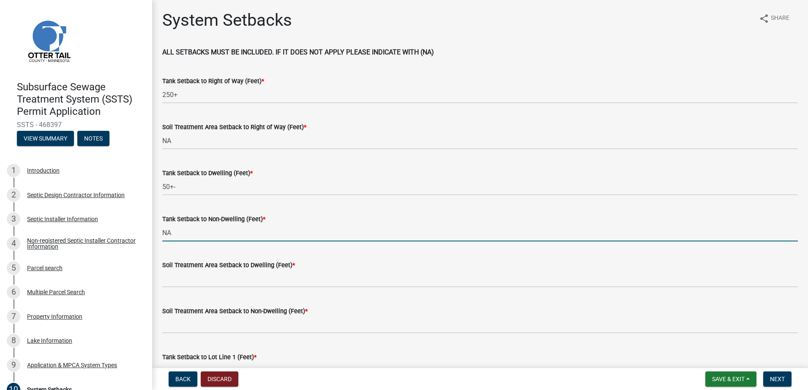
type input "NA"
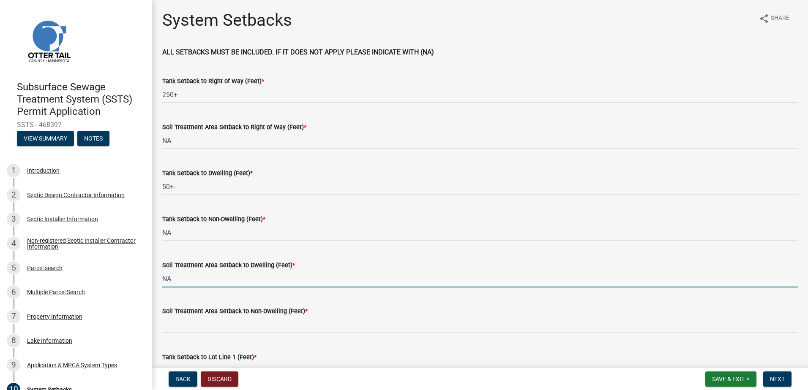
type input "NA"
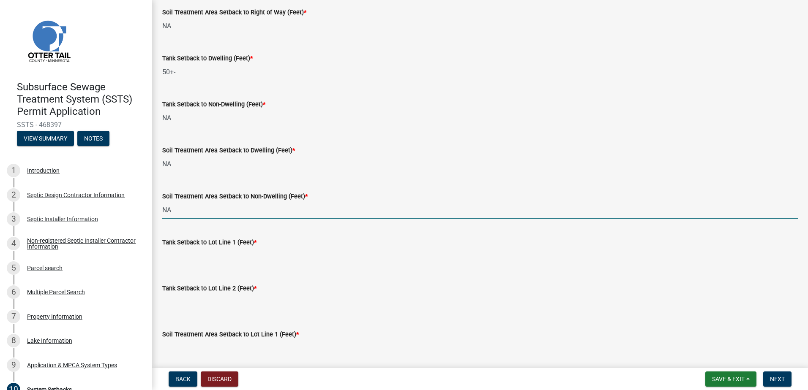
scroll to position [169, 0]
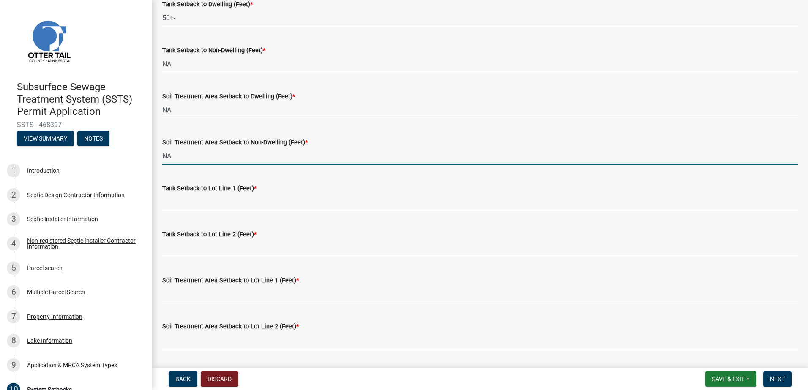
type input "NA"
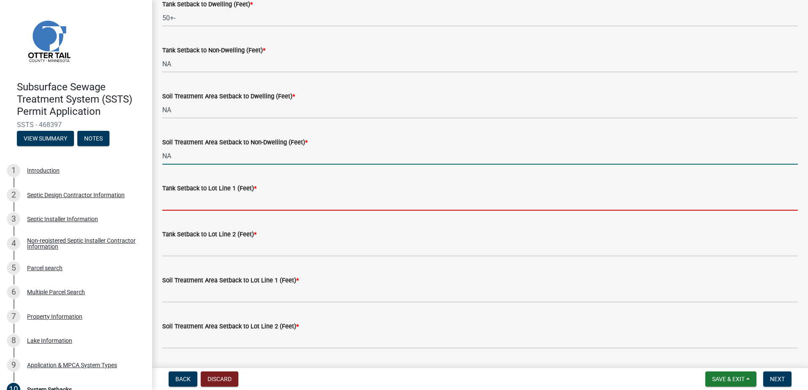
drag, startPoint x: 171, startPoint y: 202, endPoint x: 210, endPoint y: 207, distance: 38.7
click at [171, 202] on input "Tank Setback to Lot Line 1 (Feet) *" at bounding box center [479, 202] width 635 height 17
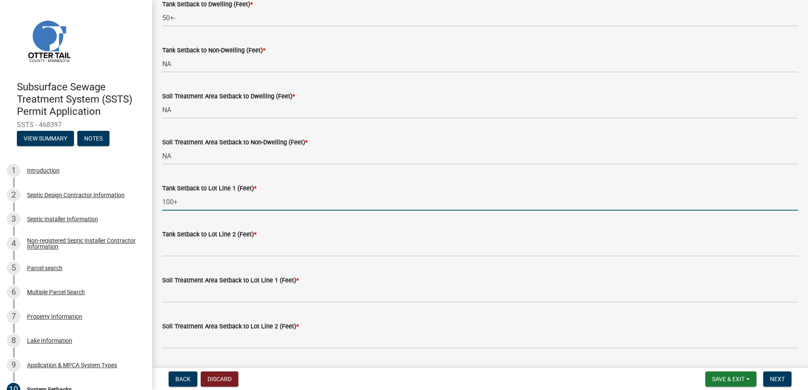
type input "100+"
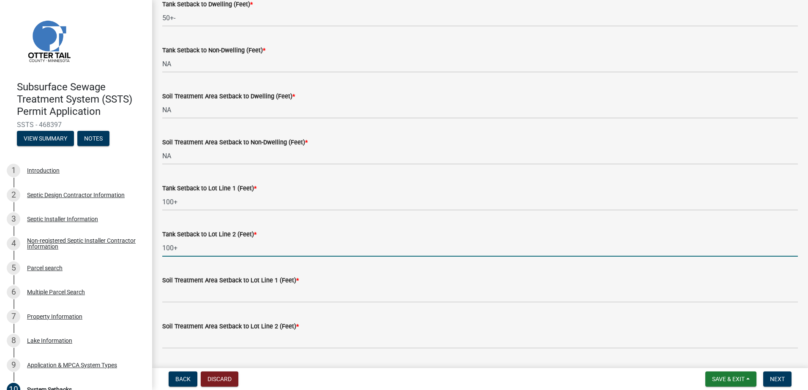
type input "100+"
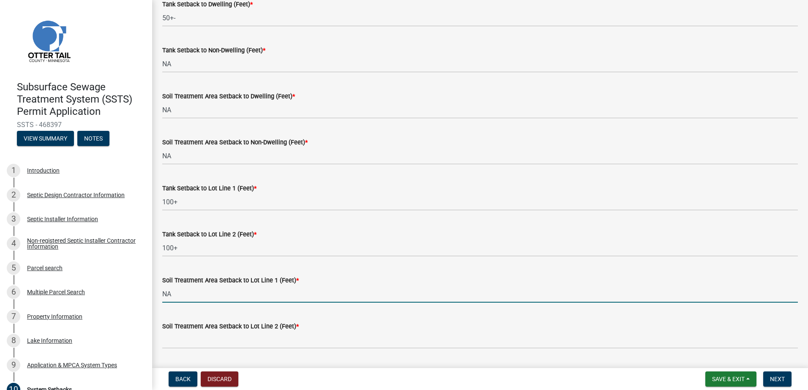
type input "NA"
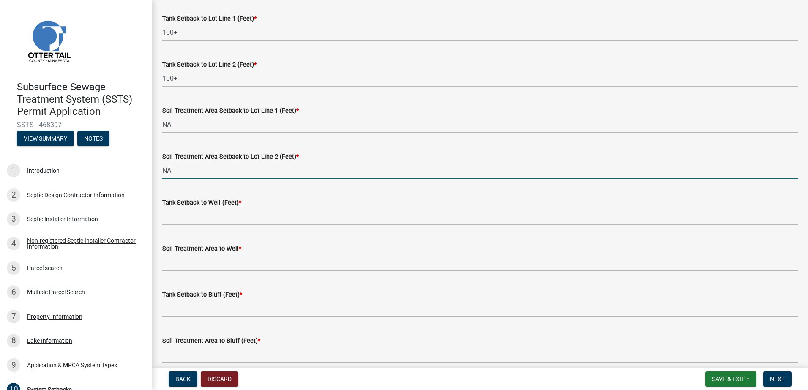
scroll to position [380, 0]
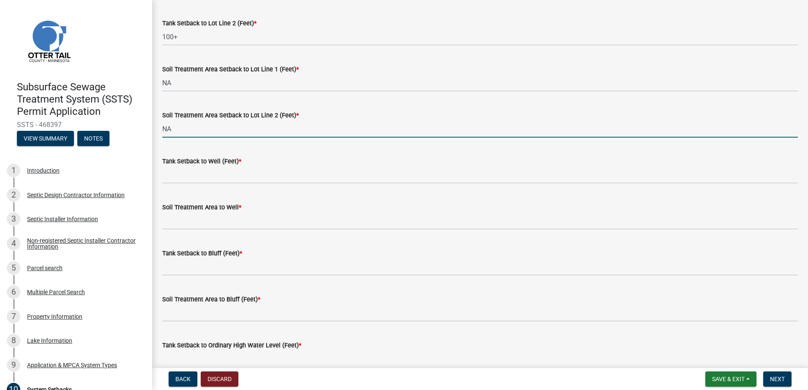
type input "NA"
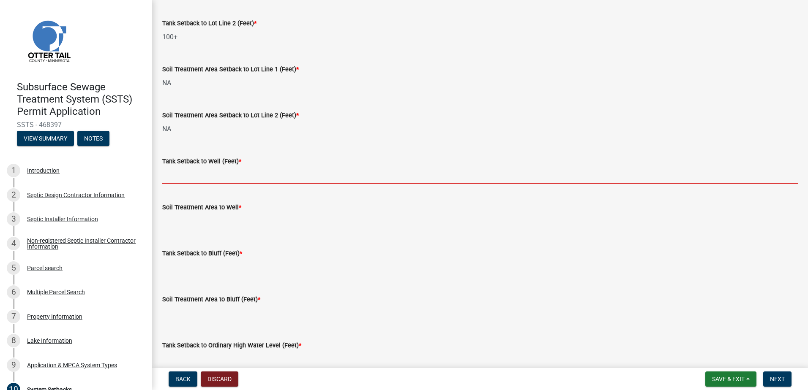
click at [189, 178] on input "Tank Setback to Well (Feet) *" at bounding box center [479, 174] width 635 height 17
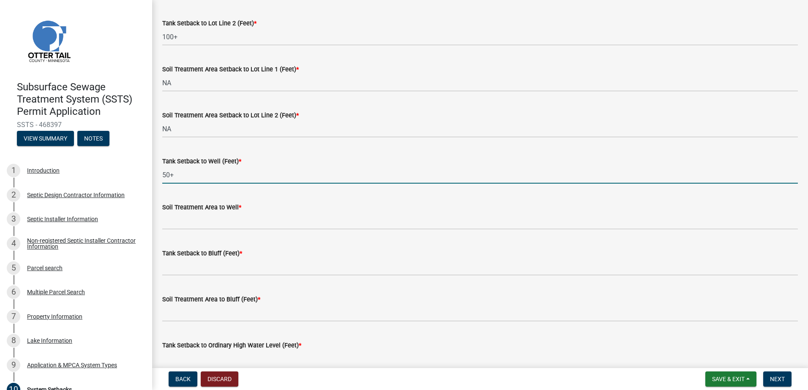
type input "50+"
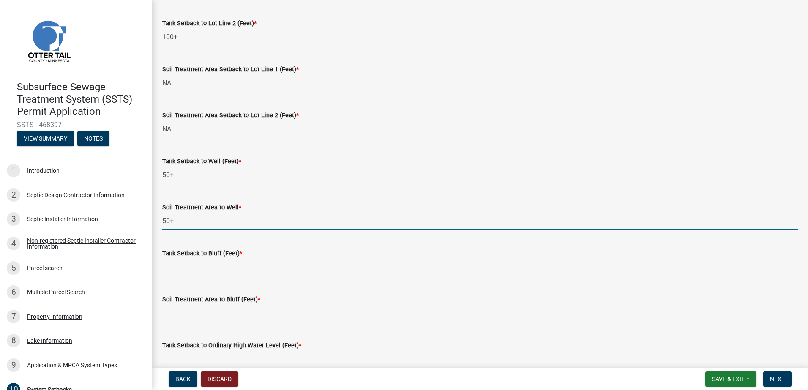
type input "50+"
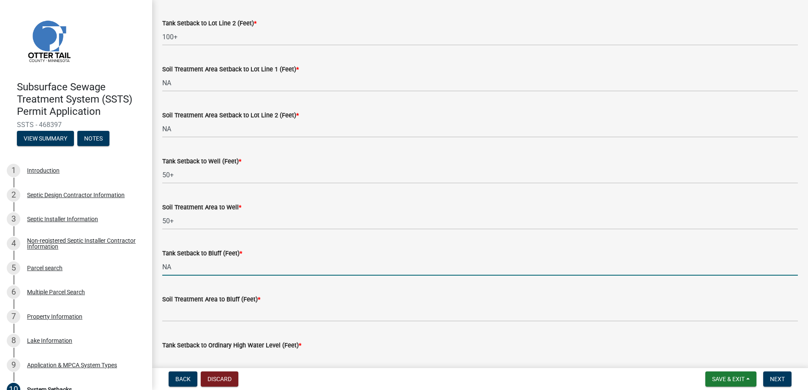
type input "NA"
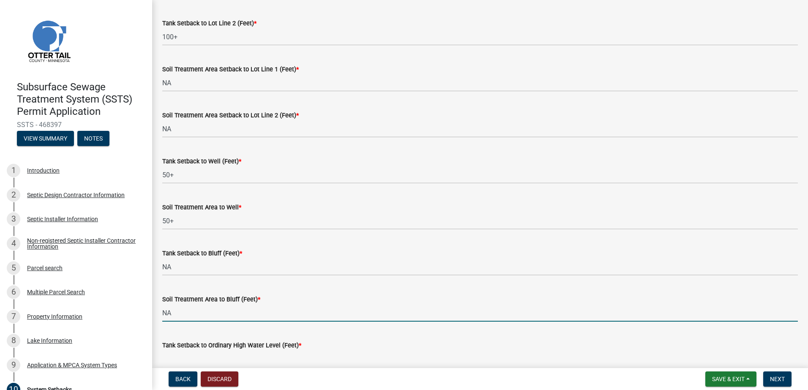
type input "NA"
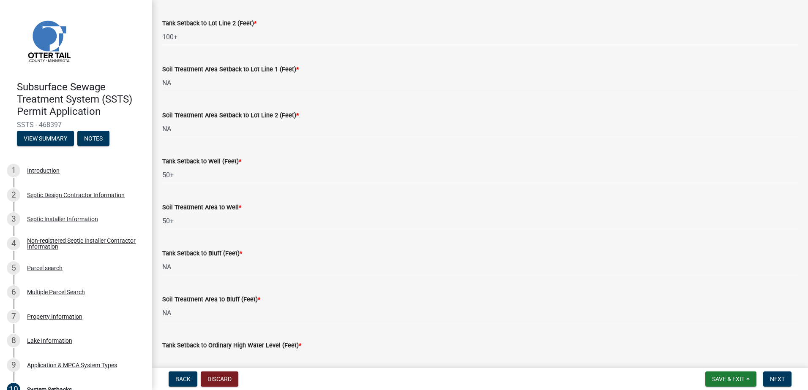
scroll to position [383, 0]
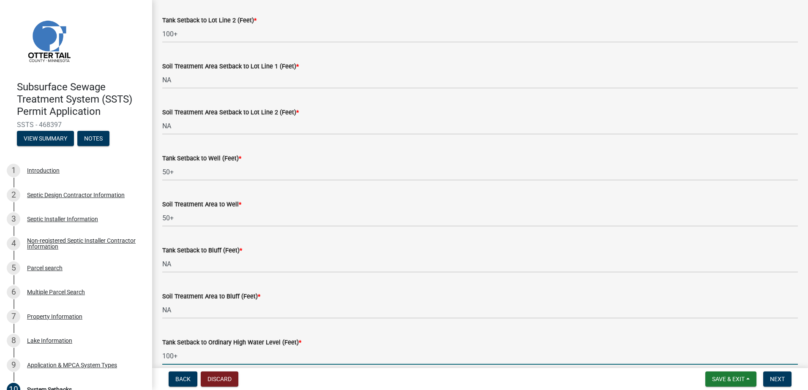
type input "100+"
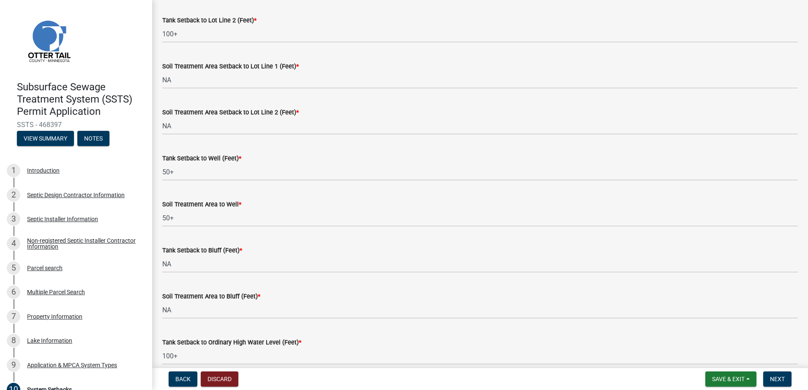
scroll to position [517, 0]
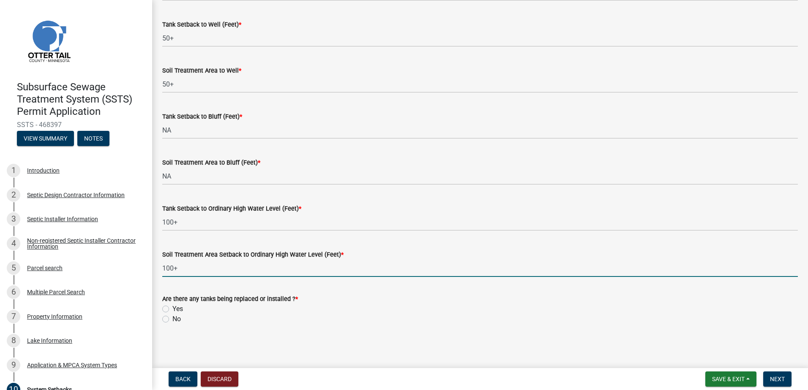
type input "100+"
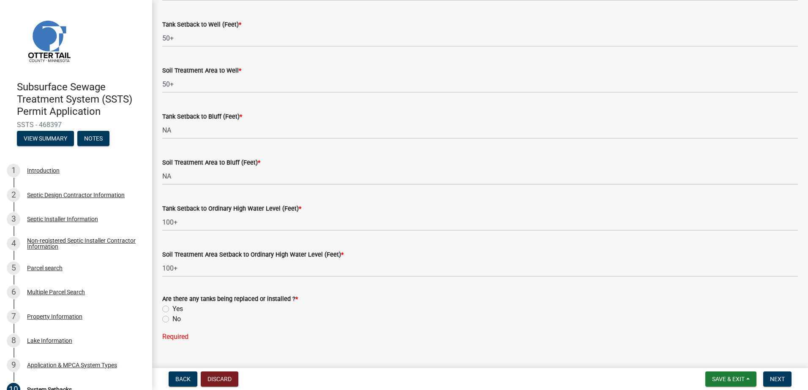
click at [172, 310] on label "Yes" at bounding box center [177, 309] width 11 height 10
click at [172, 310] on input "Yes" at bounding box center [174, 306] width 5 height 5
radio input "true"
click at [770, 379] on span "Next" at bounding box center [777, 379] width 15 height 7
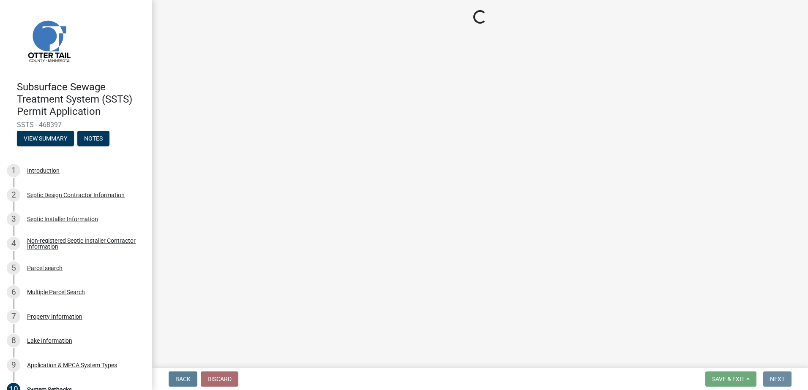
scroll to position [0, 0]
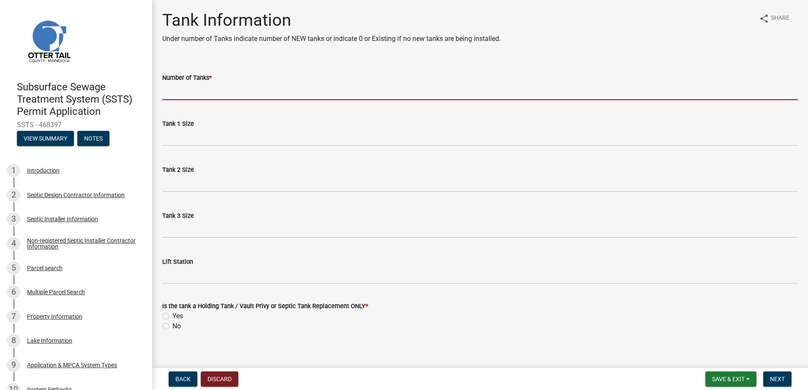
drag, startPoint x: 171, startPoint y: 94, endPoint x: 180, endPoint y: 93, distance: 9.4
click at [171, 94] on input "Number of Tanks *" at bounding box center [479, 91] width 635 height 17
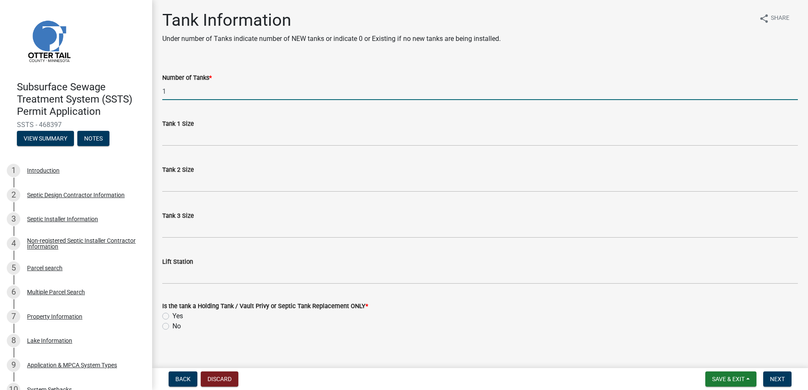
type input "1"
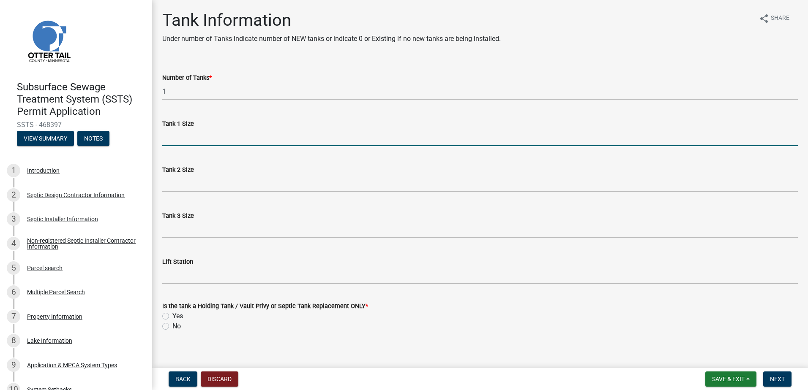
click at [171, 142] on input "Tank 1 Size" at bounding box center [479, 137] width 635 height 17
type input "1500-2"
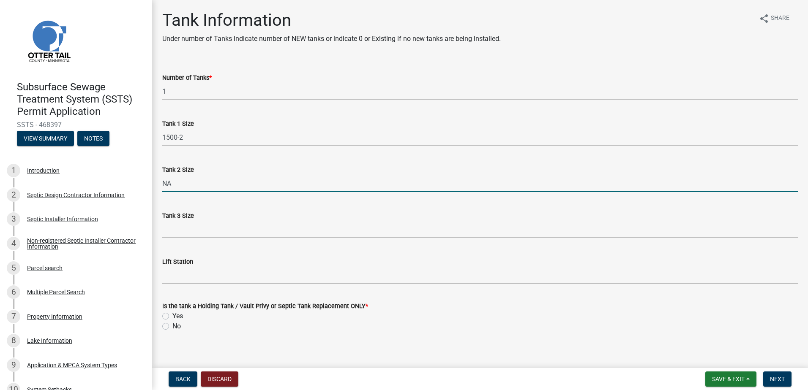
type input "NA"
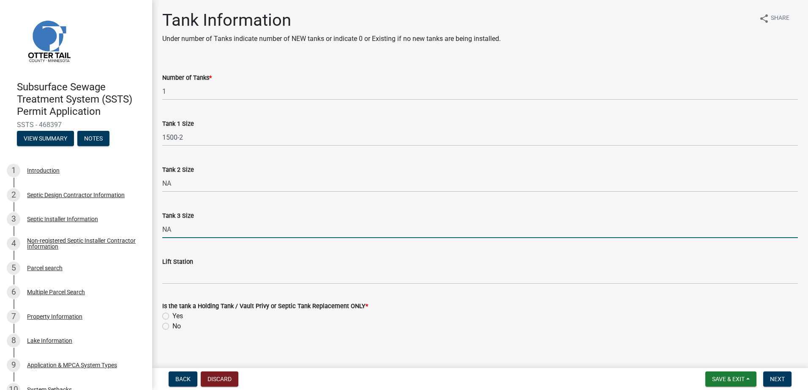
type input "NA"
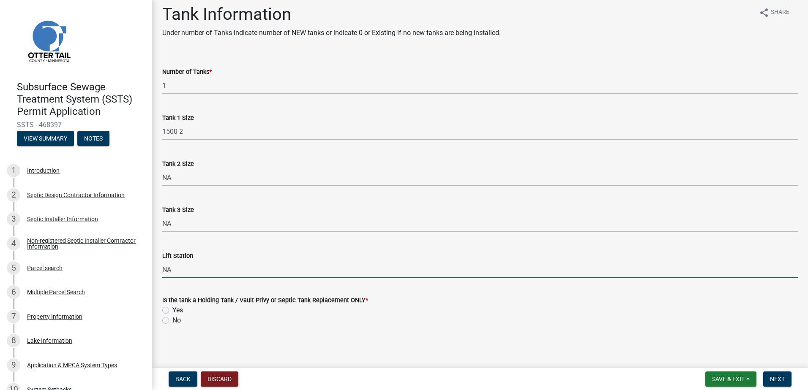
scroll to position [7, 0]
type input "NA"
click at [172, 319] on label "No" at bounding box center [176, 319] width 8 height 10
click at [172, 319] on input "No" at bounding box center [174, 316] width 5 height 5
radio input "true"
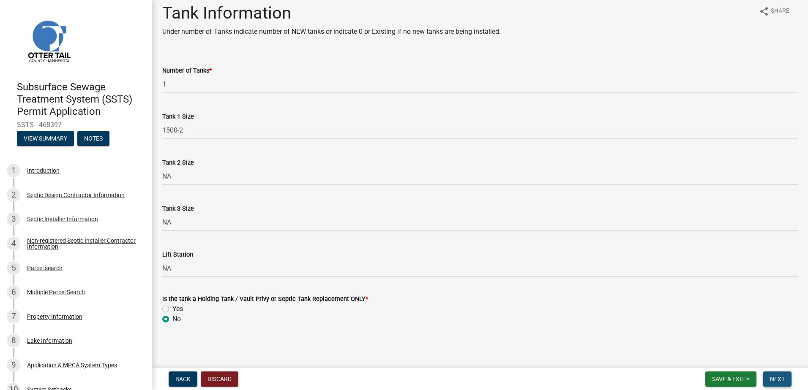
click at [772, 380] on span "Next" at bounding box center [777, 379] width 15 height 7
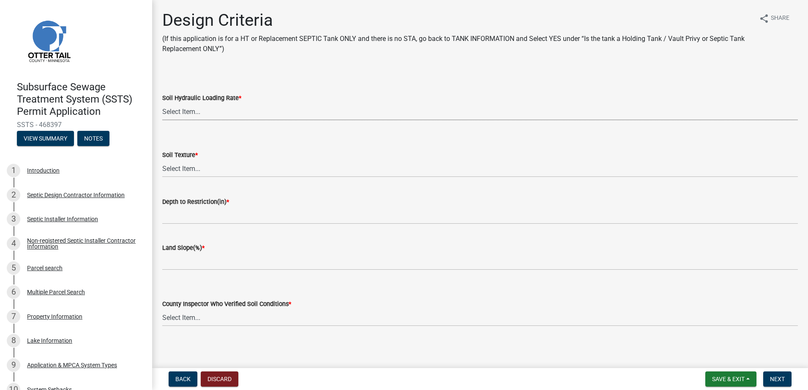
click at [176, 114] on select "Select Item... 1.6 gpd/ft2 1.2 gpd/ft2 1.0 gpd/ft2 0.87 gpd/ft2 0.78 gpd/ft2 0.…" at bounding box center [479, 111] width 635 height 17
click at [162, 103] on select "Select Item... 1.6 gpd/ft2 1.2 gpd/ft2 1.0 gpd/ft2 0.87 gpd/ft2 0.78 gpd/ft2 0.…" at bounding box center [479, 111] width 635 height 17
select select "eaa6e4cf-be76-4366-bfe5-e87acfaaf3f4"
click at [177, 169] on select "Select Item... Coarse Sand (COS) Sand (S) Fine Sand (FS) Very Fine Sand (VFS) L…" at bounding box center [479, 168] width 635 height 17
click at [162, 160] on select "Select Item... Coarse Sand (COS) Sand (S) Fine Sand (FS) Very Fine Sand (VFS) L…" at bounding box center [479, 168] width 635 height 17
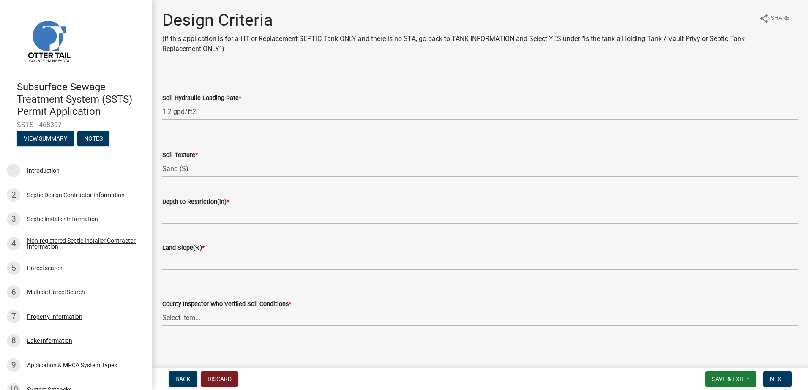
select select "48b77c43-c0ca-4757-a1b1-e2e69db0f822"
click at [178, 224] on wm-data-entity-input "Depth to Restriction(in) *" at bounding box center [479, 208] width 635 height 46
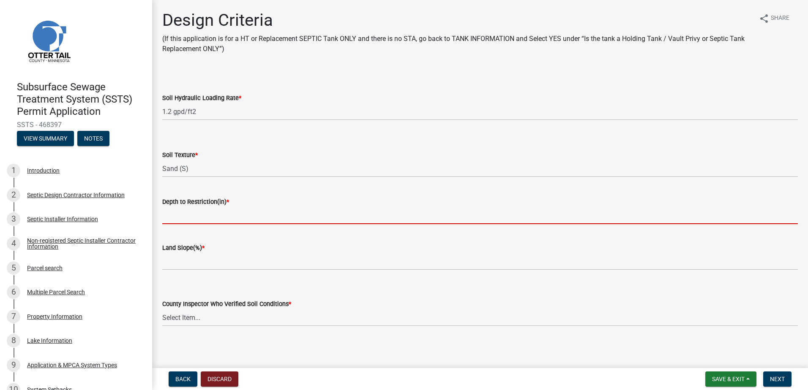
click at [176, 218] on input "Depth to Restriction(in) *" at bounding box center [479, 215] width 635 height 17
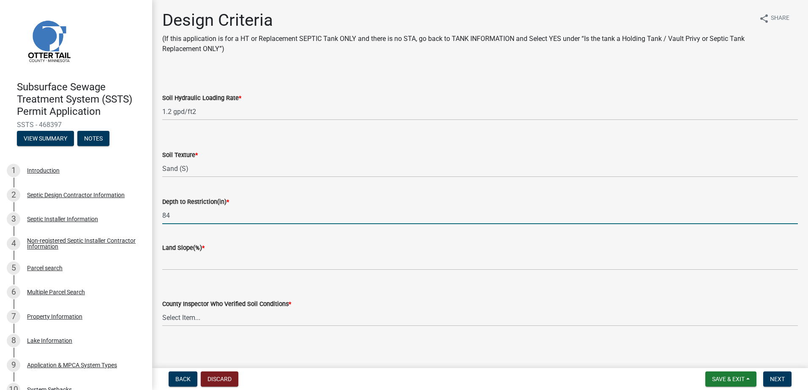
type input "84"
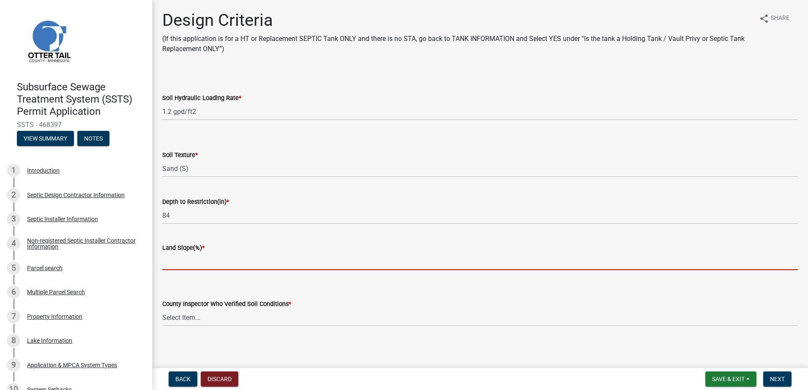
click at [166, 266] on input "Land Slope(%) *" at bounding box center [479, 261] width 635 height 17
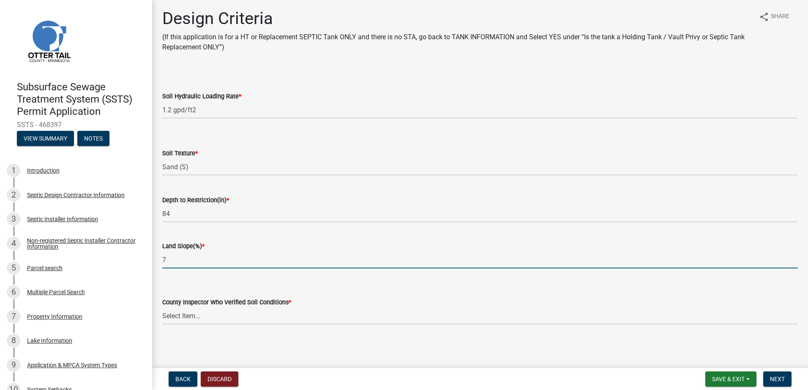
scroll to position [2, 0]
type input "7"
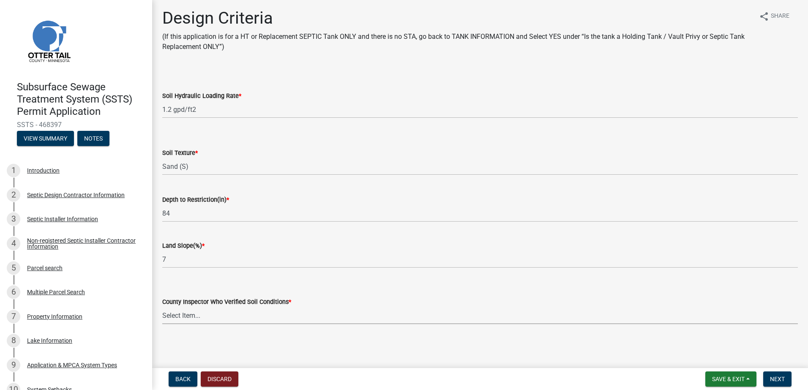
click at [179, 319] on select "Select Item... Alexis Newark Andrea Perales Brittany Tollefson Chris LeClair Co…" at bounding box center [479, 315] width 635 height 17
click at [162, 307] on select "Select Item... Alexis Newark Andrea Perales Brittany Tollefson Chris LeClair Co…" at bounding box center [479, 315] width 635 height 17
select select "45db2b75-262a-4f3c-9010-aae25997cba1"
click at [778, 377] on span "Next" at bounding box center [777, 379] width 15 height 7
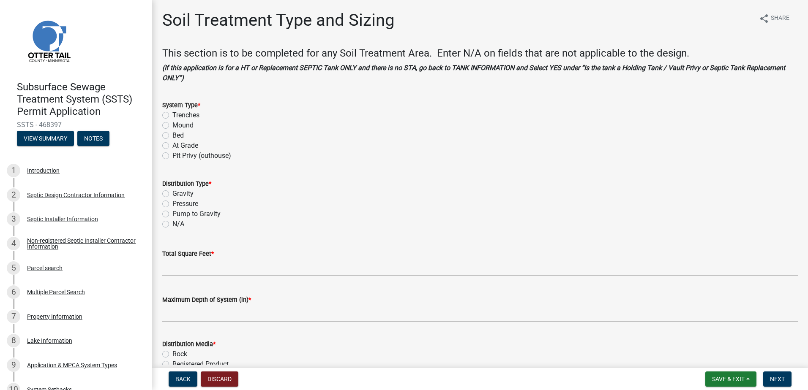
click at [172, 117] on label "Trenches" at bounding box center [185, 115] width 27 height 10
click at [172, 116] on input "Trenches" at bounding box center [174, 112] width 5 height 5
radio input "true"
click at [172, 193] on label "Gravity" at bounding box center [182, 194] width 21 height 10
click at [172, 193] on input "Gravity" at bounding box center [174, 191] width 5 height 5
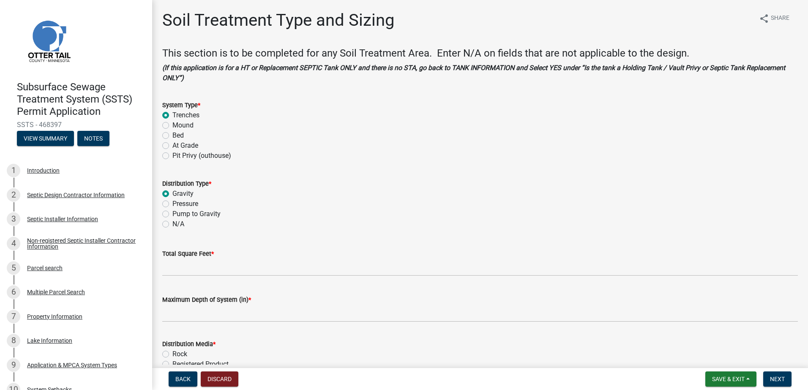
radio input "true"
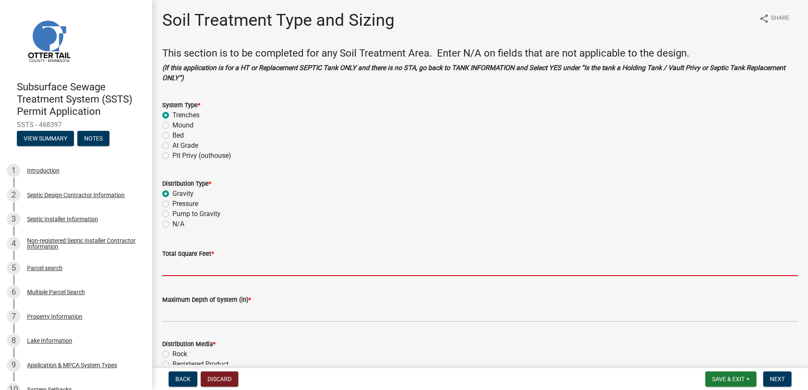
drag, startPoint x: 171, startPoint y: 269, endPoint x: 187, endPoint y: 265, distance: 16.3
click at [171, 269] on input "Total Square Feet *" at bounding box center [479, 267] width 635 height 17
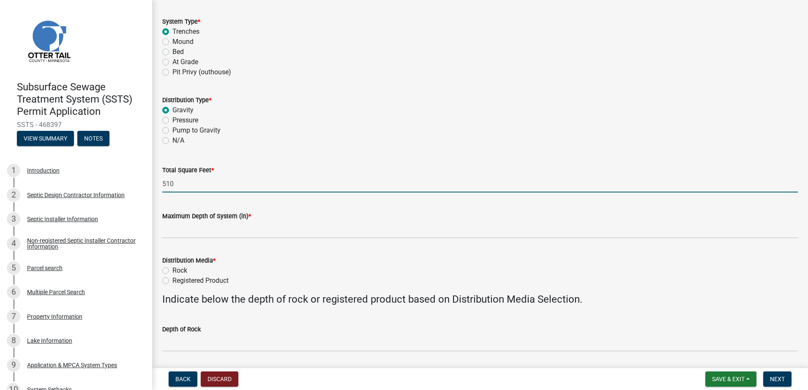
scroll to position [85, 0]
type input "510"
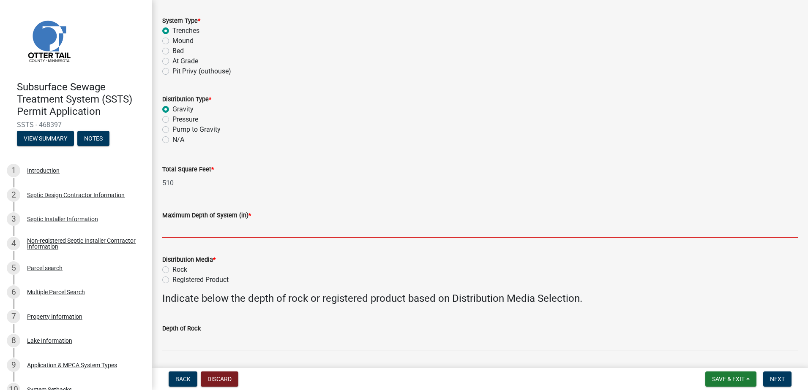
click at [185, 232] on input "Maximum Depth of System (in) *" at bounding box center [479, 229] width 635 height 17
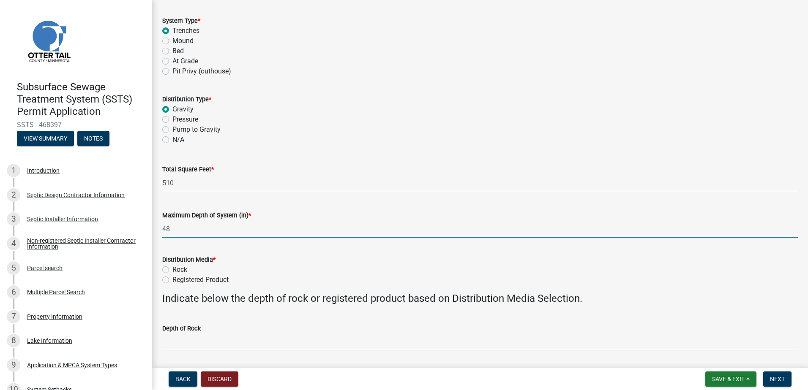
type input "48"
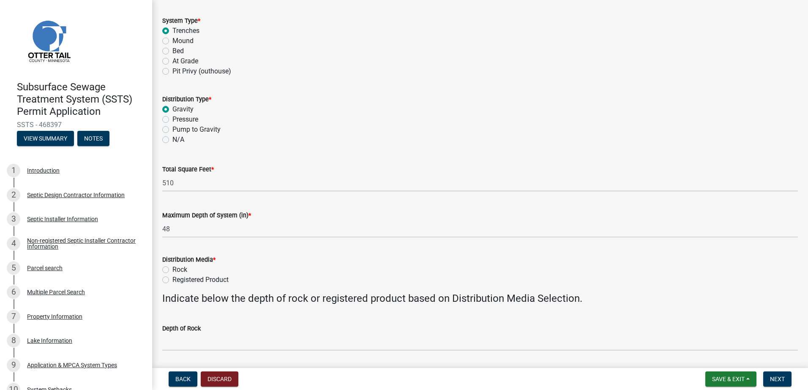
click at [172, 278] on label "Registered Product" at bounding box center [200, 280] width 56 height 10
click at [172, 278] on input "Registered Product" at bounding box center [174, 277] width 5 height 5
radio input "true"
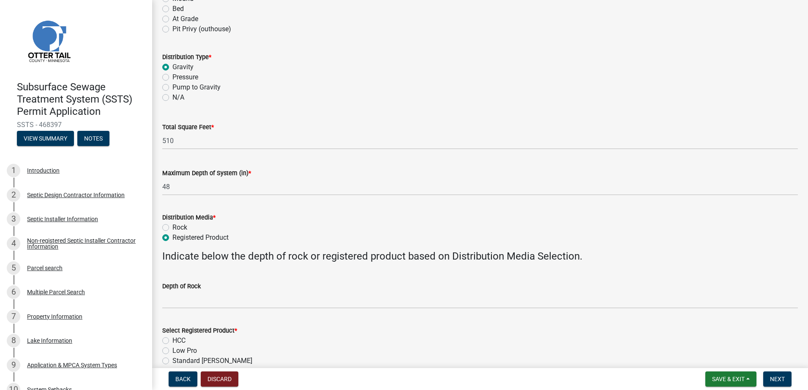
scroll to position [211, 0]
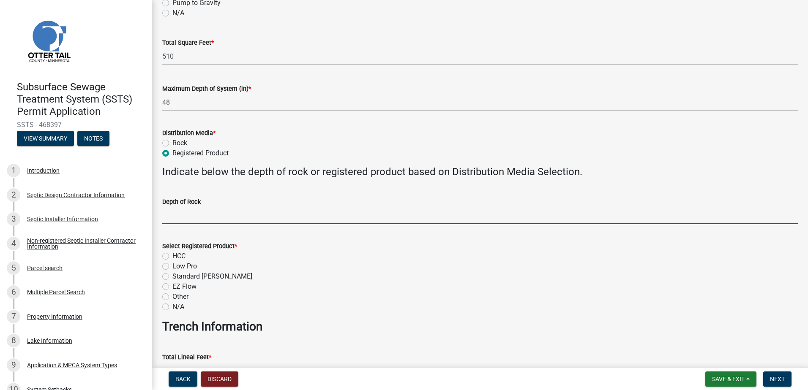
click at [169, 218] on input "Depth of Rock" at bounding box center [479, 215] width 635 height 17
type input "NA"
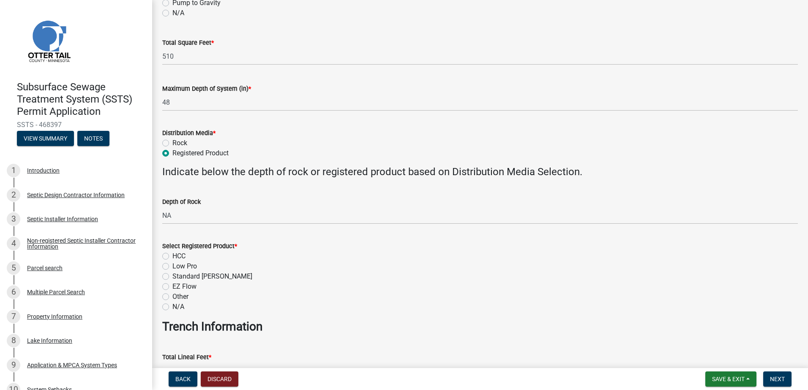
click at [172, 256] on label "HCC" at bounding box center [178, 256] width 13 height 10
click at [172, 256] on input "HCC" at bounding box center [174, 253] width 5 height 5
radio input "true"
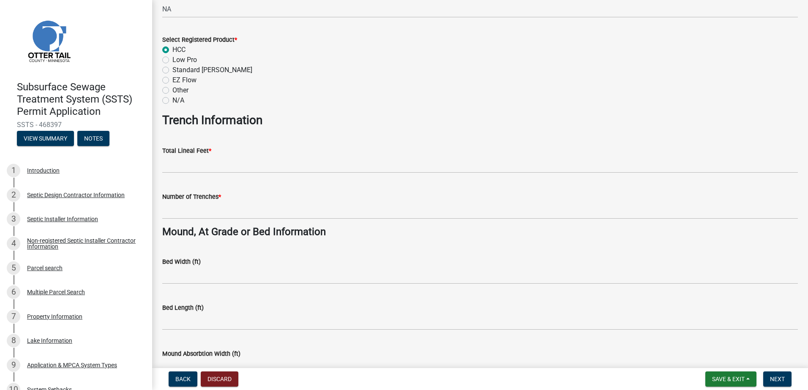
scroll to position [423, 0]
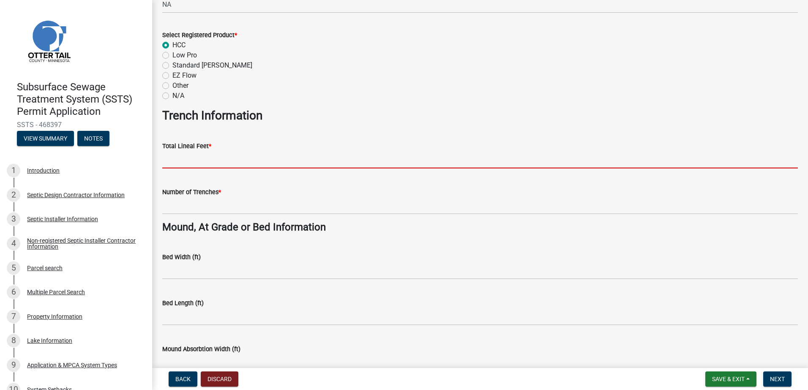
drag, startPoint x: 166, startPoint y: 161, endPoint x: 183, endPoint y: 161, distance: 16.9
click at [171, 161] on input "Total Lineal Feet *" at bounding box center [479, 159] width 635 height 17
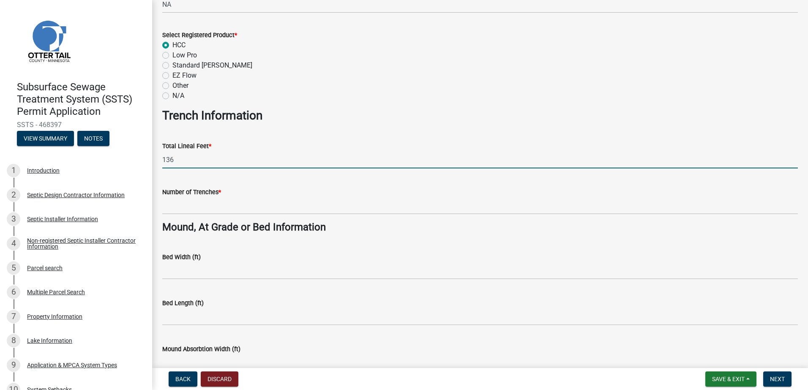
type input "136"
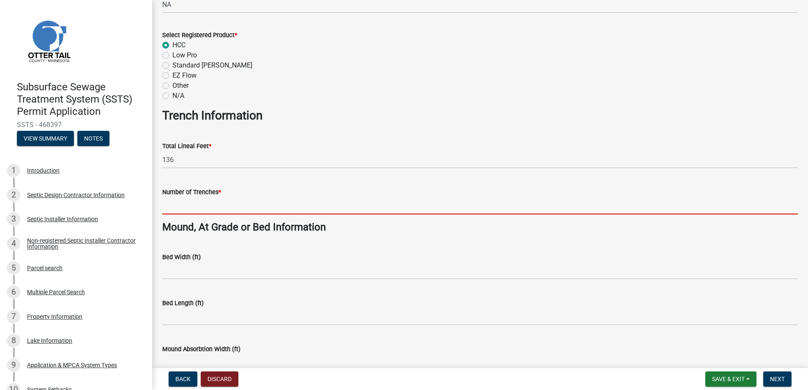
click at [196, 211] on input "Number of Trenches *" at bounding box center [479, 205] width 635 height 17
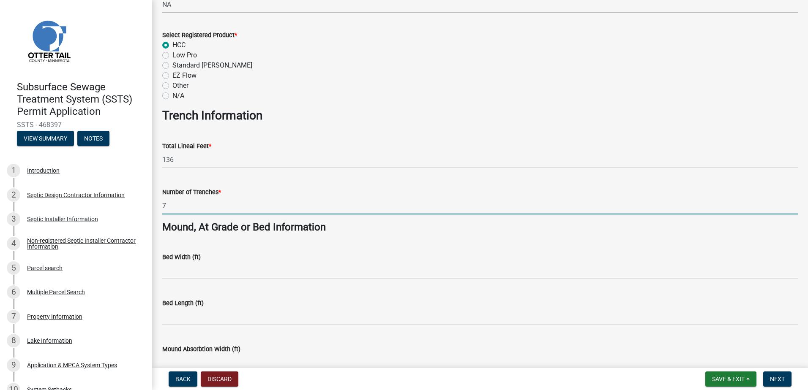
type input "7"
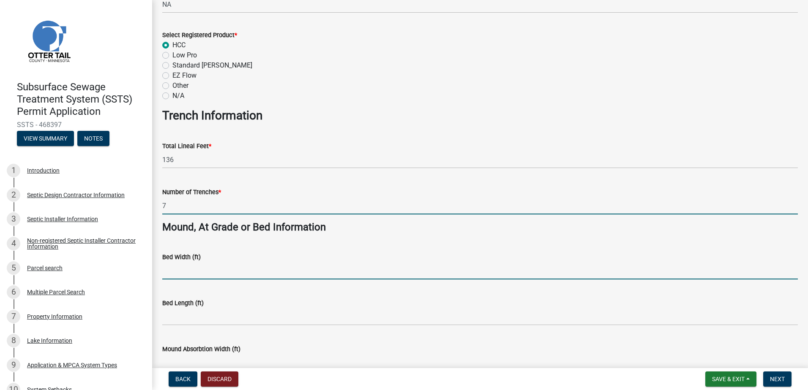
click at [183, 272] on input "Bed Width (ft)" at bounding box center [479, 270] width 635 height 17
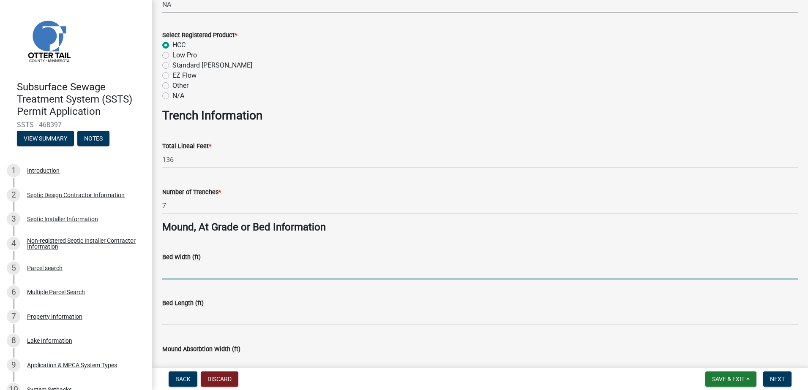
type input "NA"
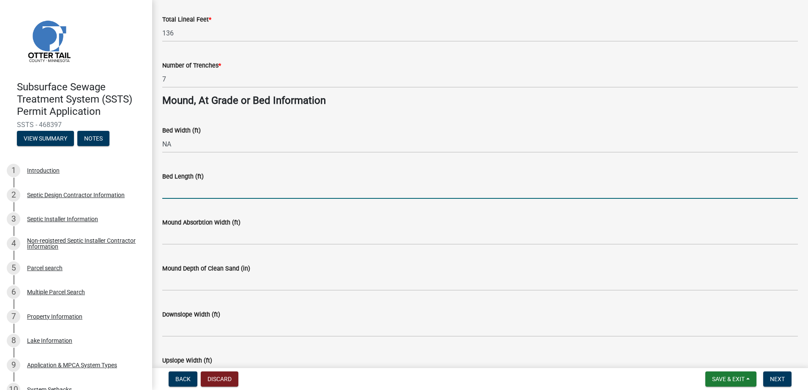
drag, startPoint x: 170, startPoint y: 187, endPoint x: 170, endPoint y: 192, distance: 4.6
click at [170, 187] on input "Bed Length (ft)" at bounding box center [479, 190] width 635 height 17
type input "NA"
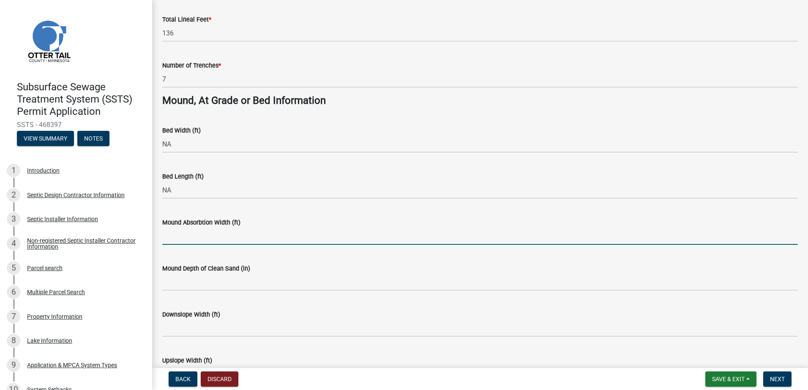
click at [182, 244] on input "Mound Absorbtion Width (ft)" at bounding box center [479, 236] width 635 height 17
type input "NA"
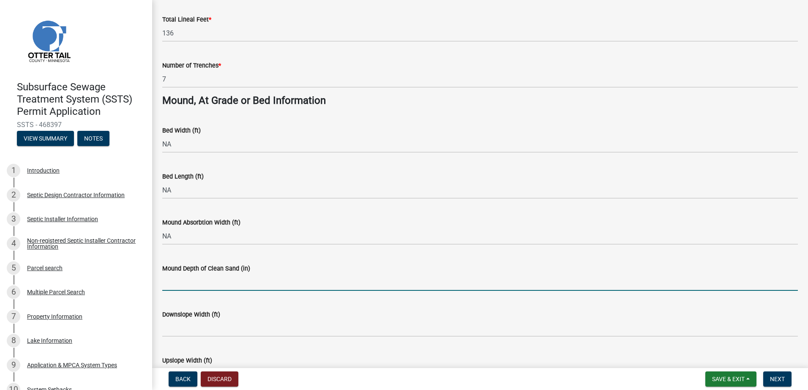
click at [180, 284] on input "Mound Depth of Clean Sand (in)" at bounding box center [479, 282] width 635 height 17
type input "NA"
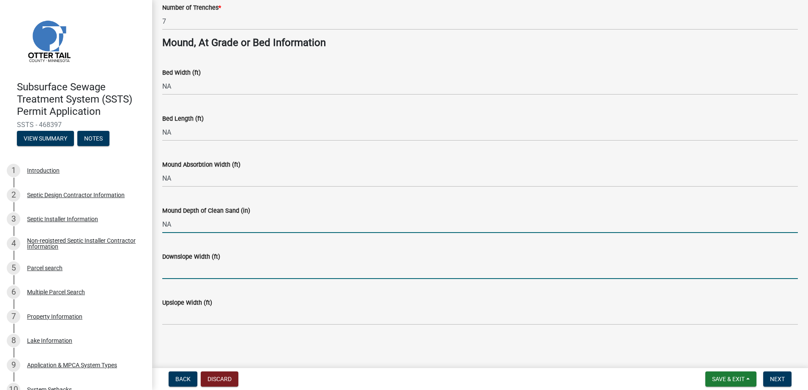
click at [177, 276] on input "Downslope Width (ft)" at bounding box center [479, 270] width 635 height 17
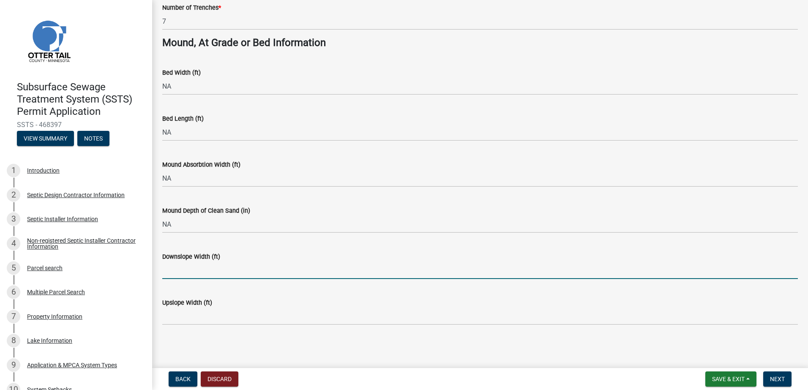
type input "NA"
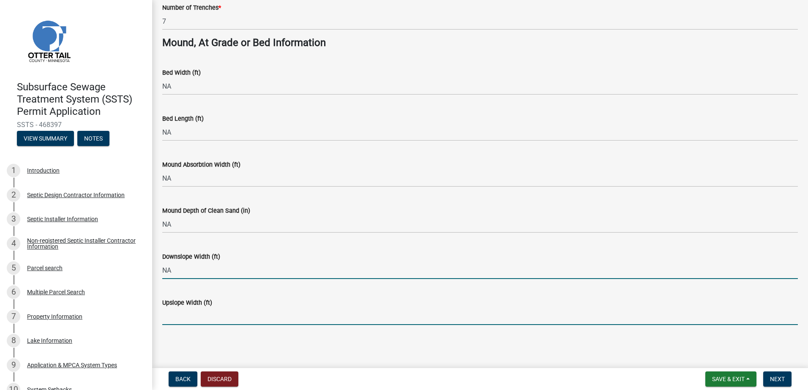
click at [172, 320] on input "Upslope Width (ft)" at bounding box center [479, 316] width 635 height 17
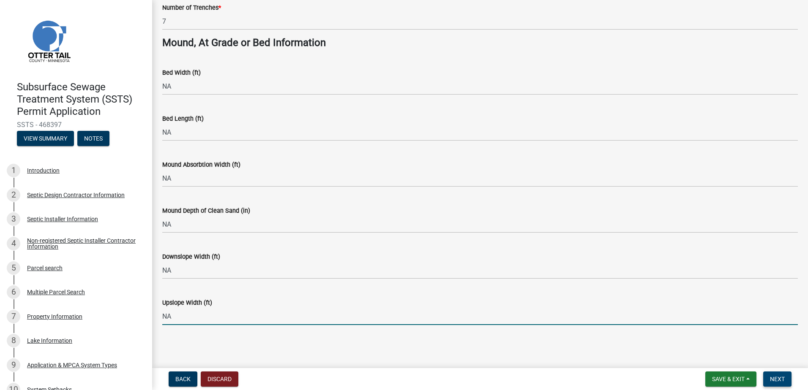
type input "NA"
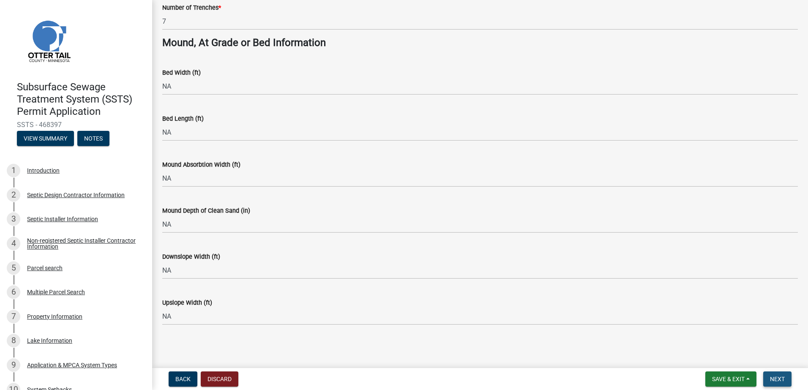
click at [775, 379] on span "Next" at bounding box center [777, 379] width 15 height 7
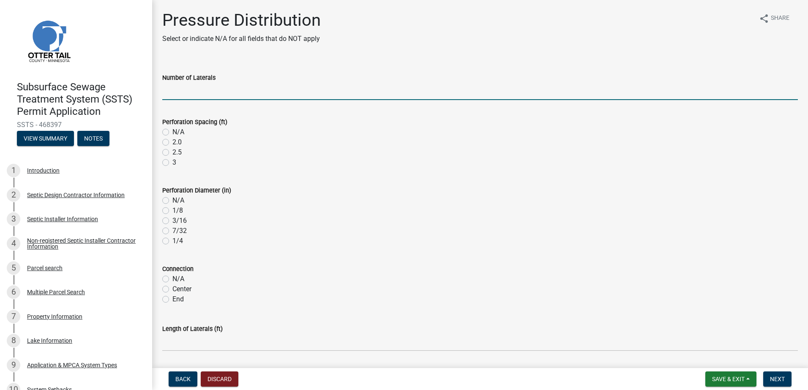
click at [177, 93] on input "Number of Laterals" at bounding box center [479, 91] width 635 height 17
type input "NA"
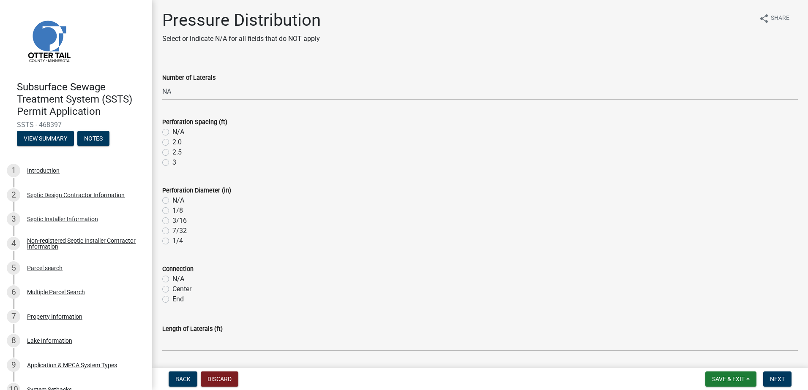
click at [172, 133] on label "N/A" at bounding box center [178, 132] width 12 height 10
click at [172, 133] on input "N/A" at bounding box center [174, 129] width 5 height 5
radio input "true"
click at [172, 201] on label "N/A" at bounding box center [178, 201] width 12 height 10
click at [172, 201] on input "N/A" at bounding box center [174, 198] width 5 height 5
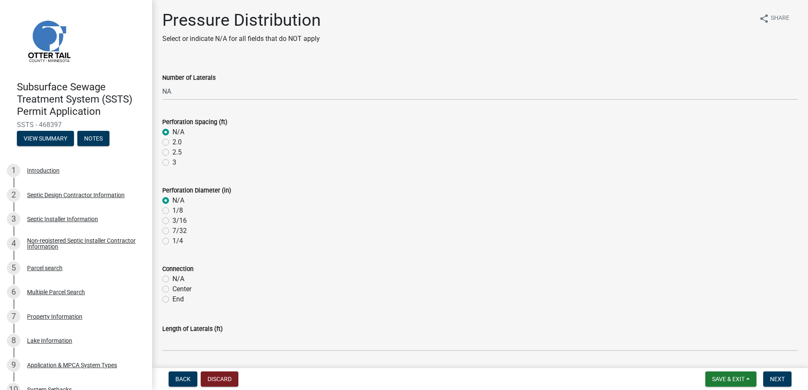
radio input "true"
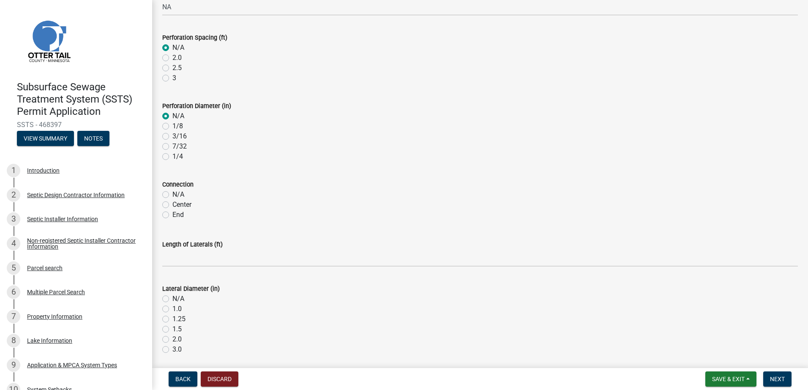
click at [172, 195] on label "N/A" at bounding box center [178, 195] width 12 height 10
click at [172, 195] on input "N/A" at bounding box center [174, 192] width 5 height 5
radio input "true"
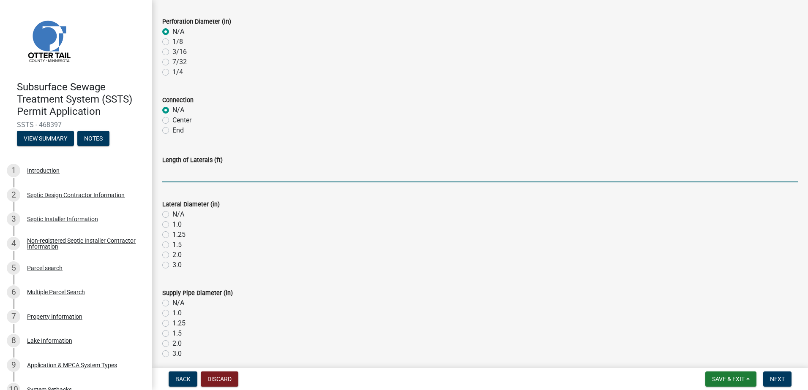
click at [176, 177] on input "Length of Laterals (ft)" at bounding box center [479, 173] width 635 height 17
type input "NA"
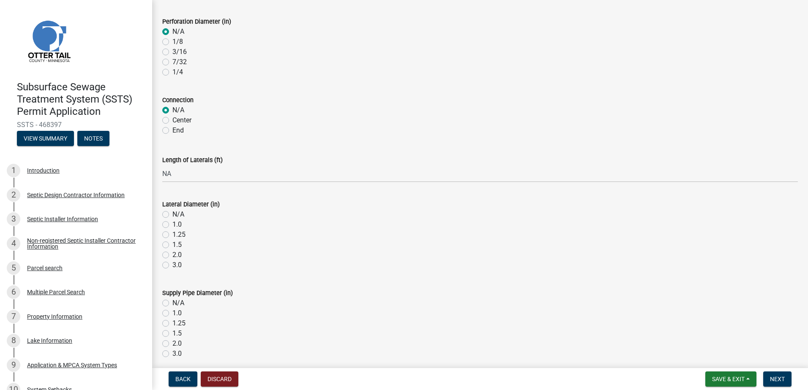
click at [172, 216] on label "N/A" at bounding box center [178, 215] width 12 height 10
click at [172, 215] on input "N/A" at bounding box center [174, 212] width 5 height 5
radio input "true"
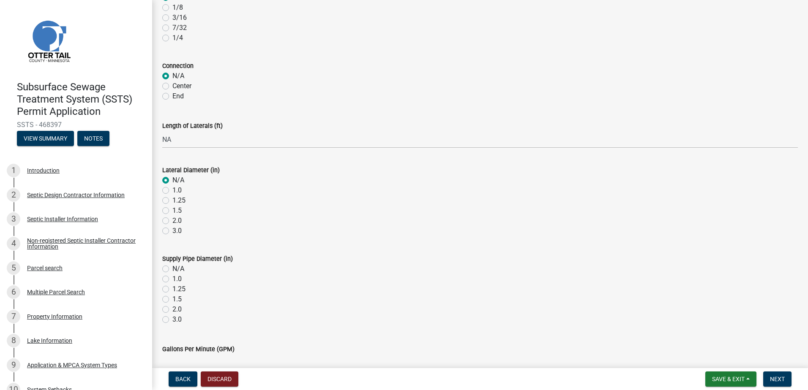
scroll to position [296, 0]
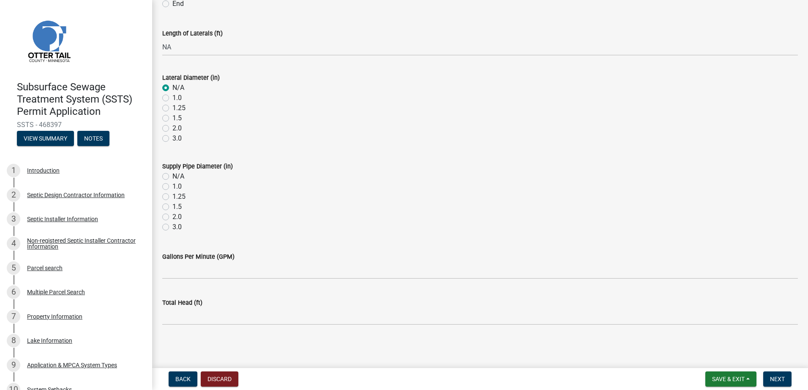
click at [172, 177] on label "N/A" at bounding box center [178, 177] width 12 height 10
click at [172, 177] on input "N/A" at bounding box center [174, 174] width 5 height 5
radio input "true"
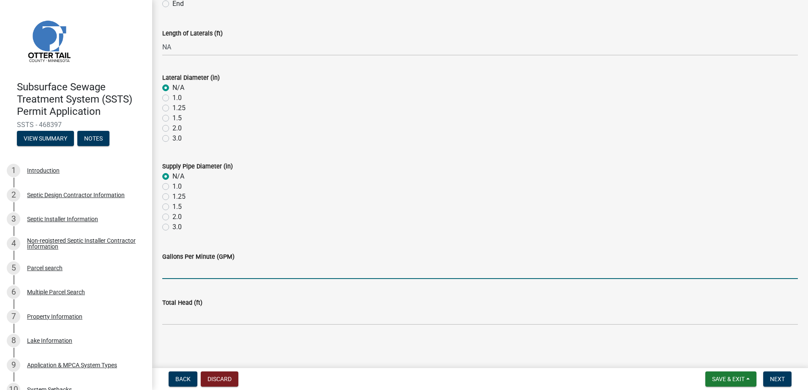
click at [181, 265] on input "Gallons Per Minute (GPM)" at bounding box center [479, 270] width 635 height 17
type input "NA"
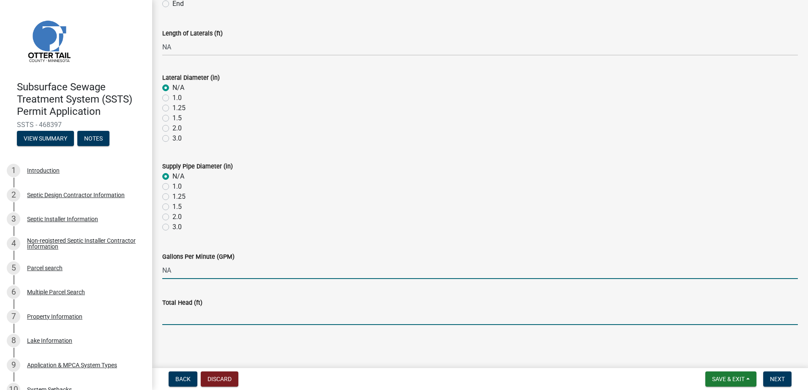
click at [165, 319] on input "Total Head (ft)" at bounding box center [479, 316] width 635 height 17
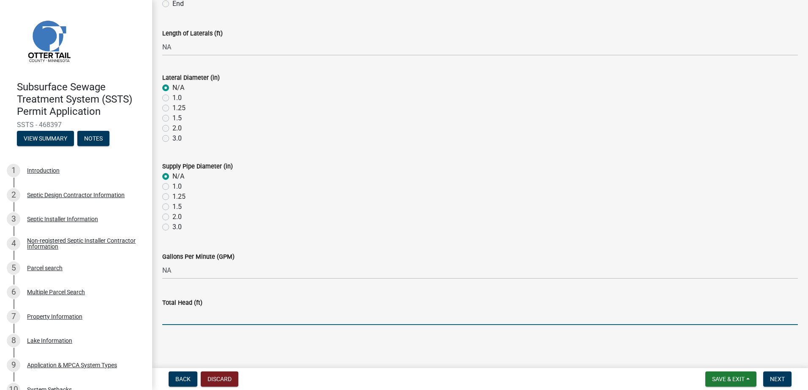
type input "NA"
click at [778, 376] on span "Next" at bounding box center [777, 379] width 15 height 7
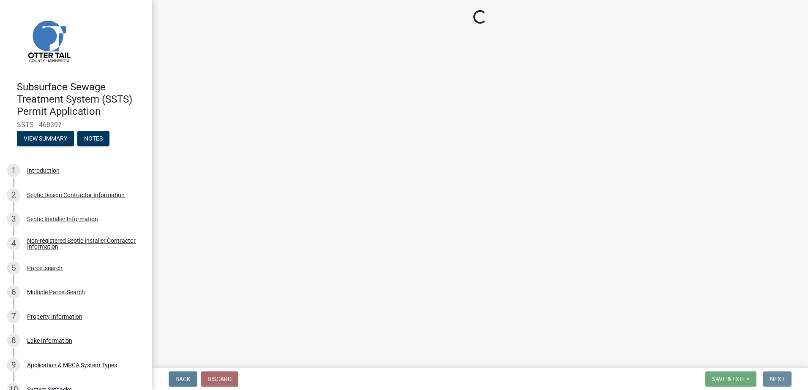
scroll to position [0, 0]
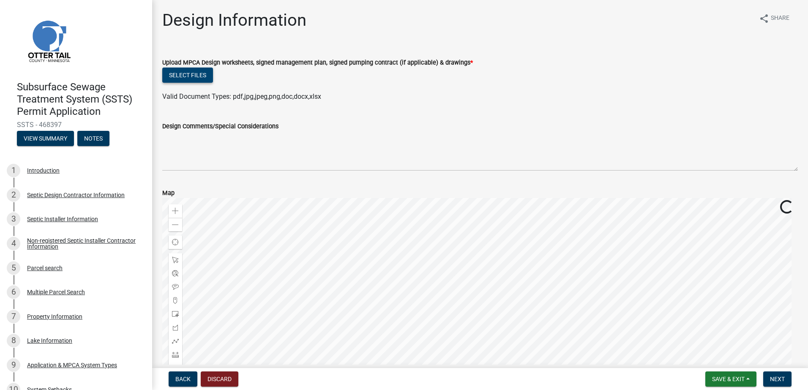
click at [188, 79] on button "Select files" at bounding box center [187, 75] width 51 height 15
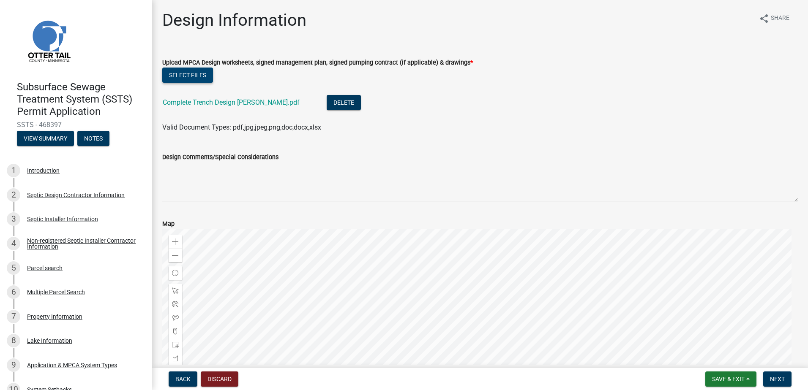
scroll to position [116, 0]
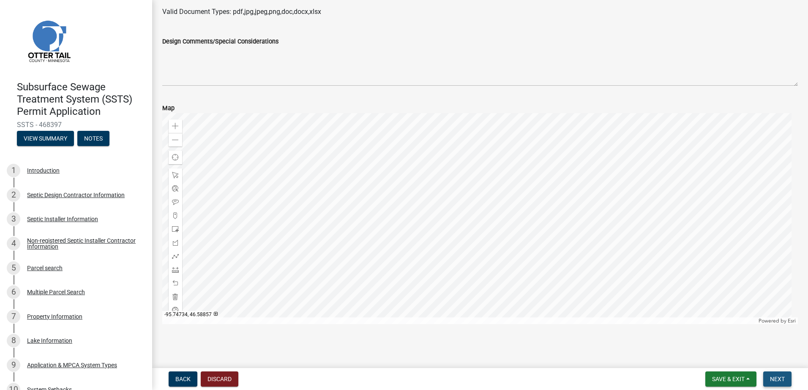
click at [780, 379] on span "Next" at bounding box center [777, 379] width 15 height 7
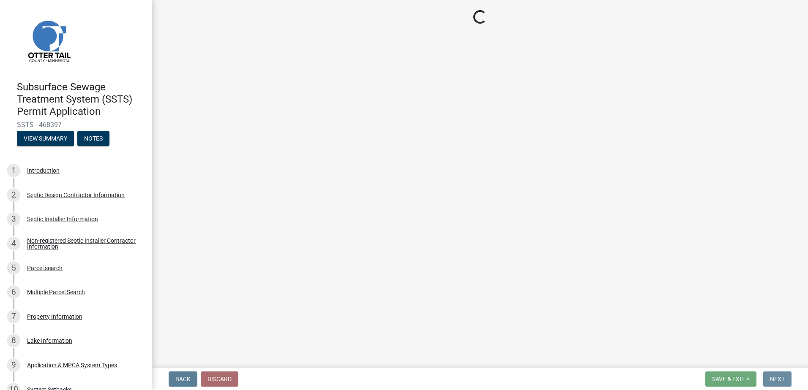
scroll to position [0, 0]
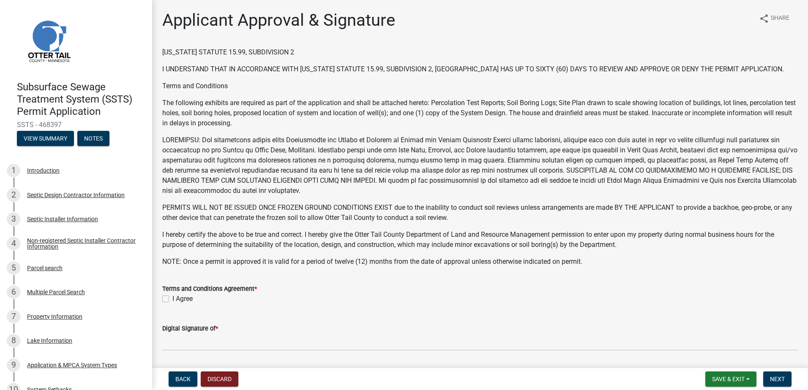
click at [172, 298] on label "I Agree" at bounding box center [182, 299] width 20 height 10
click at [172, 298] on input "I Agree" at bounding box center [174, 296] width 5 height 5
checkbox input "true"
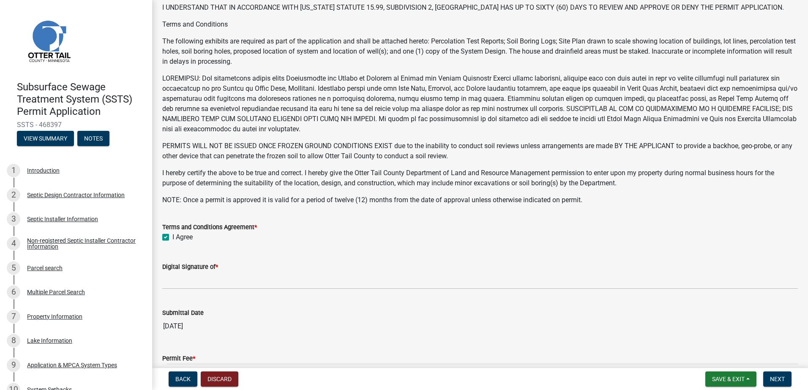
scroll to position [127, 0]
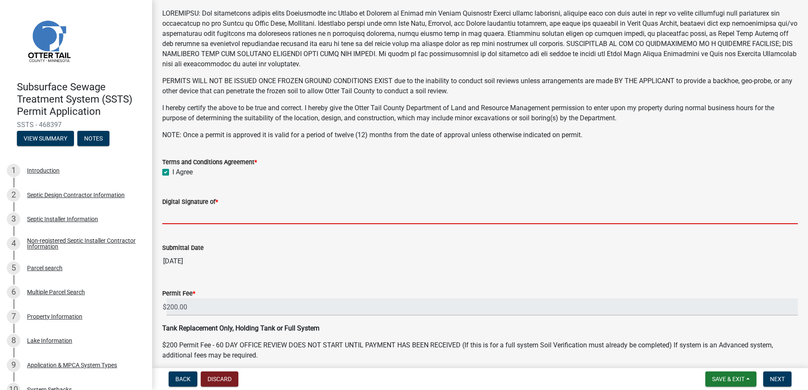
drag, startPoint x: 172, startPoint y: 218, endPoint x: 186, endPoint y: 221, distance: 14.2
click at [173, 219] on input "Digital Signature of *" at bounding box center [479, 215] width 635 height 17
type input "[PERSON_NAME]"
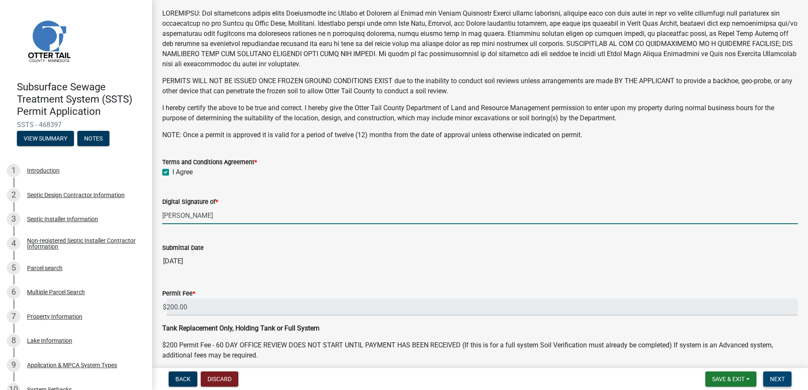
click at [774, 376] on span "Next" at bounding box center [777, 379] width 15 height 7
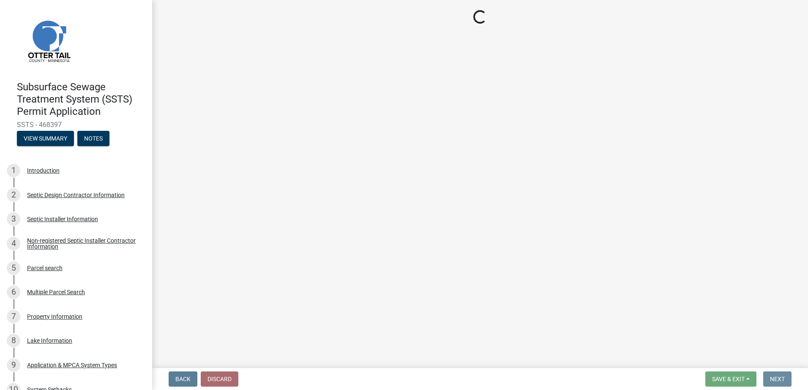
scroll to position [0, 0]
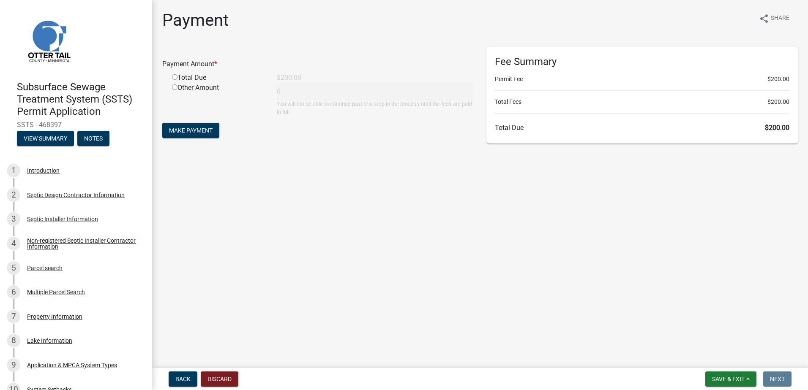
click at [173, 77] on input "radio" at bounding box center [174, 76] width 5 height 5
radio input "true"
type input "200"
click at [192, 134] on button "Make Payment" at bounding box center [190, 130] width 57 height 15
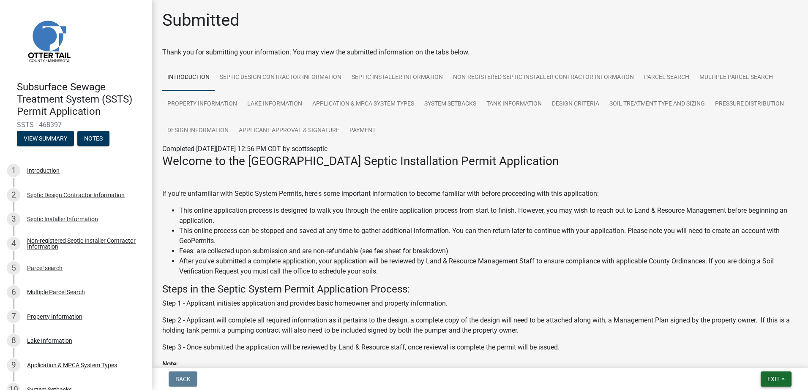
click at [780, 379] on button "Exit" at bounding box center [776, 379] width 31 height 15
click at [761, 360] on button "Save & Exit" at bounding box center [758, 357] width 68 height 20
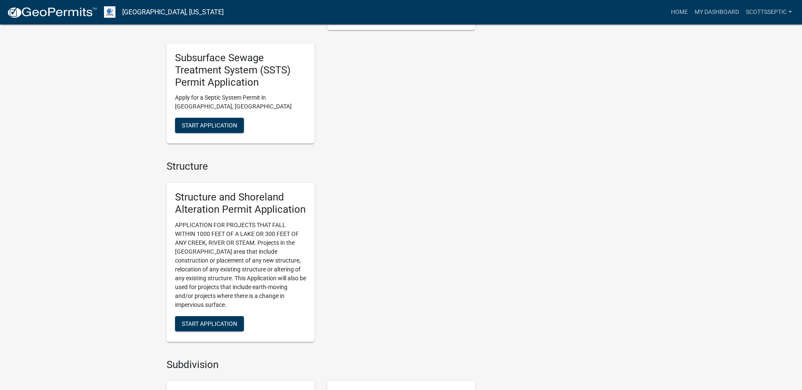
scroll to position [761, 0]
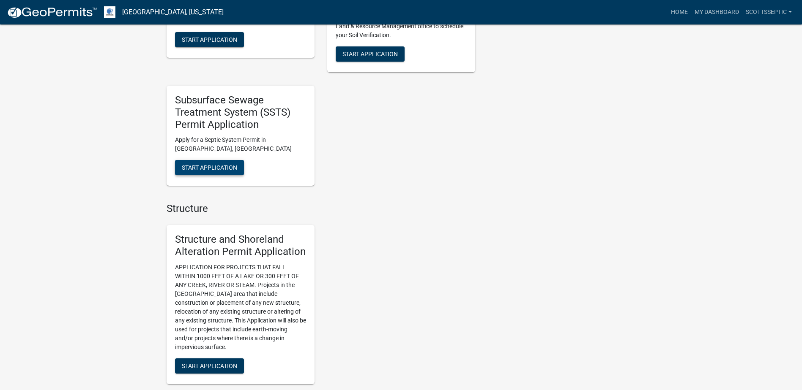
click at [209, 169] on span "Start Application" at bounding box center [209, 167] width 55 height 7
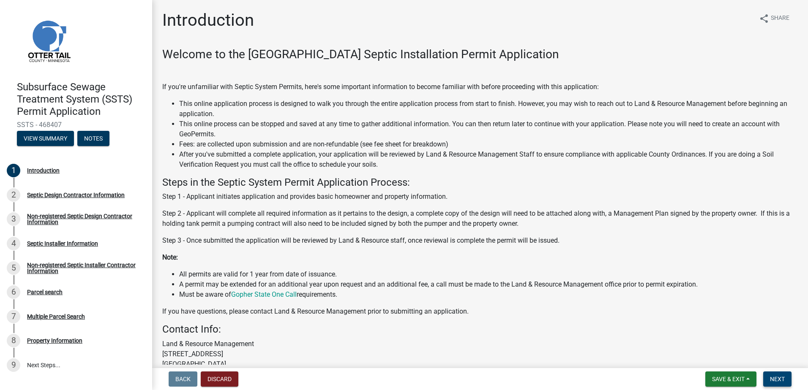
click at [777, 377] on span "Next" at bounding box center [777, 379] width 15 height 7
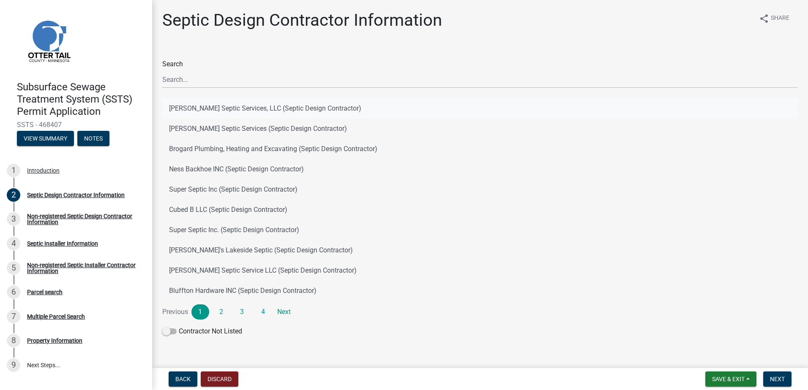
click at [206, 109] on button "[PERSON_NAME] Septic Services, LLC (Septic Design Contractor)" at bounding box center [479, 108] width 635 height 20
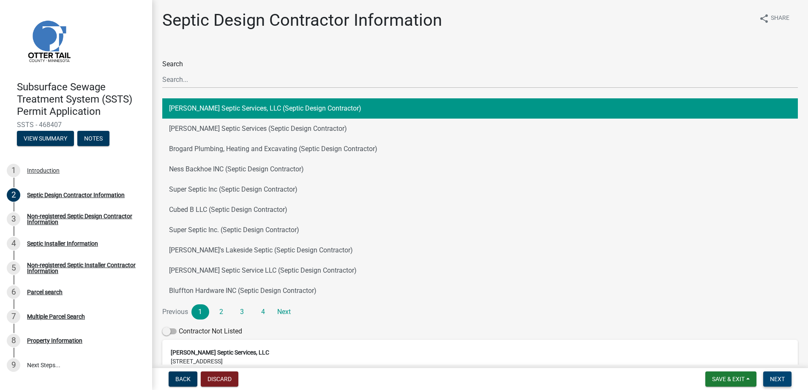
click at [774, 378] on span "Next" at bounding box center [777, 379] width 15 height 7
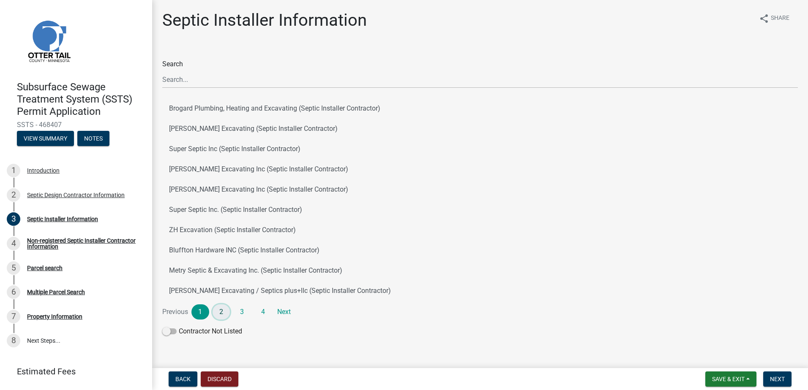
click at [220, 312] on link "2" at bounding box center [222, 312] width 18 height 15
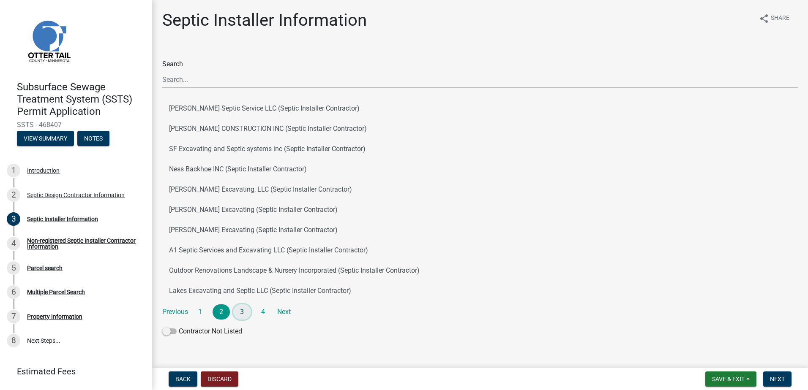
click at [240, 311] on link "3" at bounding box center [242, 312] width 18 height 15
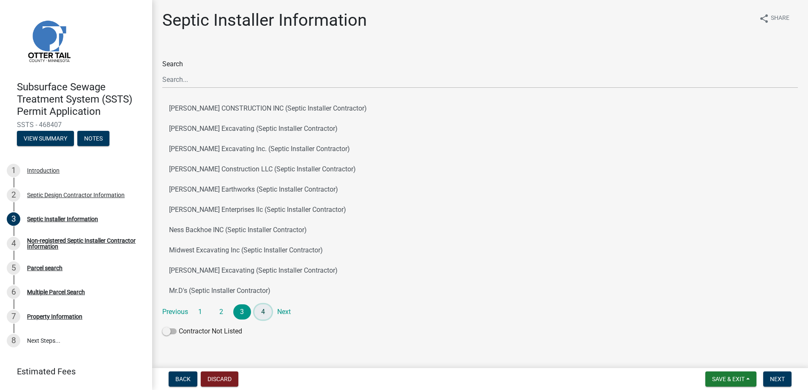
click at [260, 313] on link "4" at bounding box center [263, 312] width 18 height 15
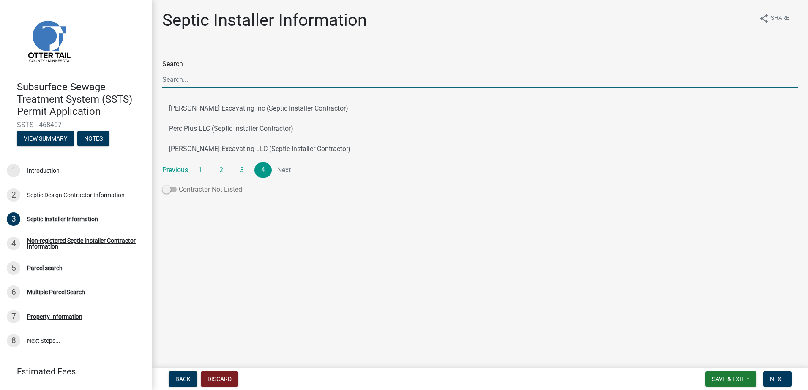
click at [169, 188] on span at bounding box center [169, 190] width 14 height 6
click at [179, 185] on input "Contractor Not Listed" at bounding box center [179, 185] width 0 height 0
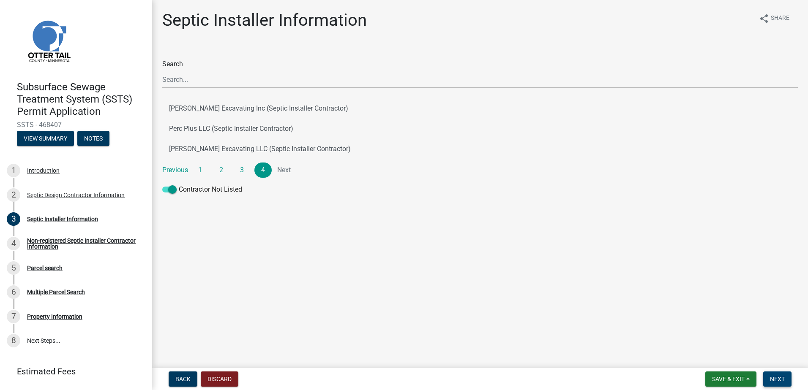
click at [781, 379] on span "Next" at bounding box center [777, 379] width 15 height 7
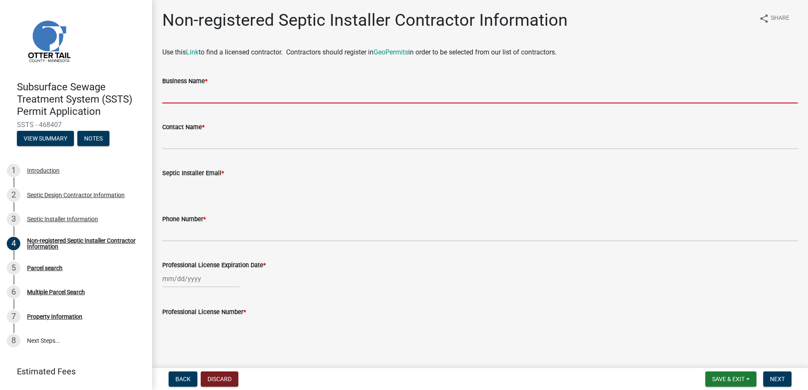
click at [166, 96] on input "Business Name *" at bounding box center [479, 94] width 635 height 17
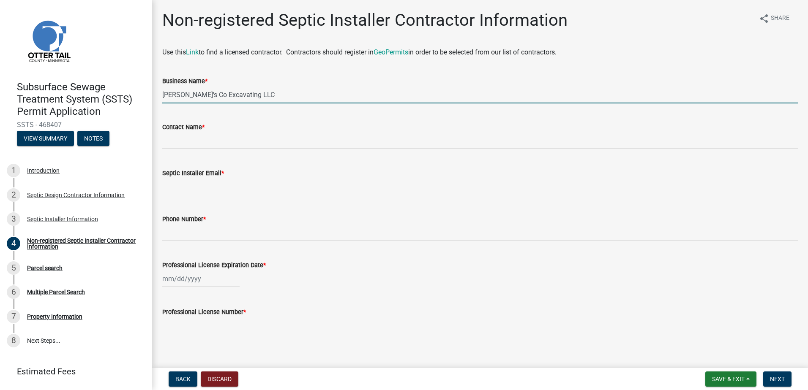
type input "JJ's Co Excavating LLC"
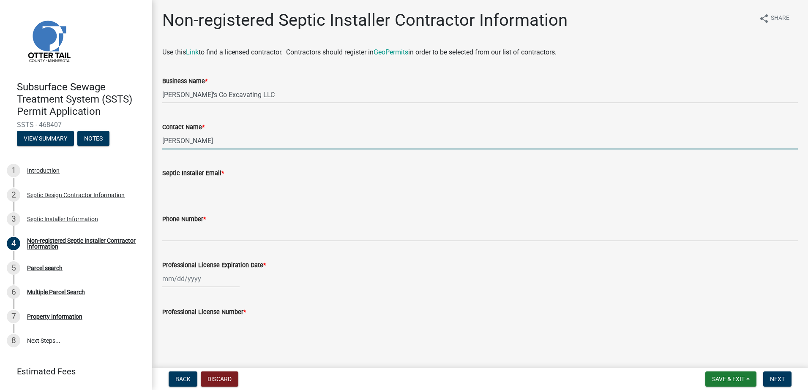
type input "John Kamphake"
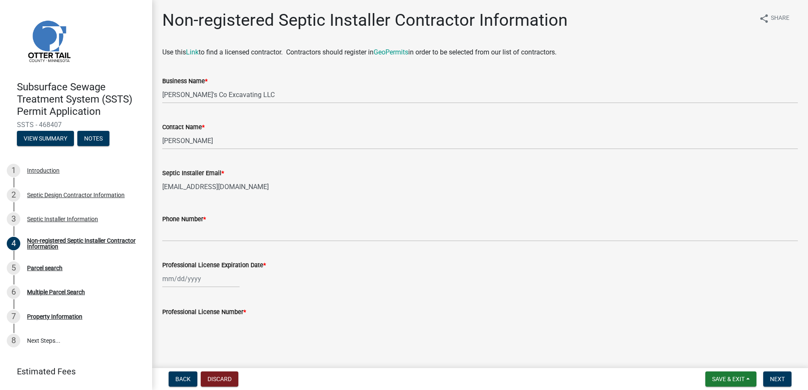
type input "jjsco@hotmail.com"
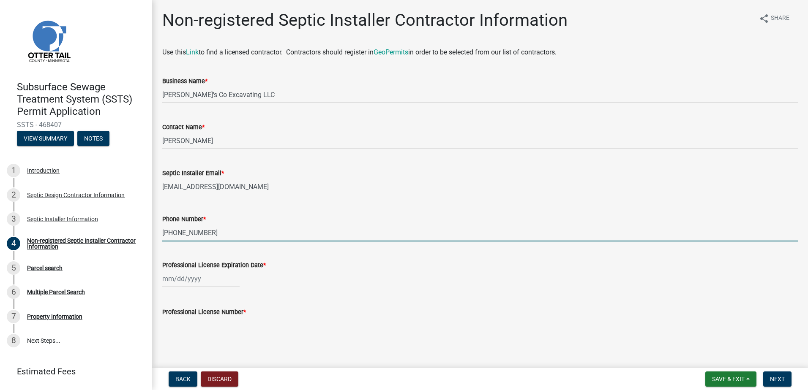
type input "218-338-5750"
click at [178, 285] on div at bounding box center [200, 278] width 77 height 17
select select "8"
select select "2025"
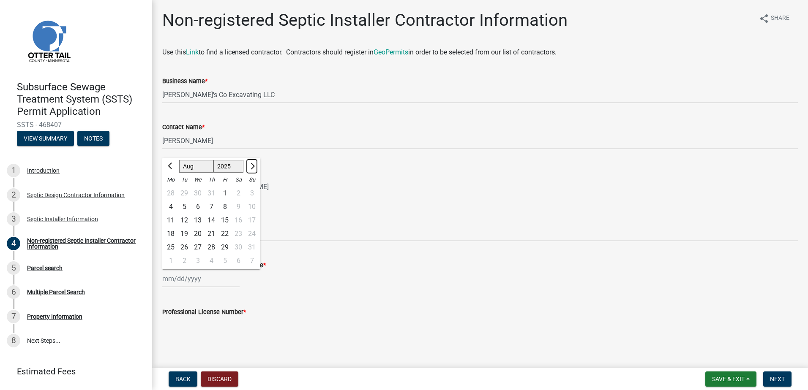
click at [251, 168] on span "Next month" at bounding box center [251, 166] width 6 height 6
click at [170, 166] on span "Previous month" at bounding box center [171, 166] width 6 height 6
select select "9"
click at [197, 217] on div "17" at bounding box center [198, 221] width 14 height 14
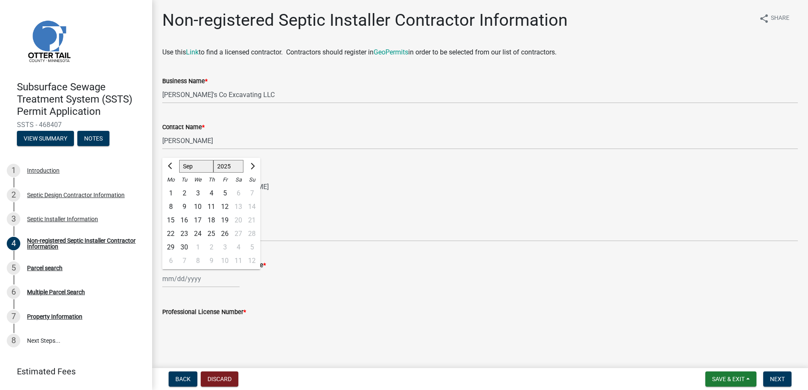
type input "09/17/2025"
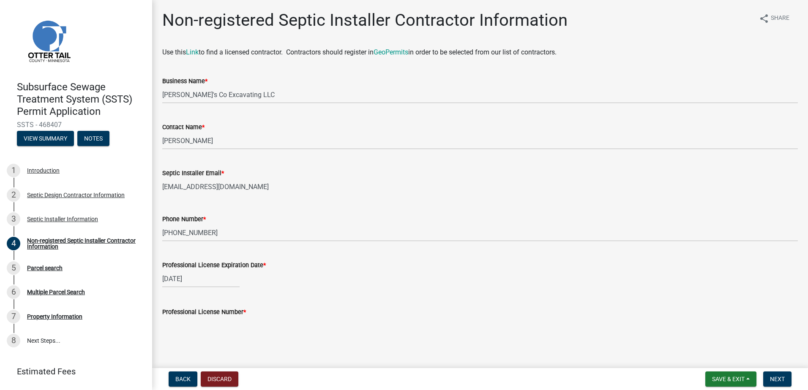
scroll to position [9, 0]
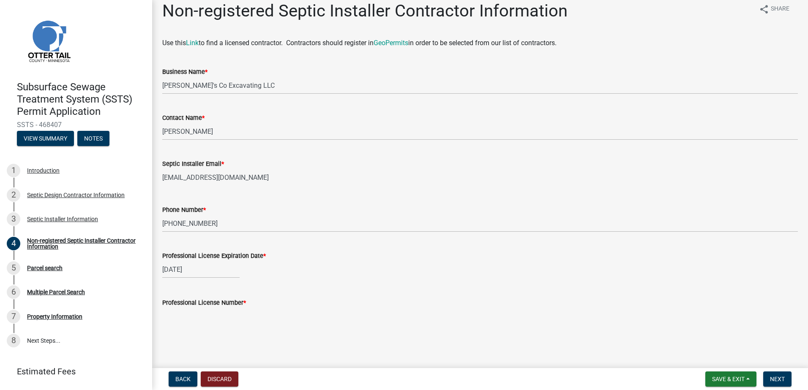
click at [172, 316] on input "Professional License Number *" at bounding box center [479, 316] width 635 height 17
type input "1985"
click at [768, 376] on button "Next" at bounding box center [777, 379] width 28 height 15
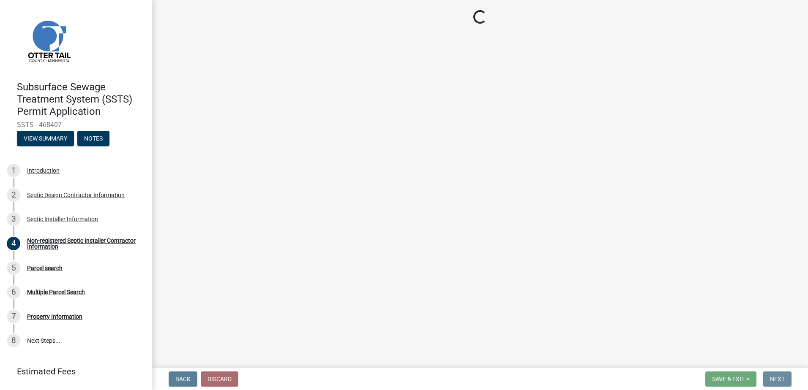
scroll to position [0, 0]
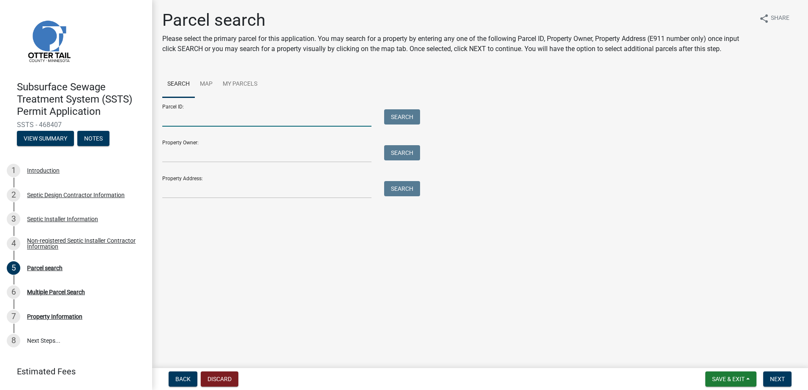
click at [189, 120] on input "Parcel ID:" at bounding box center [266, 117] width 209 height 17
type input "49000200133000"
click at [403, 116] on button "Search" at bounding box center [402, 116] width 36 height 15
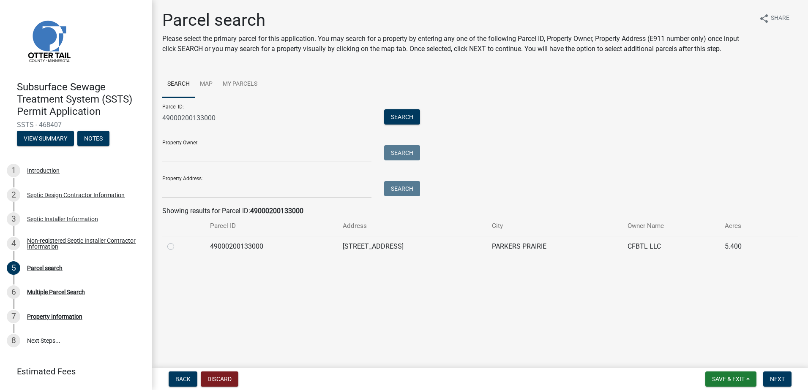
click at [177, 242] on label at bounding box center [177, 242] width 0 height 0
click at [177, 247] on input "radio" at bounding box center [179, 244] width 5 height 5
radio input "true"
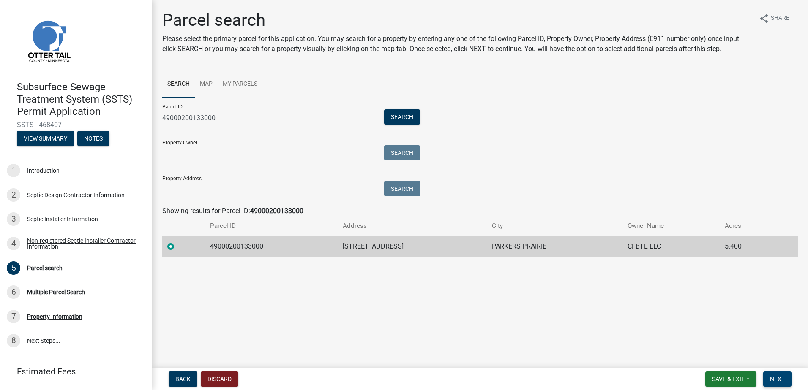
click at [772, 381] on span "Next" at bounding box center [777, 379] width 15 height 7
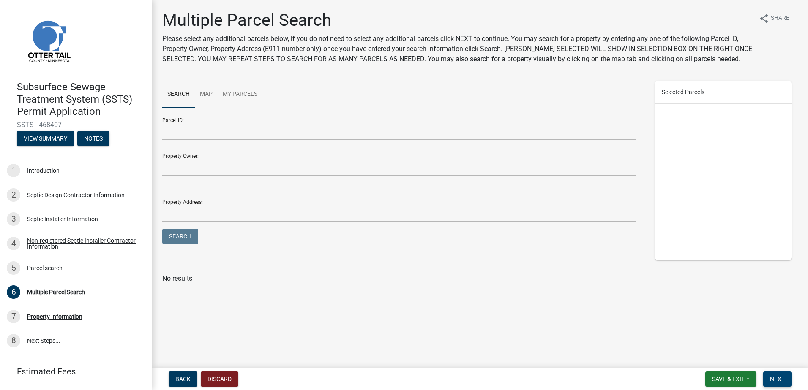
click at [776, 379] on span "Next" at bounding box center [777, 379] width 15 height 7
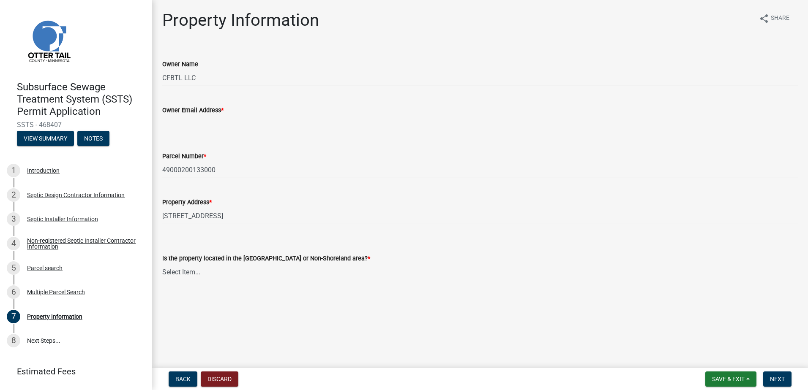
click at [172, 124] on input "Owner Email Address *" at bounding box center [479, 123] width 635 height 17
type input "skrog7@comcast.net"
click at [187, 277] on select "Select Item... Shoreland Non-Shoreland" at bounding box center [479, 272] width 635 height 17
click at [162, 264] on select "Select Item... Shoreland Non-Shoreland" at bounding box center [479, 272] width 635 height 17
select select "f91142e6-e911-469c-9754-896c7e7f9e05"
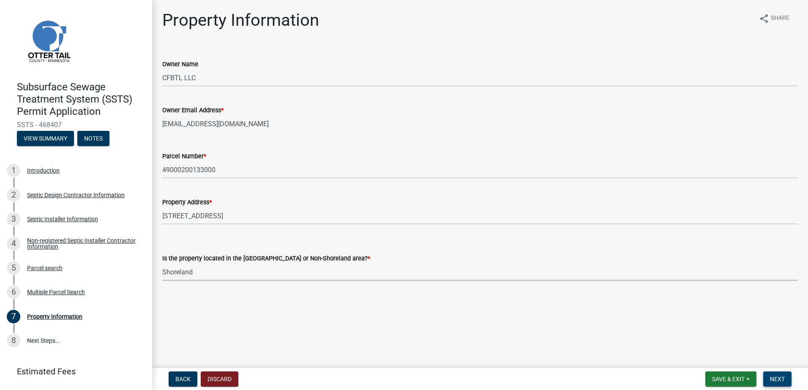
click at [776, 382] on span "Next" at bounding box center [777, 379] width 15 height 7
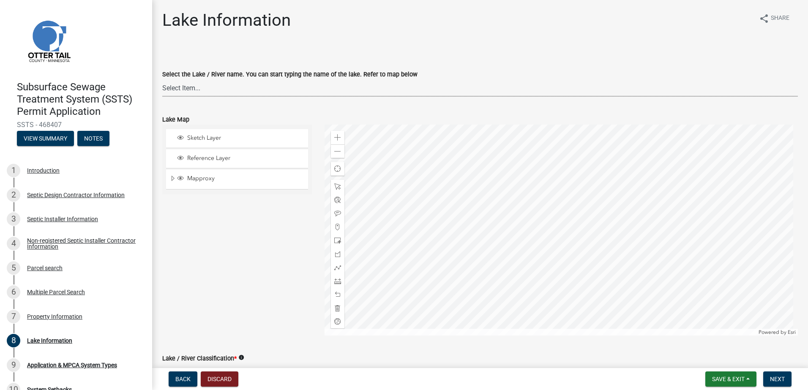
click at [183, 89] on select "Select Item... None [PERSON_NAME] 56-031 [PERSON_NAME] 56-118 [PERSON_NAME] 56-…" at bounding box center [479, 87] width 635 height 17
click at [162, 79] on select "Select Item... None [PERSON_NAME] 56-031 [PERSON_NAME] 56-118 [PERSON_NAME] 56-…" at bounding box center [479, 87] width 635 height 17
select select "905c645b-831b-458f-961c-7372c85f2b4f"
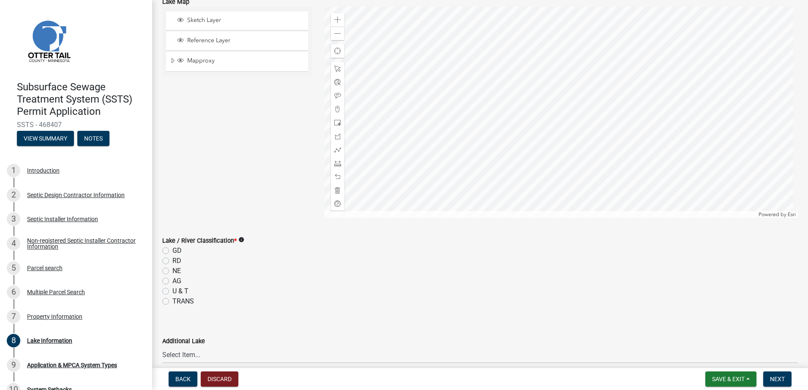
scroll to position [127, 0]
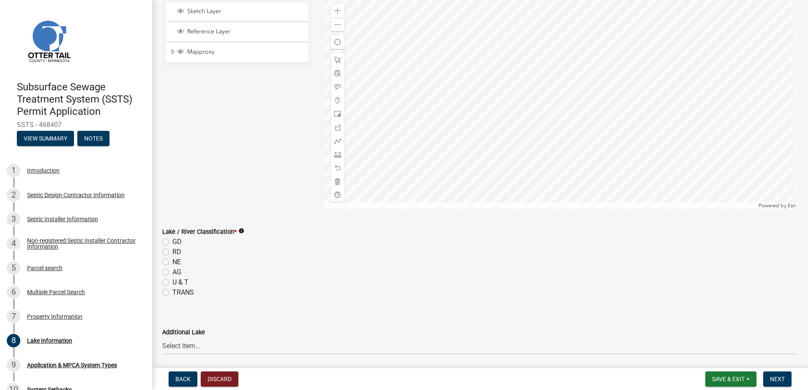
click at [172, 265] on label "NE" at bounding box center [176, 262] width 8 height 10
click at [172, 263] on input "NE" at bounding box center [174, 259] width 5 height 5
radio input "true"
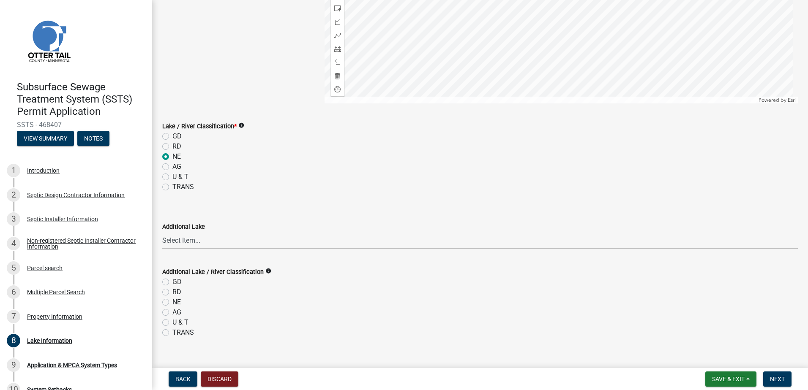
scroll to position [246, 0]
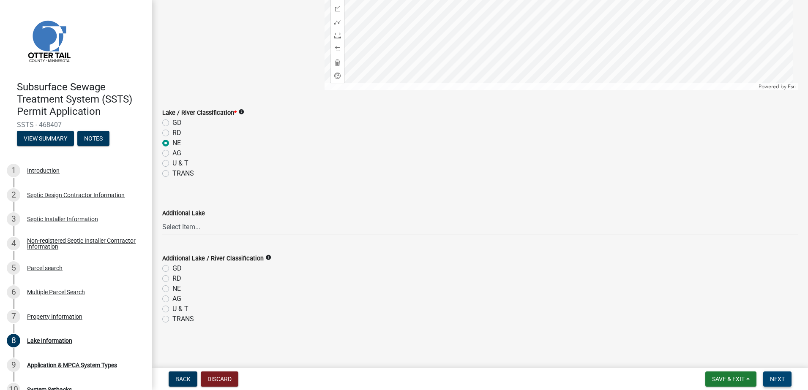
click at [780, 377] on span "Next" at bounding box center [777, 379] width 15 height 7
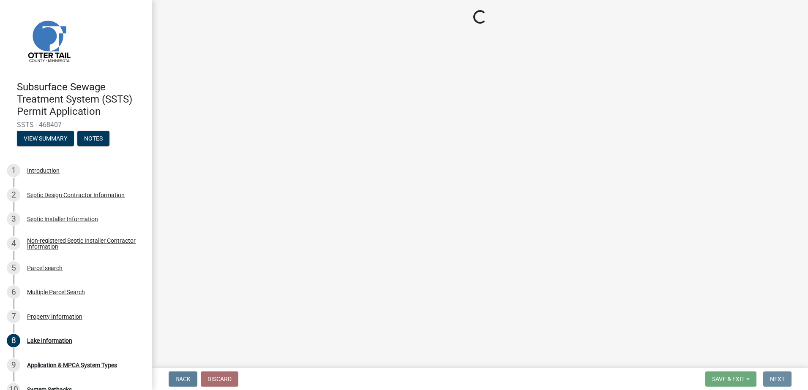
scroll to position [0, 0]
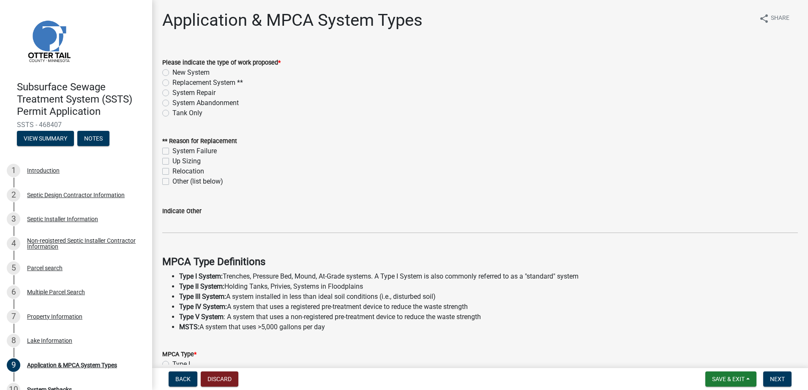
click at [172, 73] on label "New System" at bounding box center [190, 73] width 37 height 10
click at [172, 73] on input "New System" at bounding box center [174, 70] width 5 height 5
radio input "true"
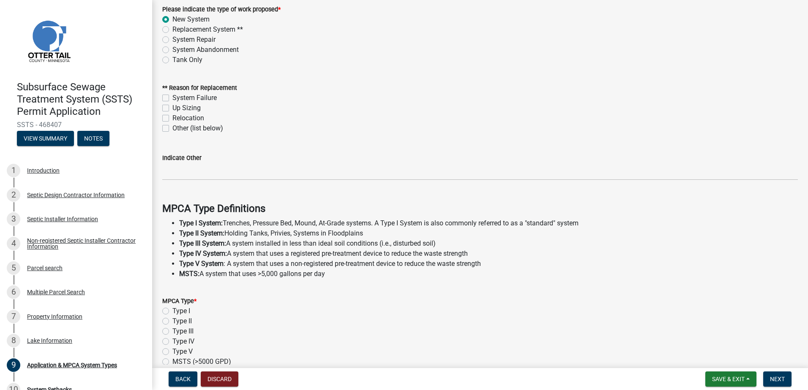
scroll to position [127, 0]
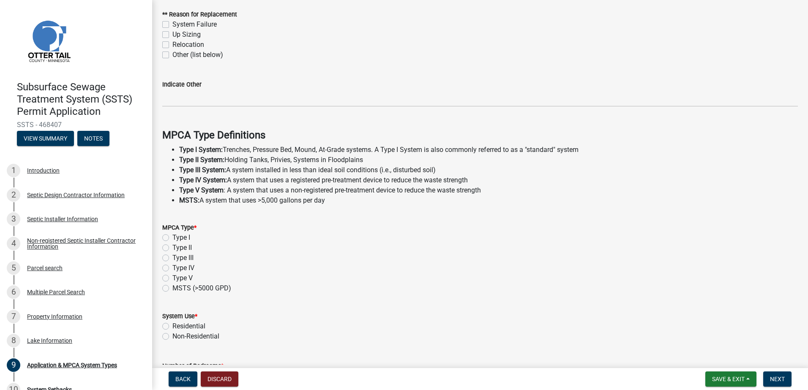
click at [172, 251] on label "Type II" at bounding box center [181, 248] width 19 height 10
click at [172, 248] on input "Type II" at bounding box center [174, 245] width 5 height 5
radio input "true"
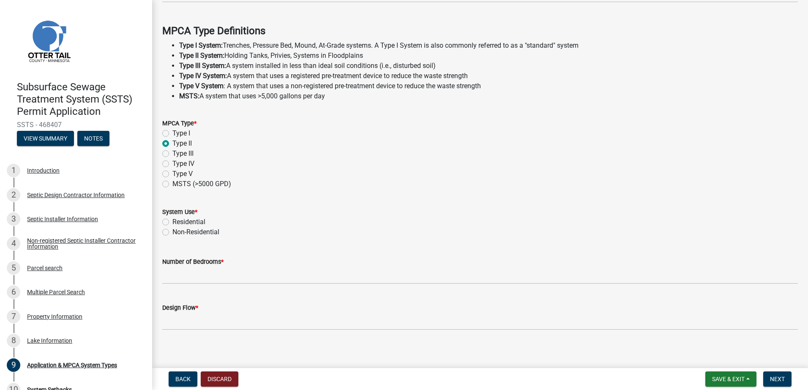
scroll to position [236, 0]
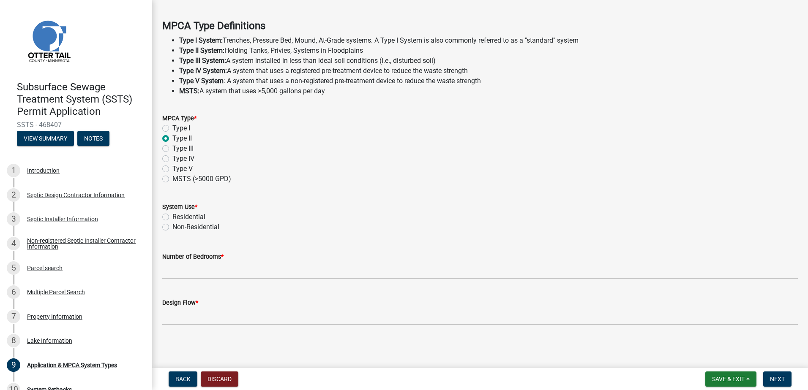
click at [172, 227] on label "Non-Residential" at bounding box center [195, 227] width 47 height 10
click at [172, 227] on input "Non-Residential" at bounding box center [174, 224] width 5 height 5
radio input "true"
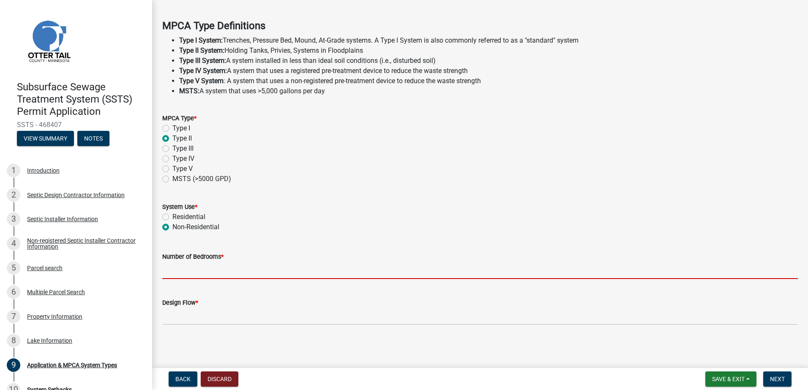
click at [175, 269] on input "Number of Bedrooms *" at bounding box center [479, 270] width 635 height 17
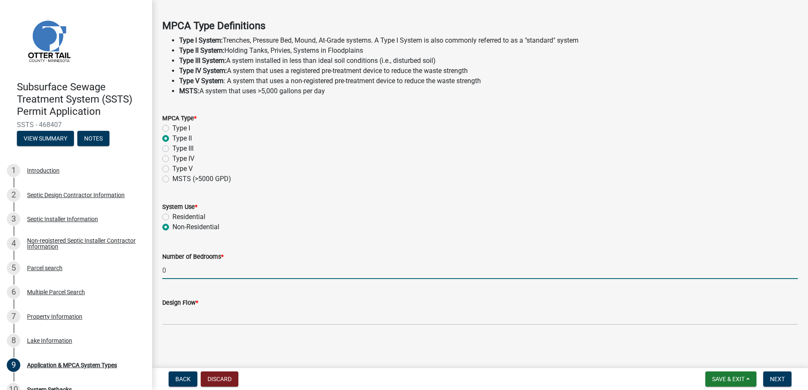
type input "0"
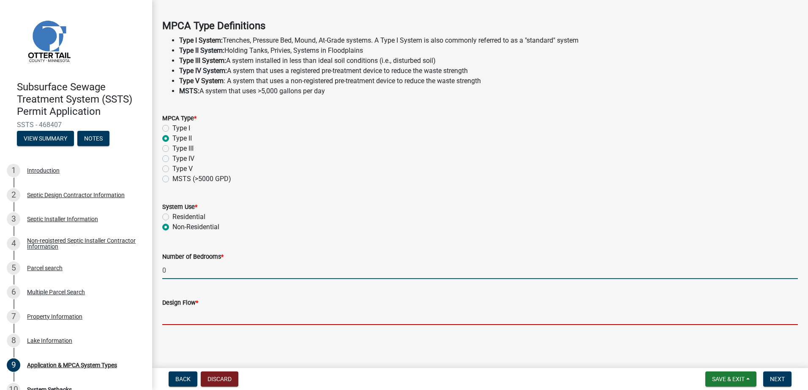
click at [167, 319] on input "Design Flow *" at bounding box center [479, 316] width 635 height 17
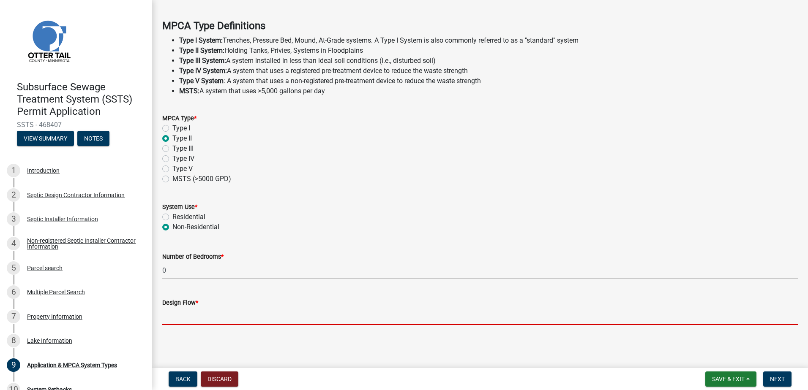
click at [381, 302] on div "Design Flow *" at bounding box center [479, 303] width 635 height 10
drag, startPoint x: 170, startPoint y: 314, endPoint x: 179, endPoint y: 311, distance: 9.0
click at [170, 314] on input "Design Flow *" at bounding box center [479, 316] width 635 height 17
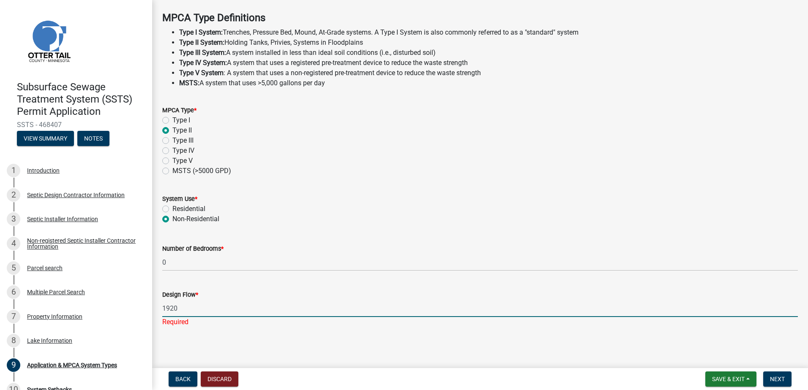
scroll to position [246, 0]
type input "1920"
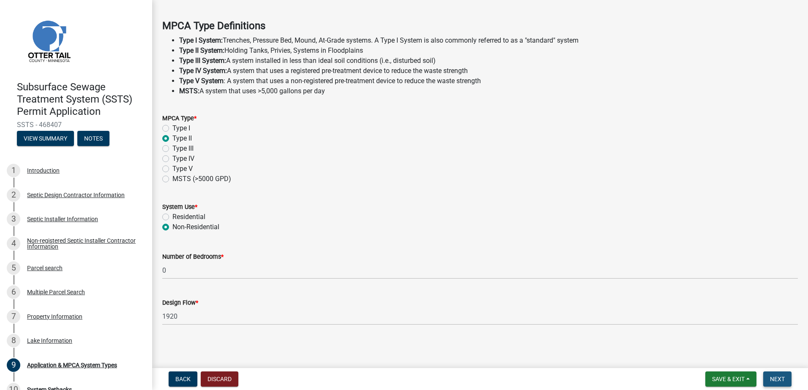
click at [772, 381] on span "Next" at bounding box center [777, 379] width 15 height 7
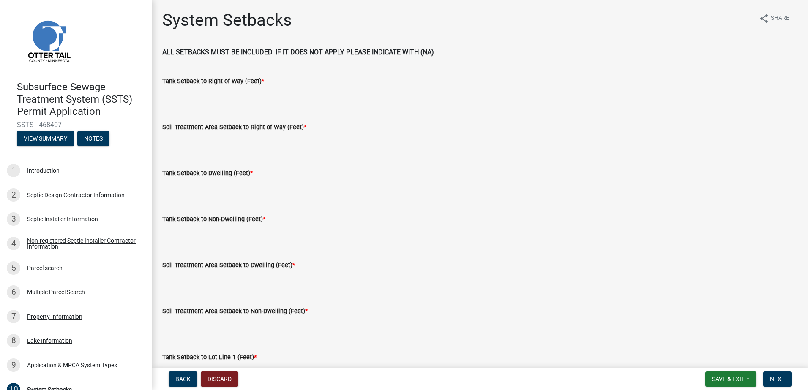
drag, startPoint x: 175, startPoint y: 99, endPoint x: 179, endPoint y: 99, distance: 4.2
click at [175, 99] on input "Tank Setback to Right of Way (Feet) *" at bounding box center [479, 94] width 635 height 17
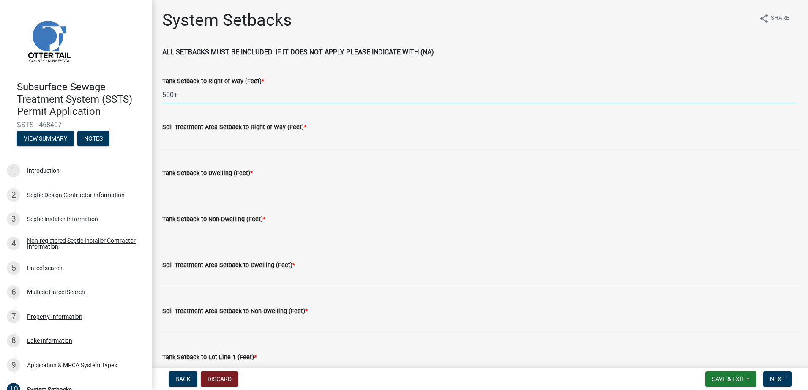
type input "500+"
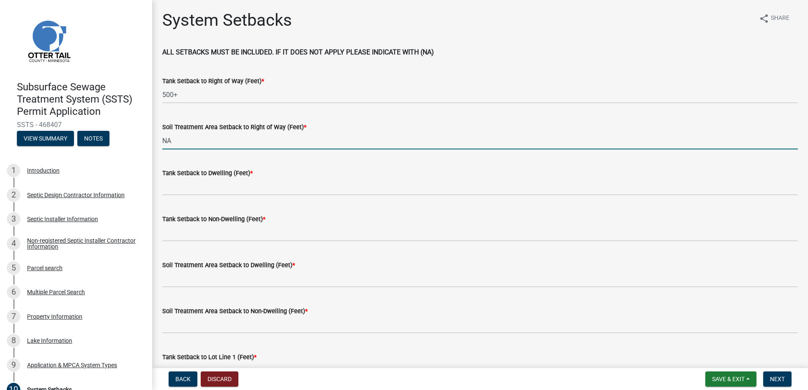
type input "NA"
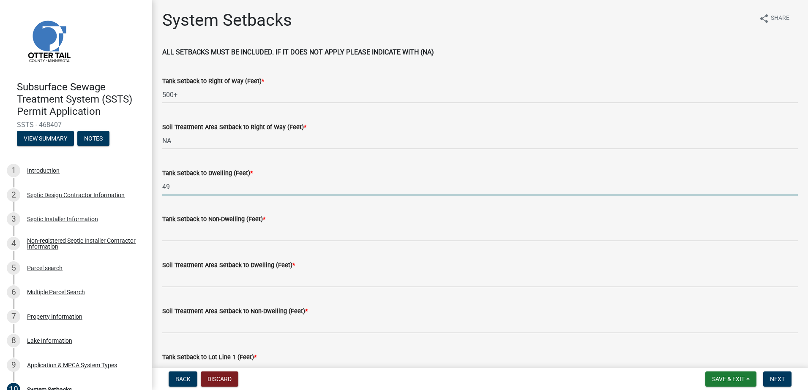
type input "49"
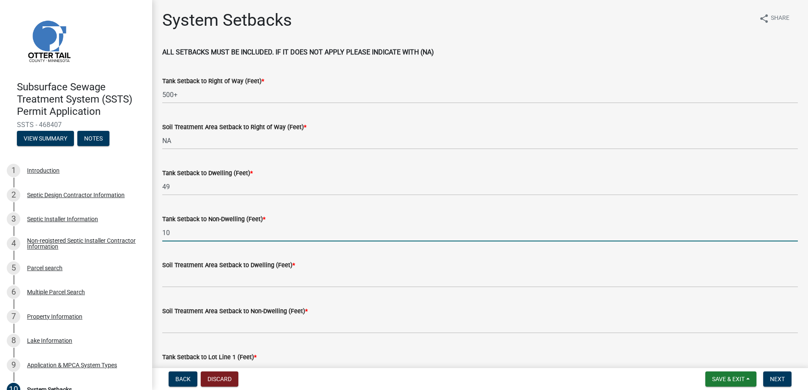
type input "10"
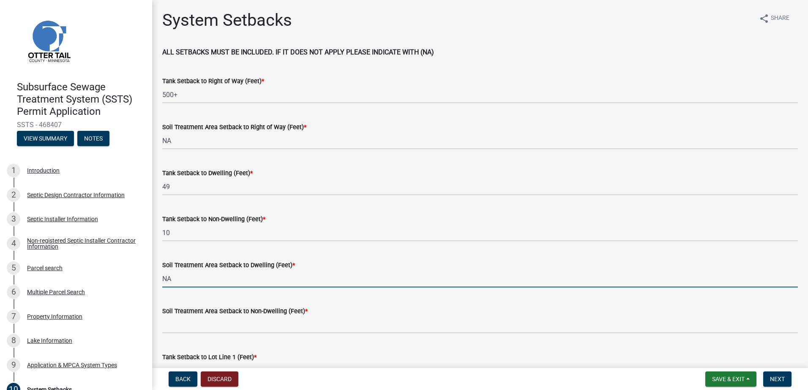
type input "NA"
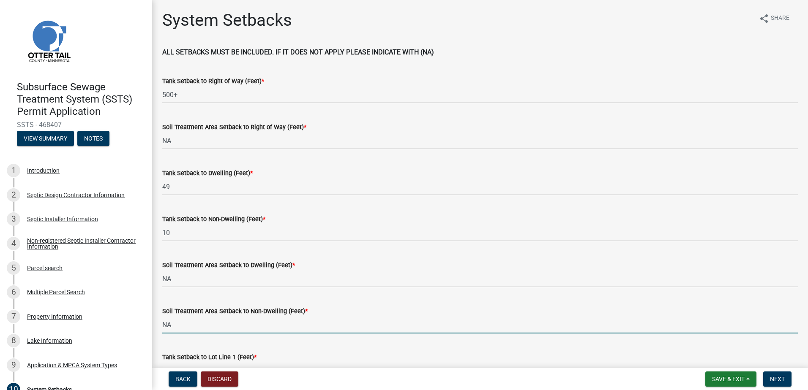
type input "NA"
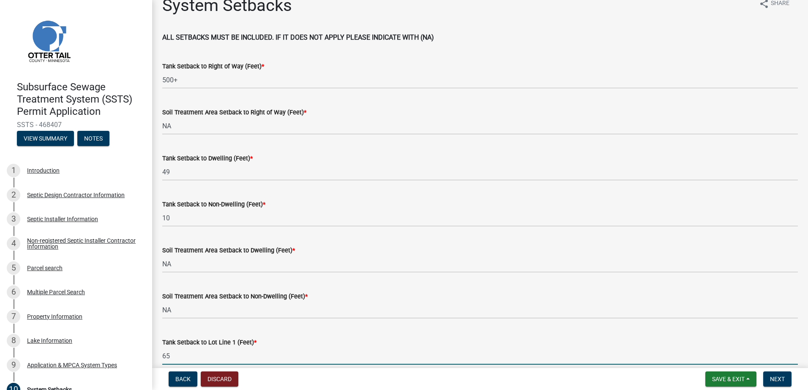
type input "65+-"
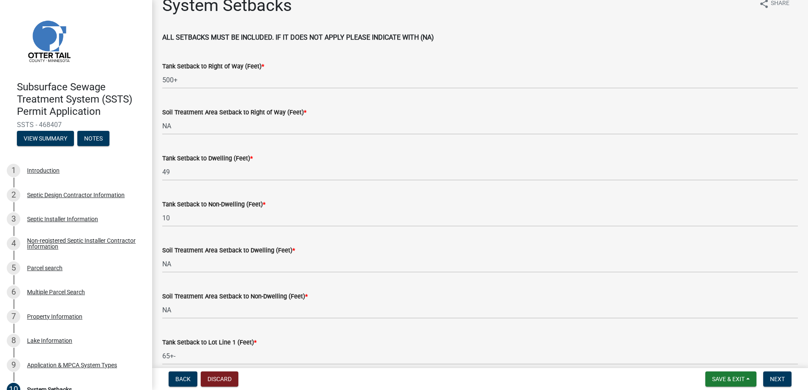
scroll to position [235, 0]
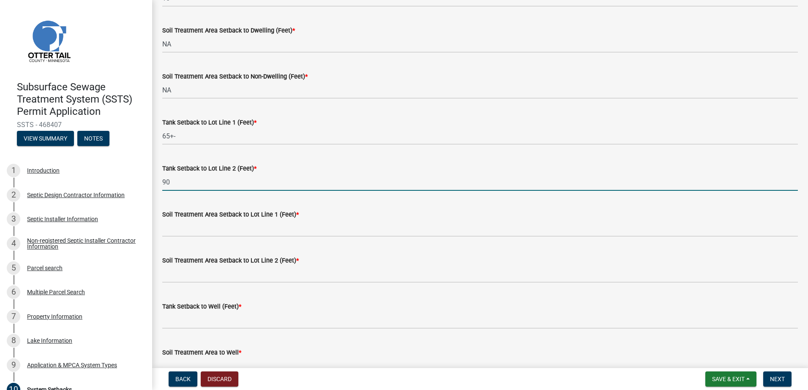
type input "90"
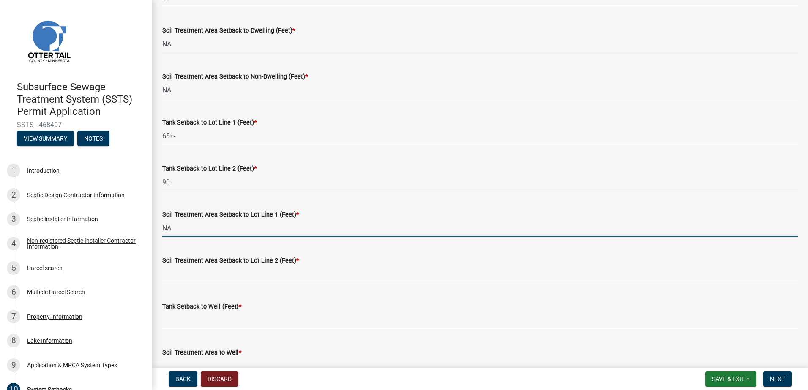
type input "NA"
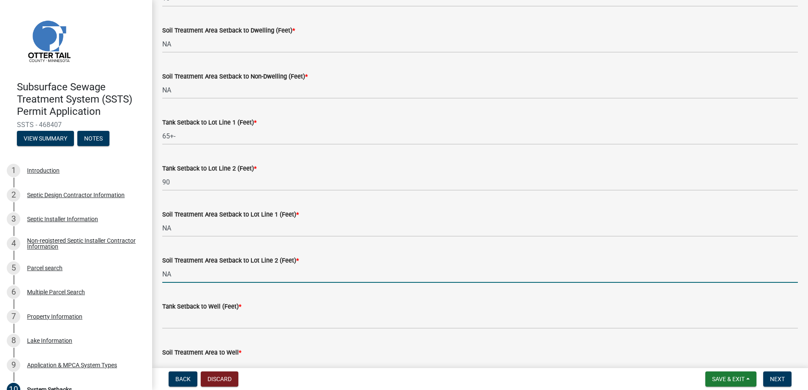
type input "NA"
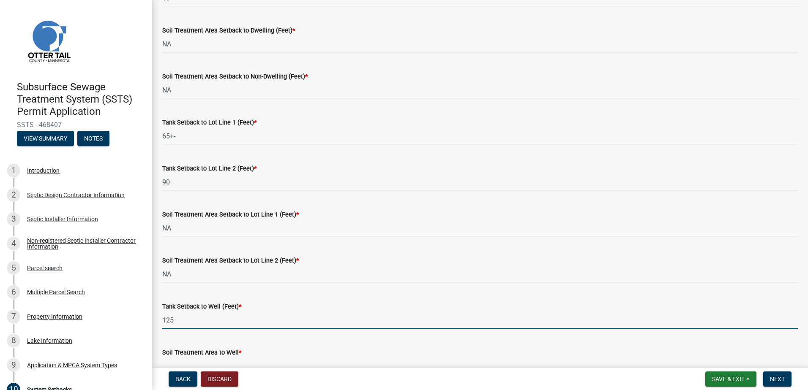
type input "125"
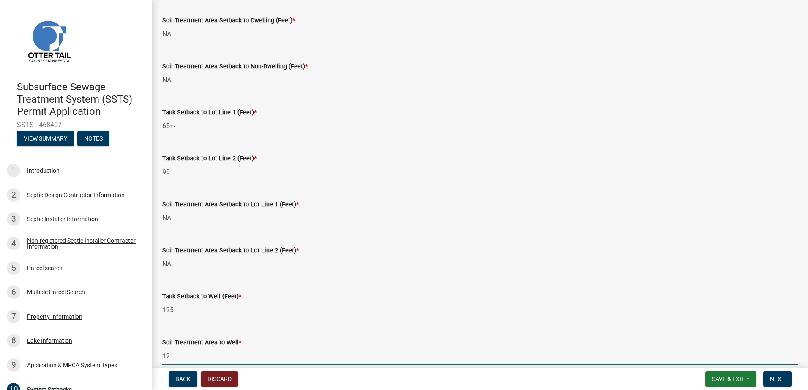
type input "1"
type input "NA"
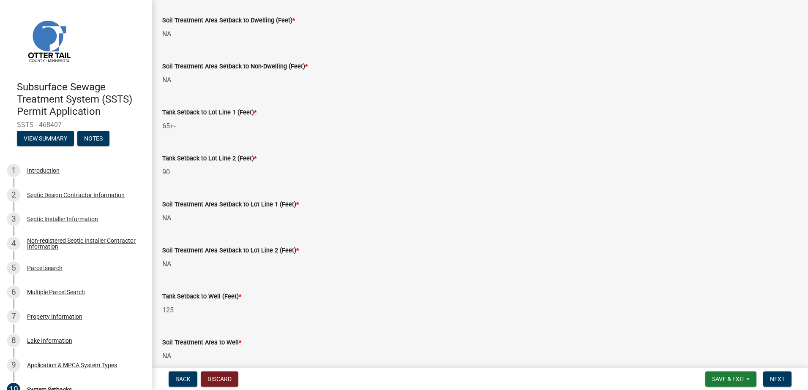
scroll to position [465, 0]
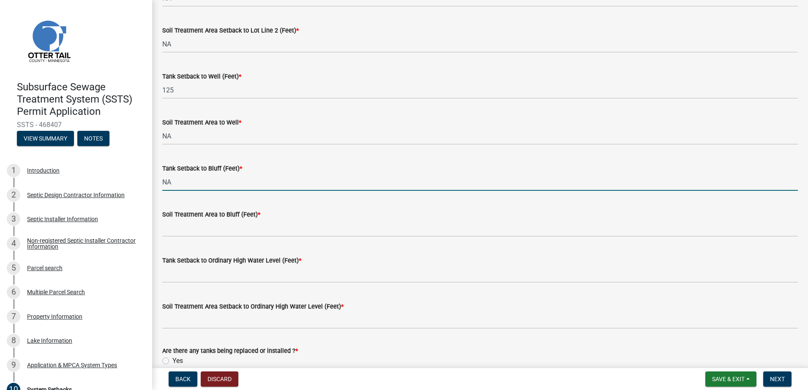
type input "NA"
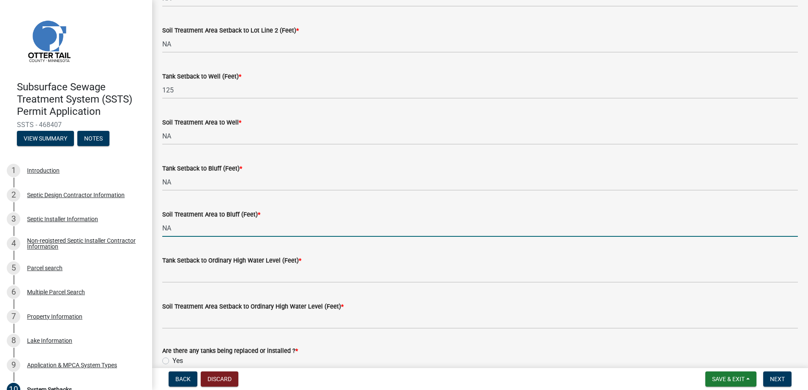
type input "NA"
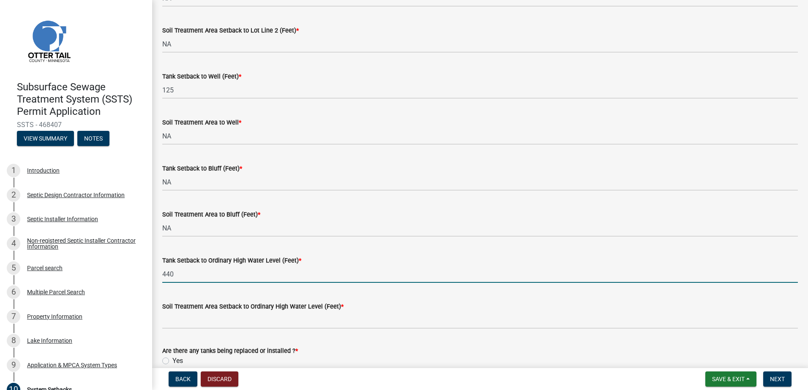
type input "440"
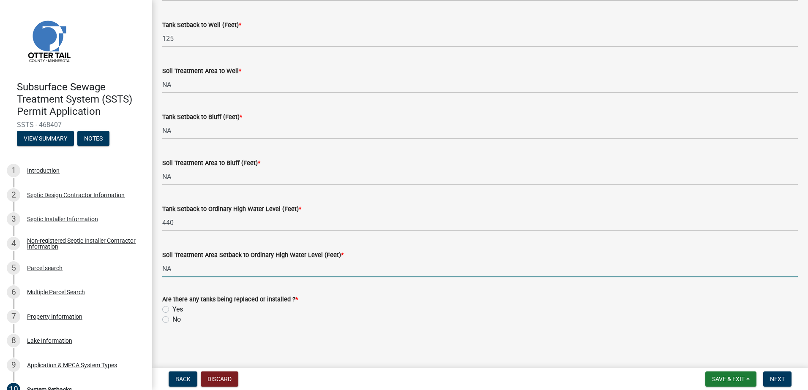
scroll to position [517, 0]
type input "NA"
click at [172, 310] on label "Yes" at bounding box center [177, 309] width 11 height 10
click at [172, 310] on input "Yes" at bounding box center [174, 306] width 5 height 5
radio input "true"
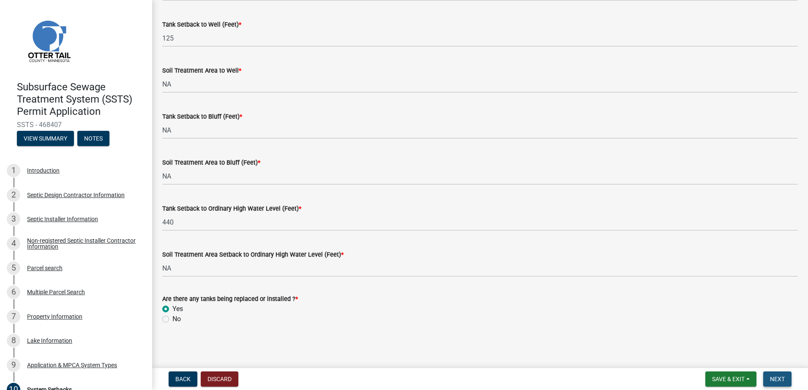
click at [778, 380] on span "Next" at bounding box center [777, 379] width 15 height 7
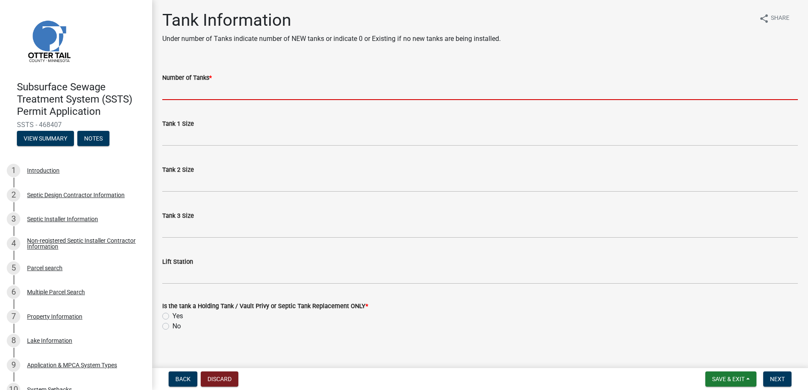
click at [173, 93] on input "Number of Tanks *" at bounding box center [479, 91] width 635 height 17
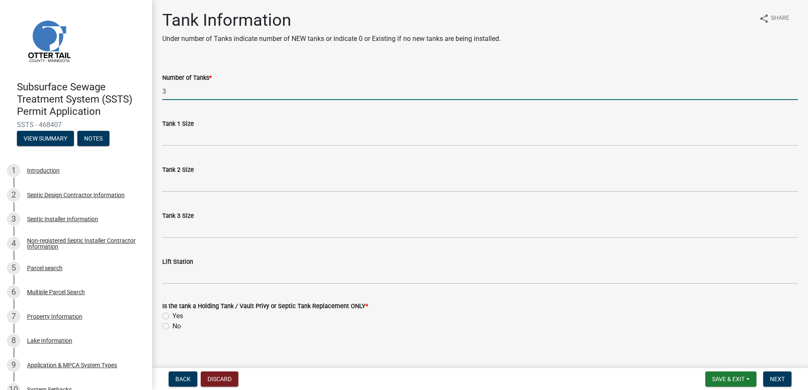
type input "3"
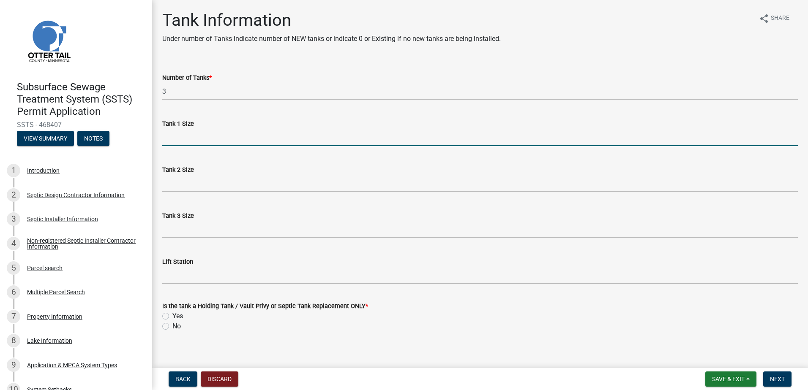
click at [177, 142] on input "Tank 1 Size" at bounding box center [479, 137] width 635 height 17
type input "3200"
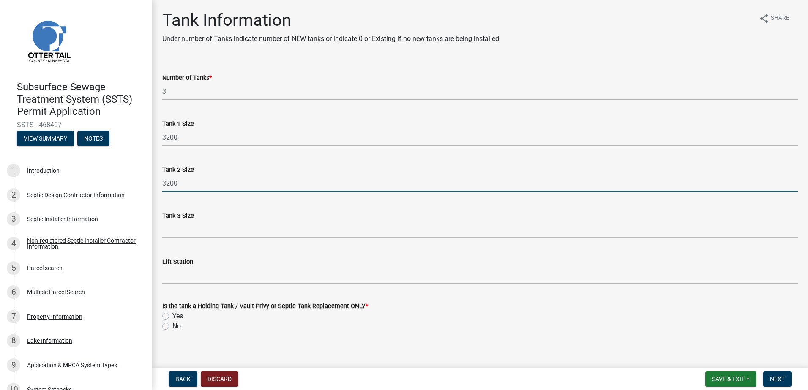
type input "3200"
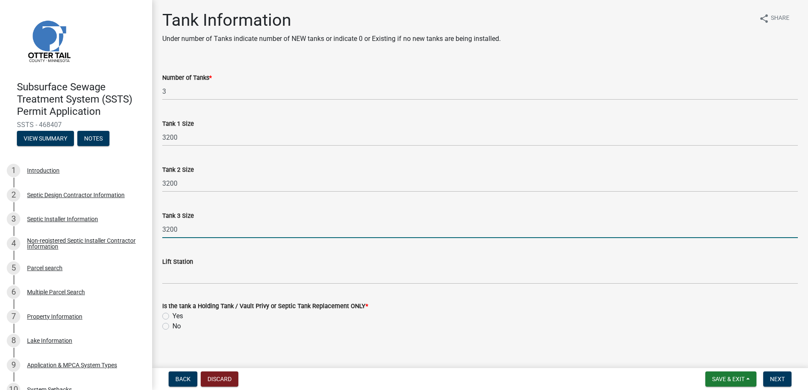
type input "3200"
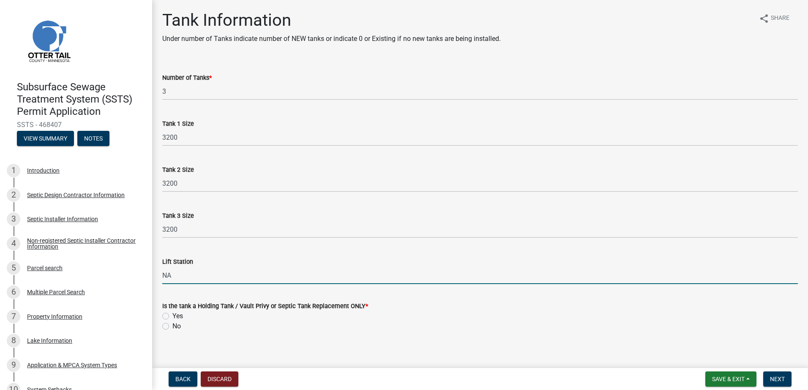
type input "NA"
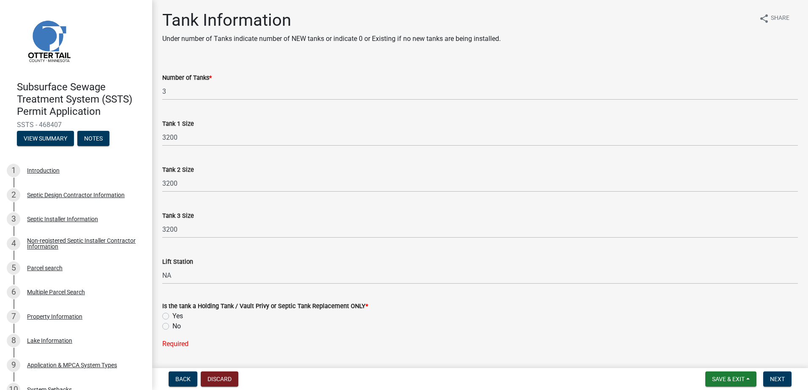
click at [172, 318] on label "Yes" at bounding box center [177, 316] width 11 height 10
click at [172, 317] on input "Yes" at bounding box center [174, 313] width 5 height 5
radio input "true"
click at [772, 376] on span "Next" at bounding box center [777, 379] width 15 height 7
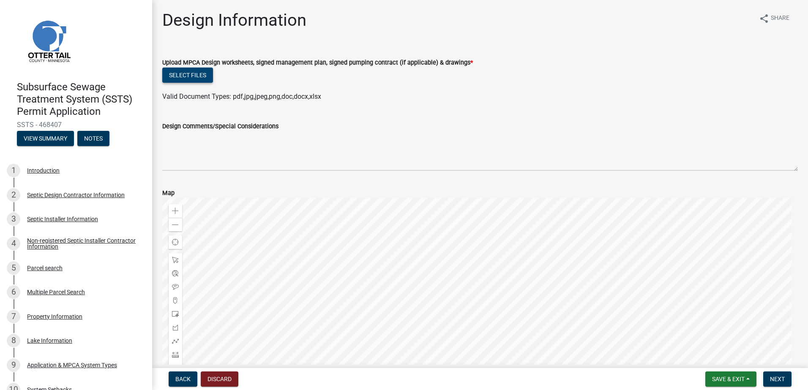
click at [186, 73] on button "Select files" at bounding box center [187, 75] width 51 height 15
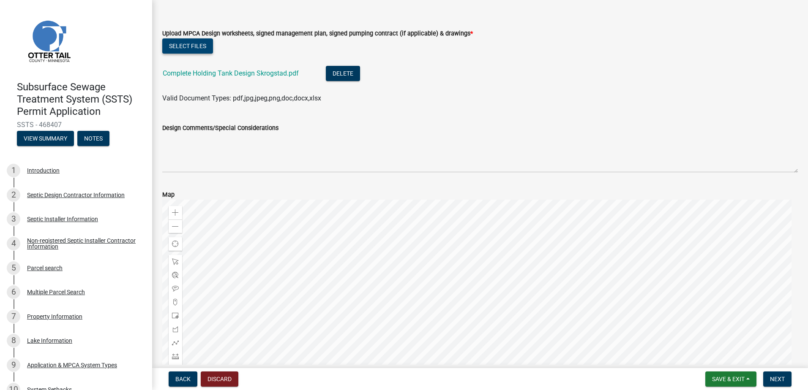
scroll to position [116, 0]
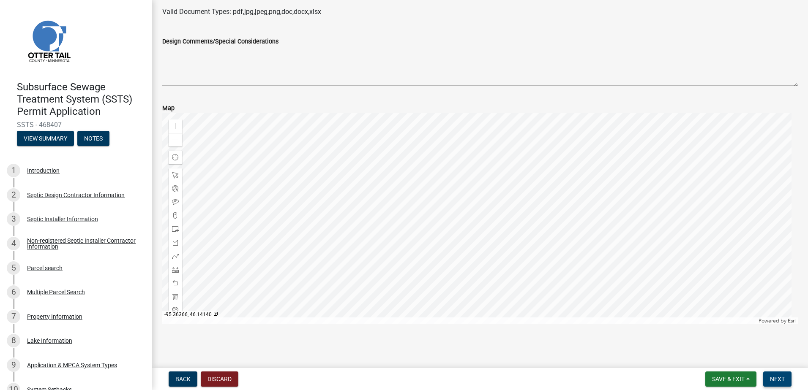
click at [783, 378] on span "Next" at bounding box center [777, 379] width 15 height 7
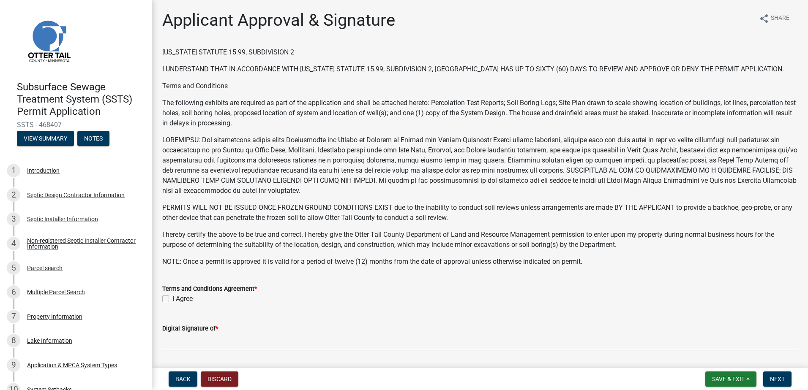
click at [172, 298] on label "I Agree" at bounding box center [182, 299] width 20 height 10
click at [172, 298] on input "I Agree" at bounding box center [174, 296] width 5 height 5
checkbox input "true"
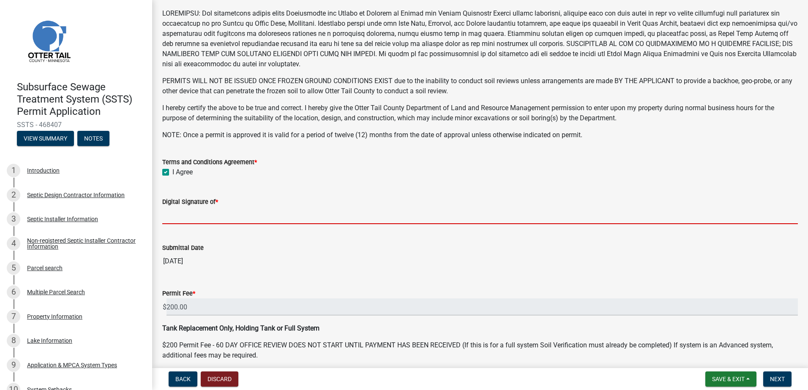
click at [194, 215] on input "Digital Signature of *" at bounding box center [479, 215] width 635 height 17
type input "[PERSON_NAME]"
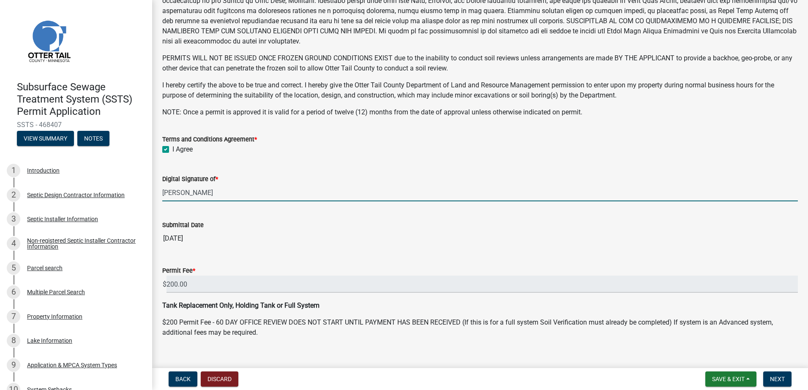
scroll to position [162, 0]
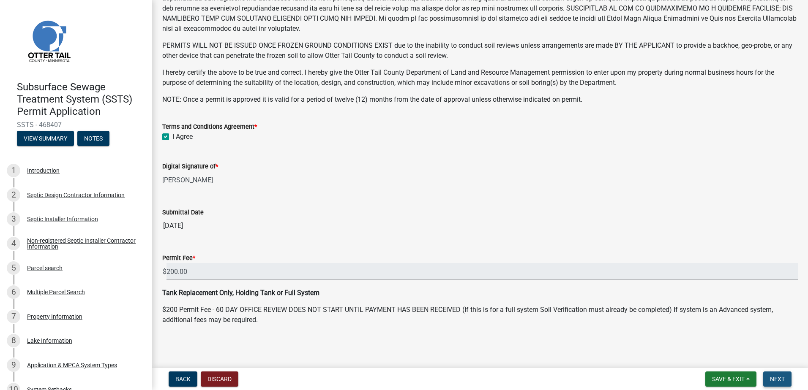
click at [771, 380] on span "Next" at bounding box center [777, 379] width 15 height 7
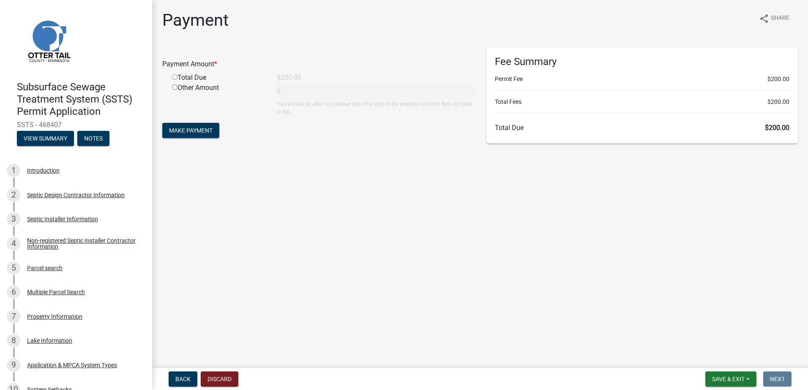
click at [176, 78] on input "radio" at bounding box center [174, 76] width 5 height 5
radio input "true"
type input "200"
click at [187, 131] on span "Make Payment" at bounding box center [191, 130] width 44 height 7
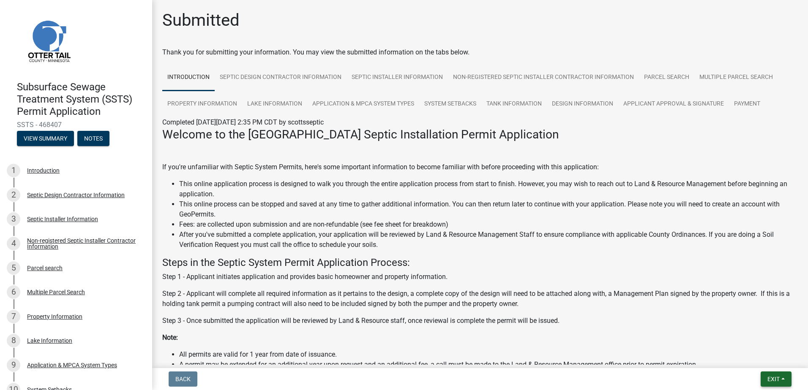
click at [782, 379] on button "Exit" at bounding box center [776, 379] width 31 height 15
click at [753, 352] on button "Save & Exit" at bounding box center [758, 357] width 68 height 20
